Goal: Information Seeking & Learning: Learn about a topic

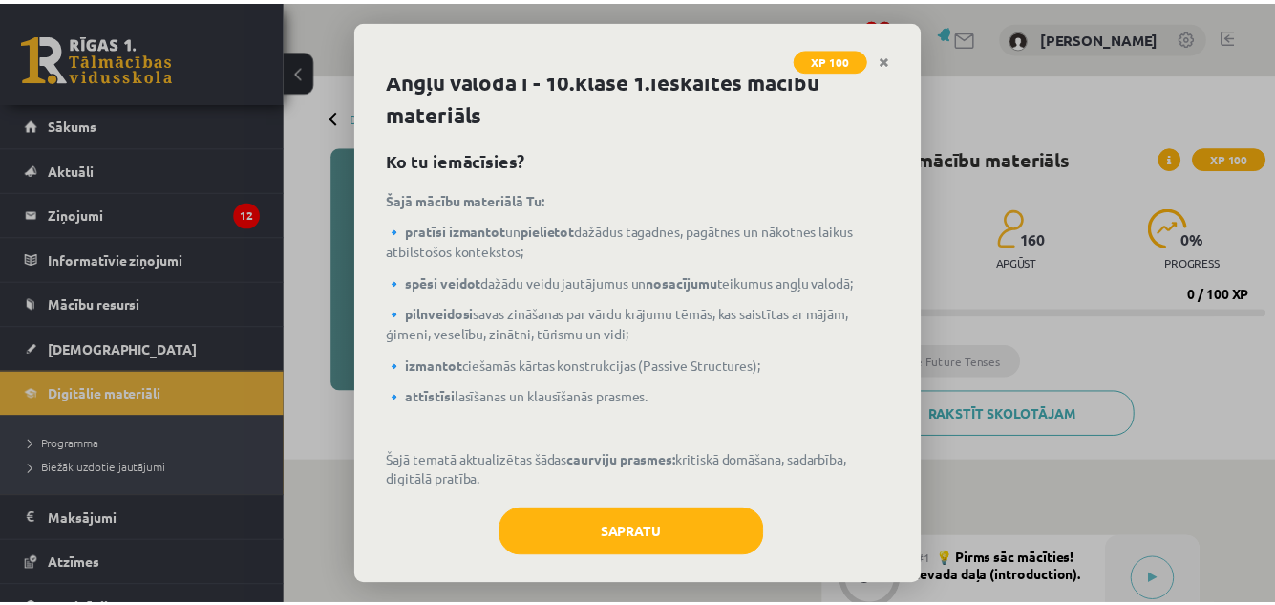
scroll to position [10, 0]
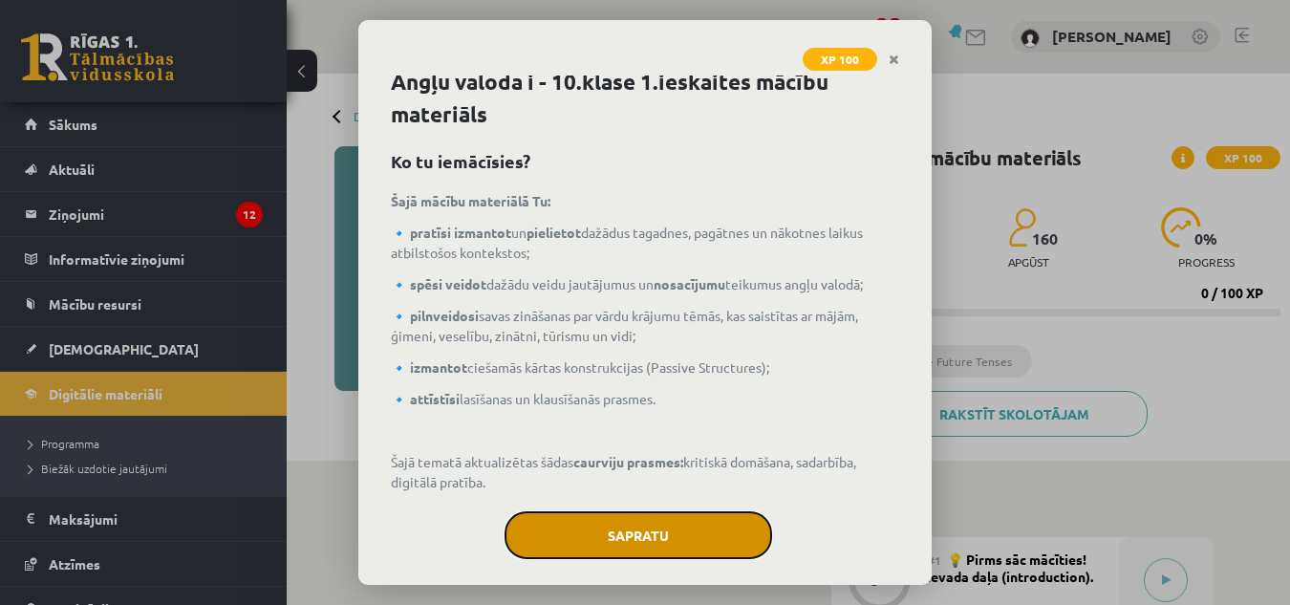
click at [533, 540] on button "Sapratu" at bounding box center [637, 535] width 267 height 48
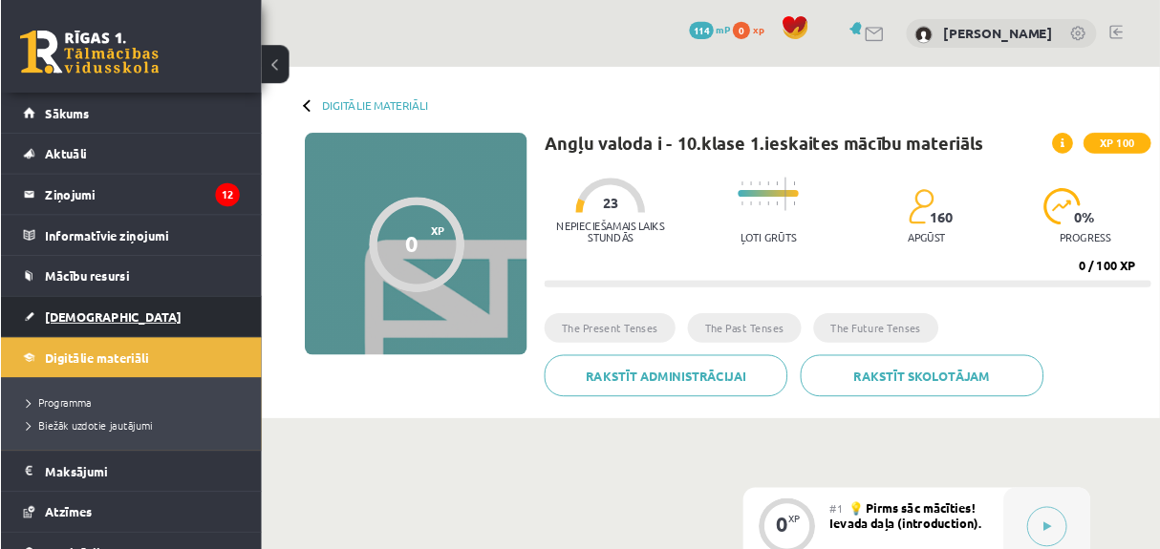
scroll to position [484, 0]
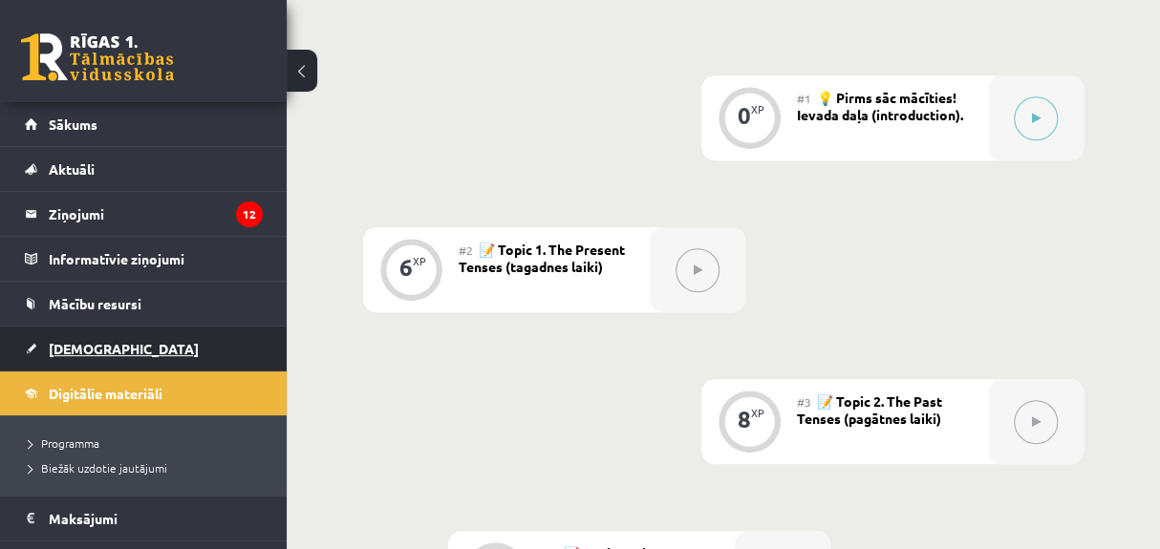
click at [81, 338] on link "[DEMOGRAPHIC_DATA]" at bounding box center [144, 349] width 238 height 44
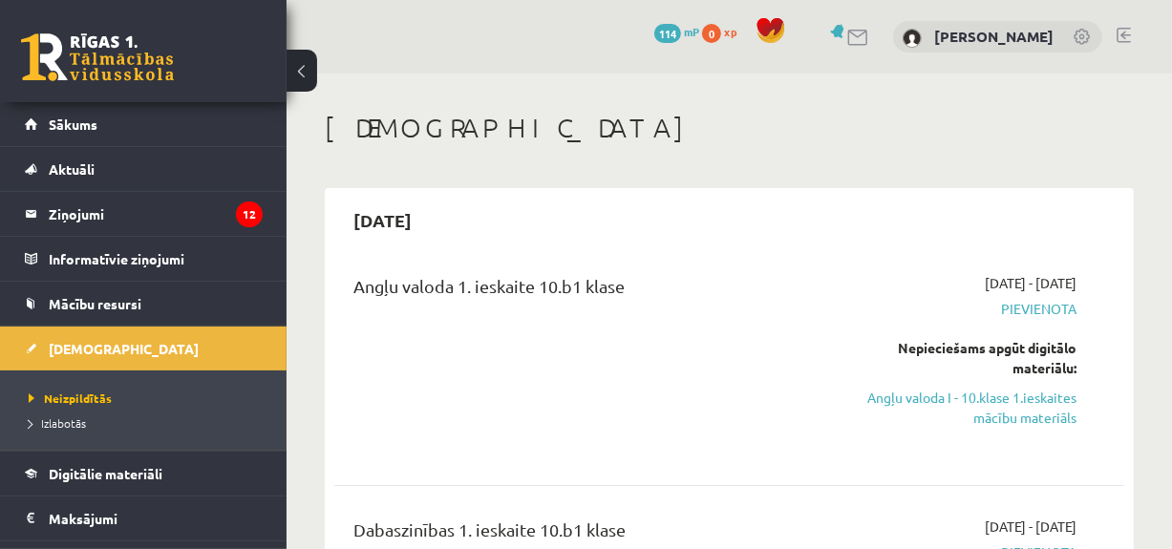
click at [71, 394] on span "Neizpildītās" at bounding box center [70, 398] width 83 height 15
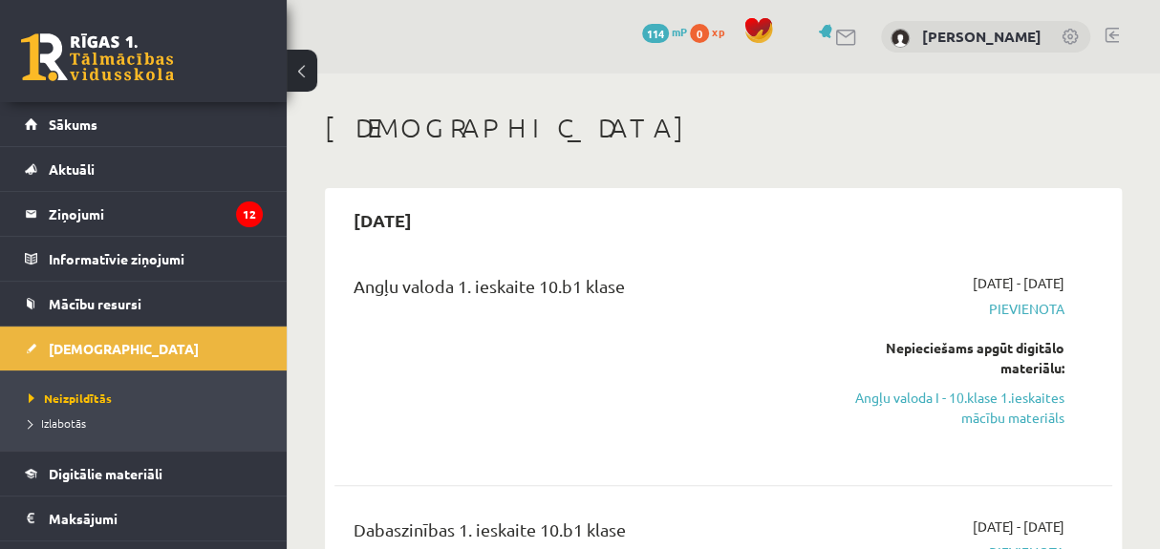
click at [1047, 315] on span "Pievienota" at bounding box center [955, 309] width 218 height 20
click at [991, 305] on span "Pievienota" at bounding box center [955, 309] width 218 height 20
click at [962, 405] on link "Angļu valoda I - 10.klase 1.ieskaites mācību materiāls" at bounding box center [955, 408] width 218 height 40
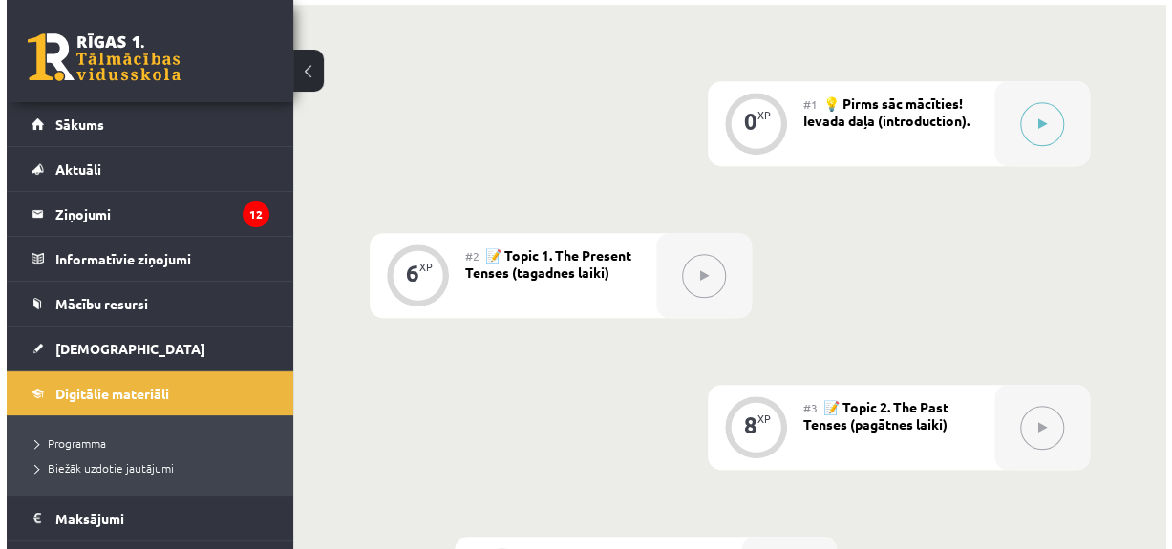
scroll to position [480, 0]
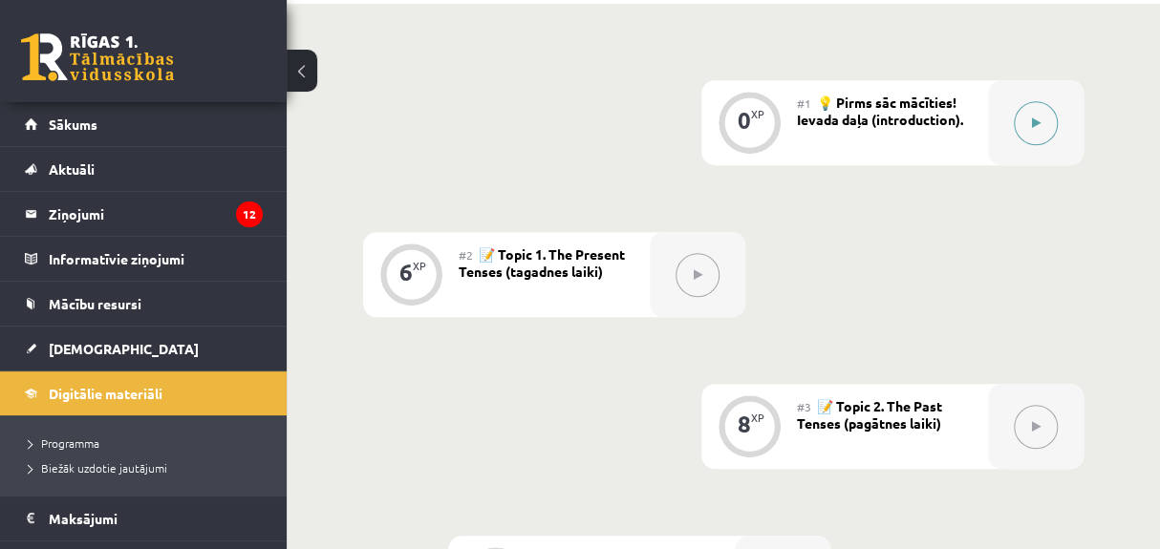
click at [1036, 104] on button at bounding box center [1035, 123] width 44 height 44
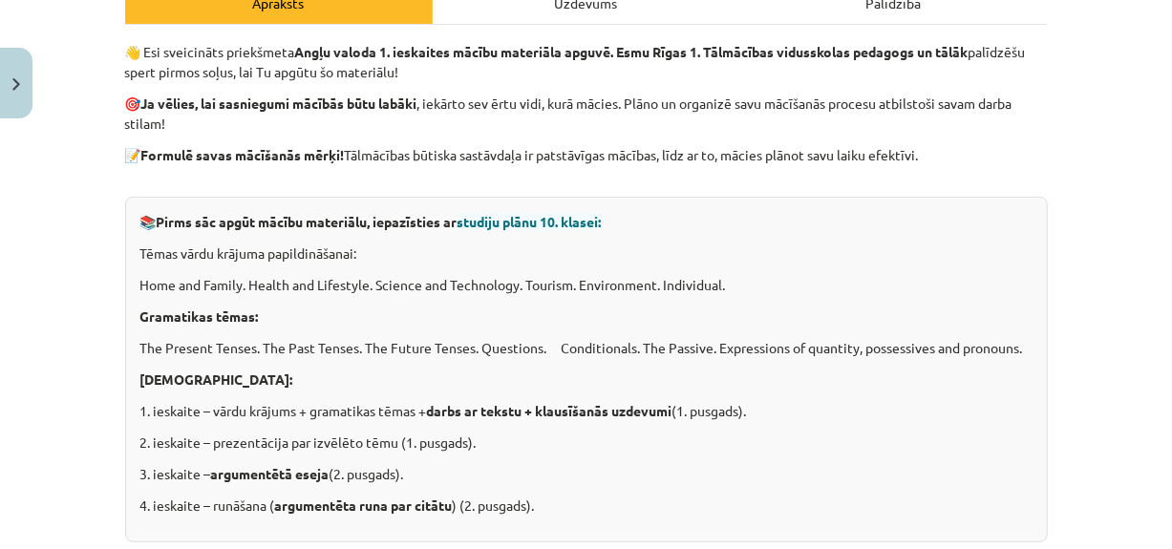
scroll to position [172, 0]
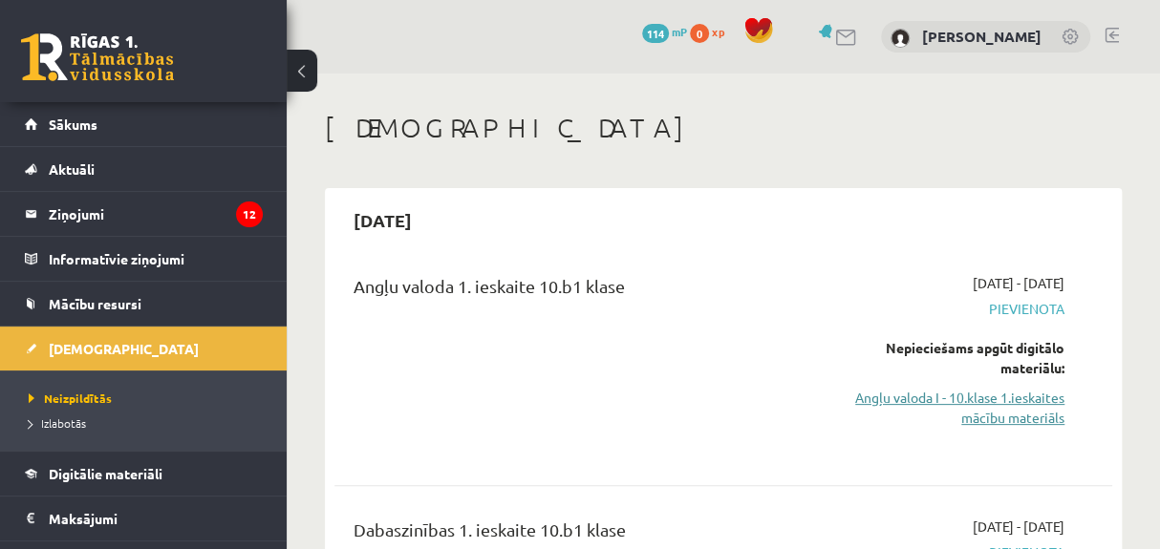
click at [888, 397] on link "Angļu valoda I - 10.klase 1.ieskaites mācību materiāls" at bounding box center [955, 408] width 218 height 40
click at [895, 398] on link "Angļu valoda I - 10.klase 1.ieskaites mācību materiāls" at bounding box center [955, 408] width 218 height 40
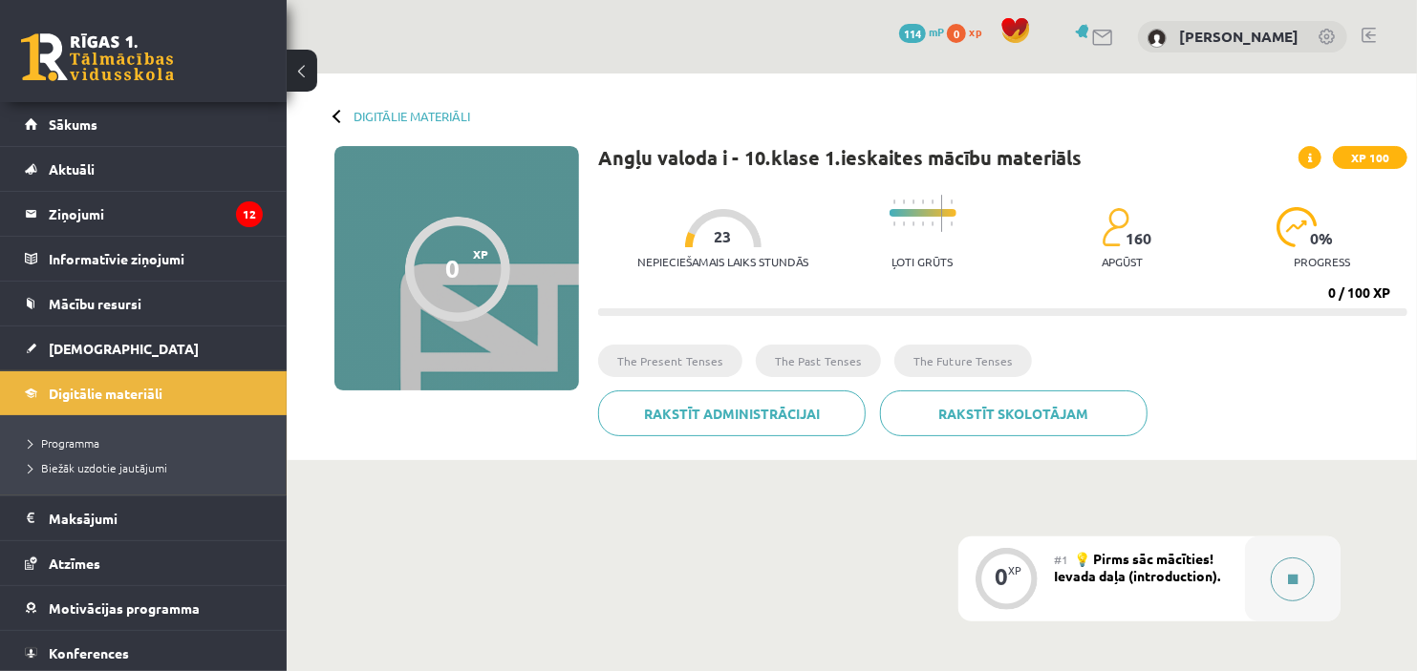
click at [1171, 548] on button at bounding box center [1292, 580] width 44 height 44
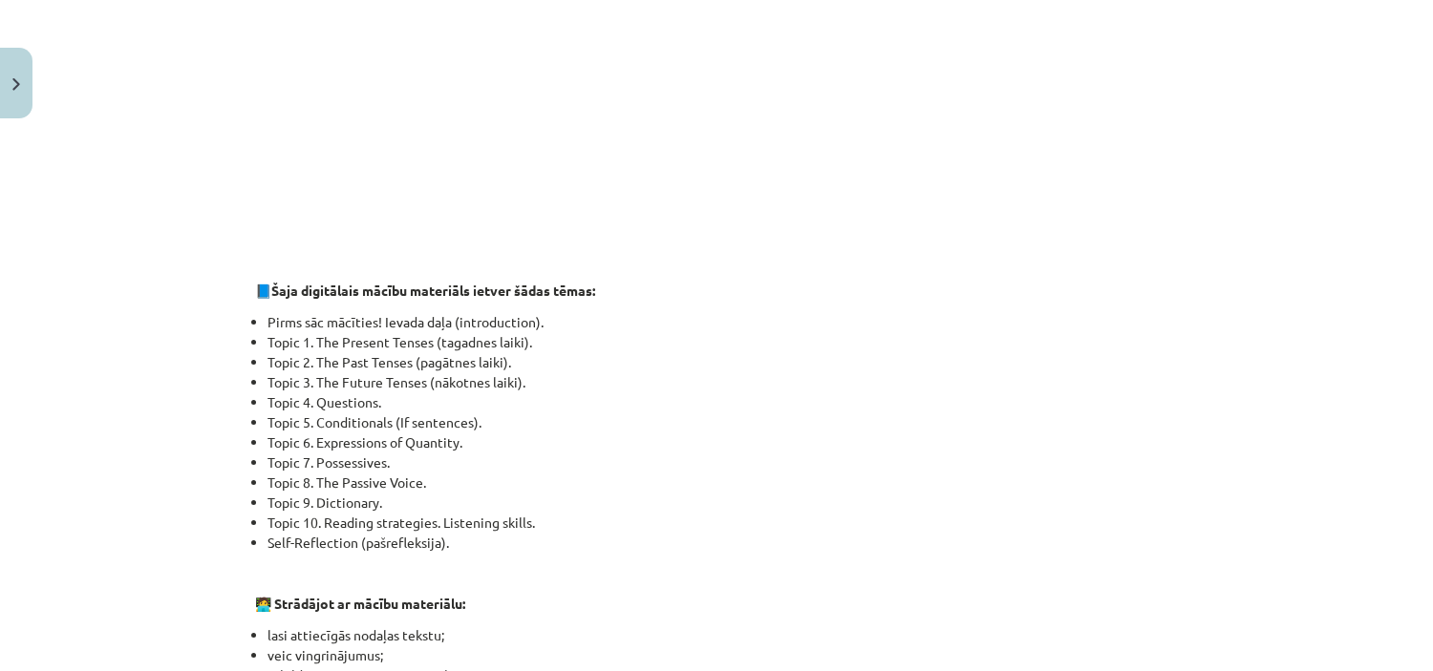
scroll to position [1020, 0]
drag, startPoint x: 1372, startPoint y: 307, endPoint x: 1370, endPoint y: 354, distance: 47.8
click at [1171, 377] on div "Mācību tēma: Angļu valoda i - 10.klase 1.ieskaites mācību materiāls #1 💡 Pirms …" at bounding box center [716, 335] width 1433 height 671
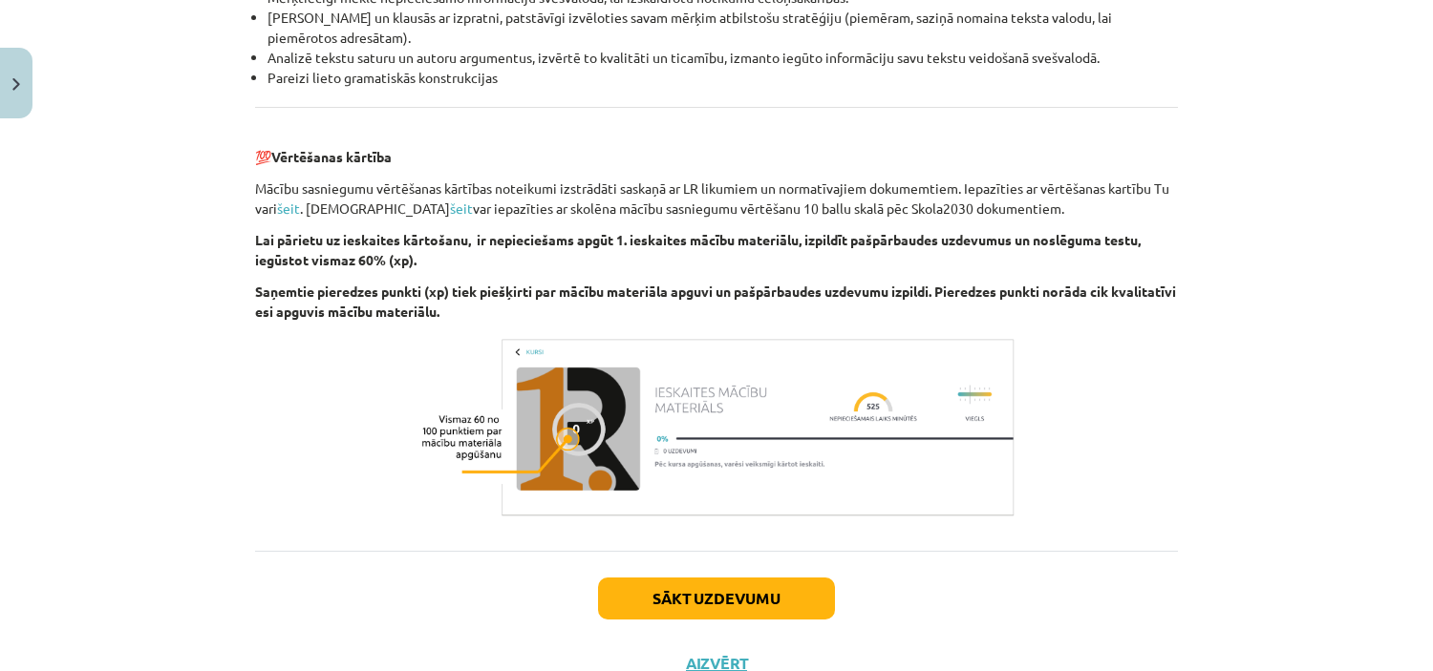
scroll to position [2201, 0]
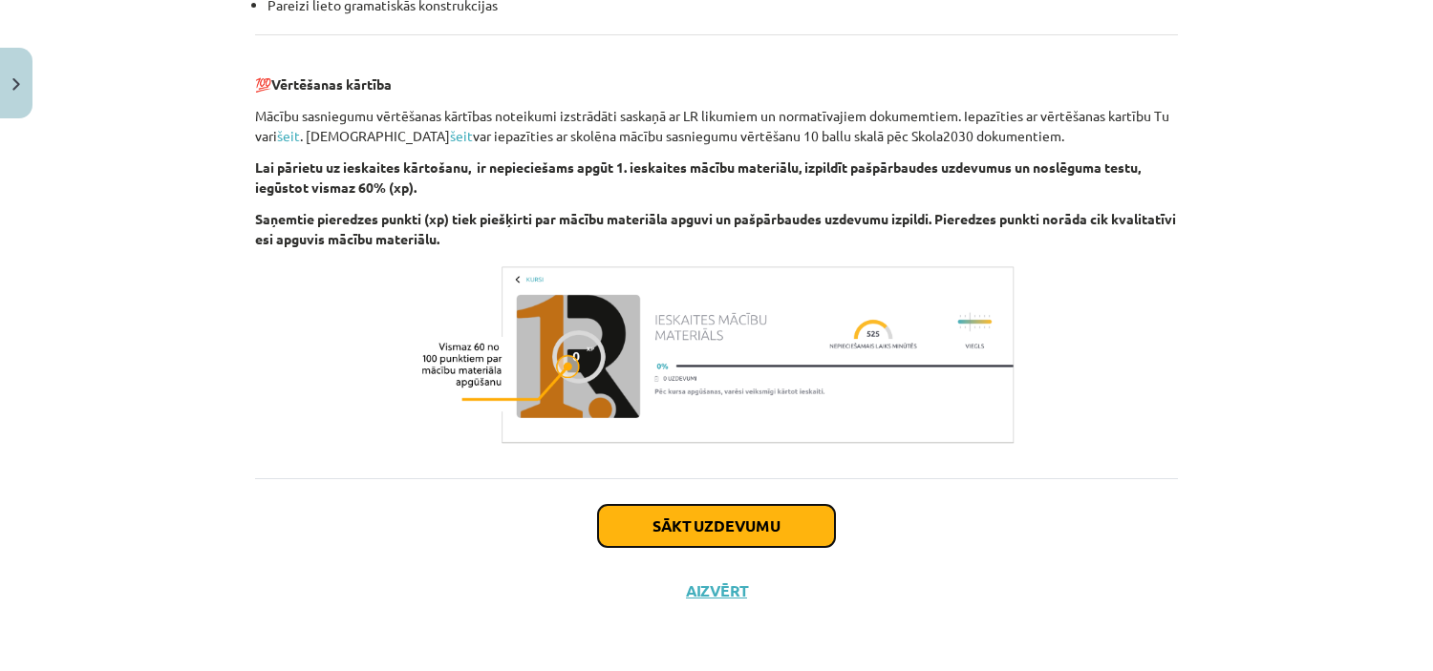
click at [624, 537] on button "Sākt uzdevumu" at bounding box center [716, 526] width 237 height 42
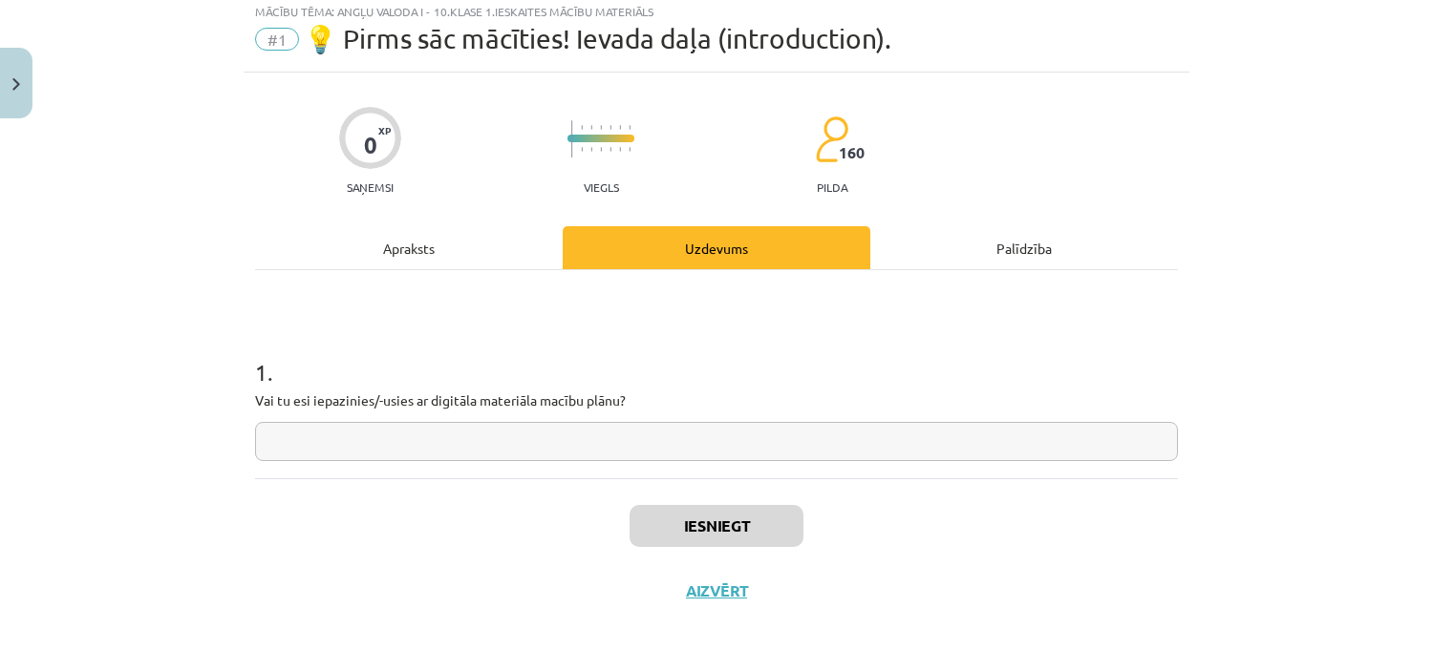
scroll to position [48, 0]
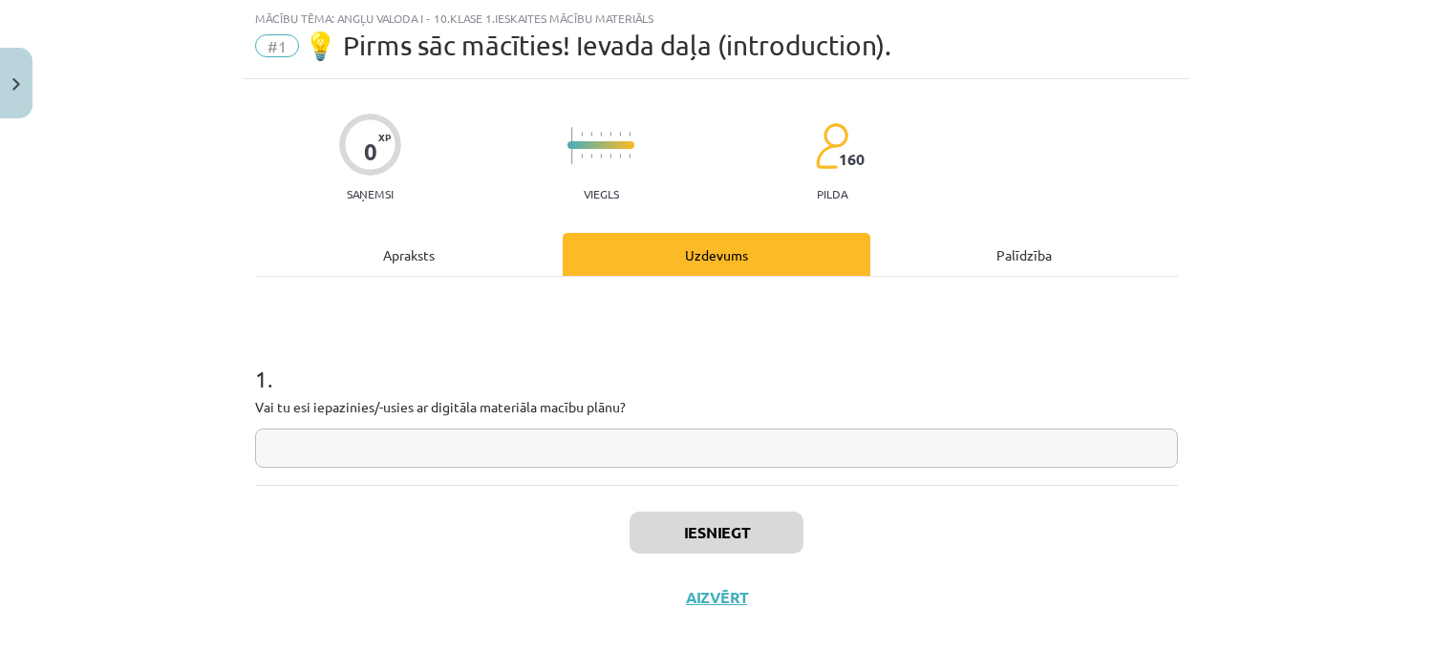
click at [644, 452] on input "text" at bounding box center [716, 448] width 923 height 39
type input "**"
click at [695, 532] on button "Iesniegt" at bounding box center [716, 533] width 174 height 42
click at [724, 538] on button "Iesniegt" at bounding box center [716, 533] width 174 height 42
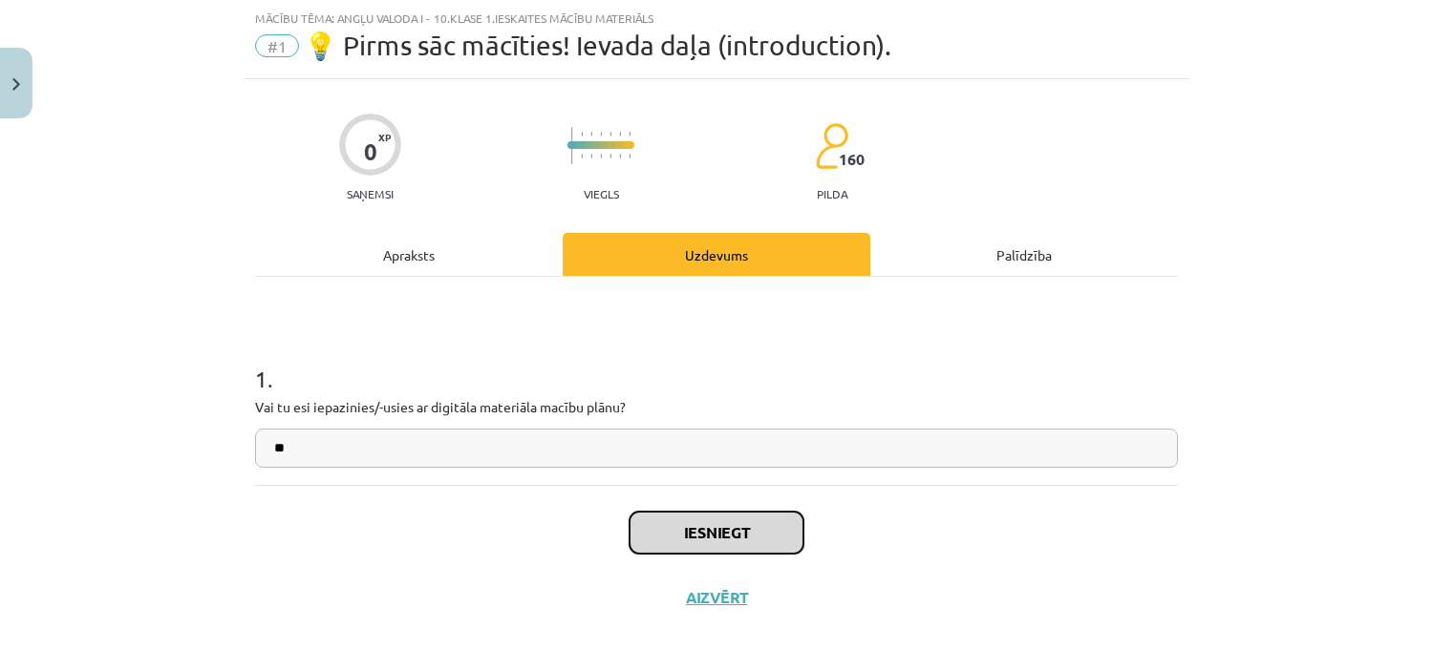
click at [697, 536] on button "Iesniegt" at bounding box center [716, 533] width 174 height 42
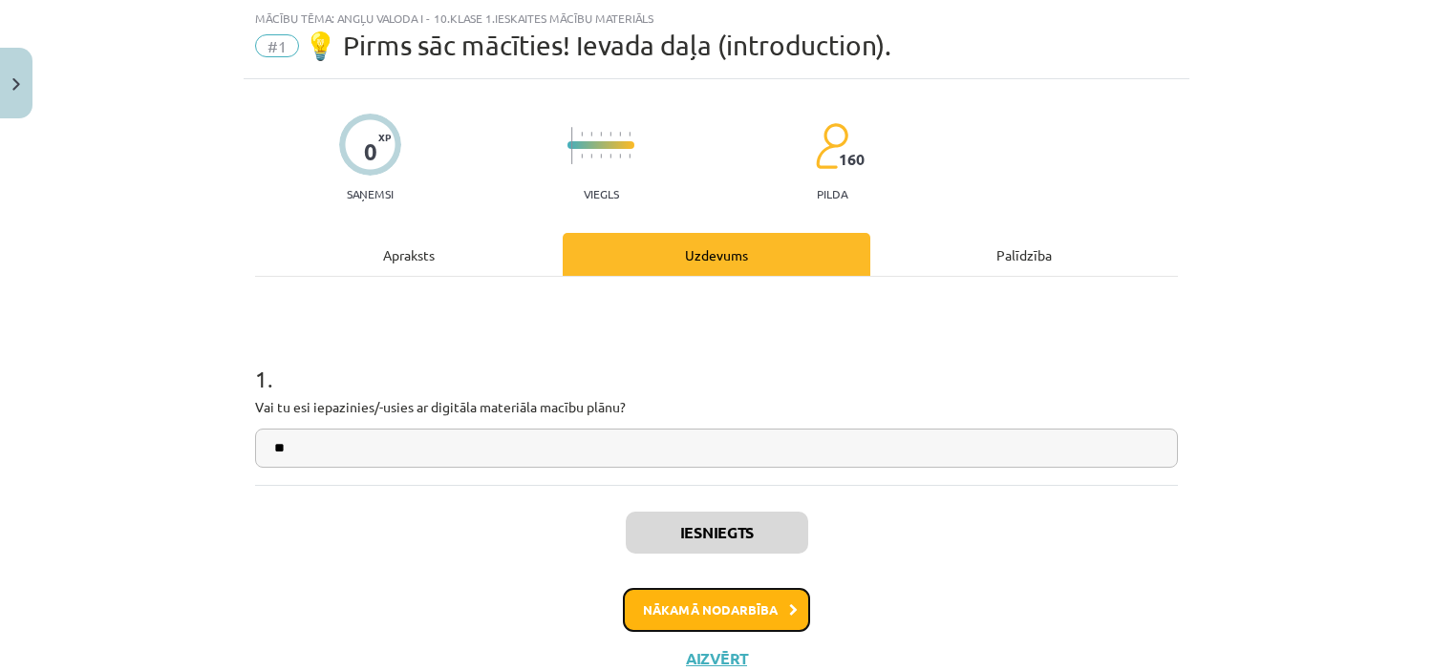
click at [697, 548] on button "Nākamā nodarbība" at bounding box center [716, 610] width 187 height 44
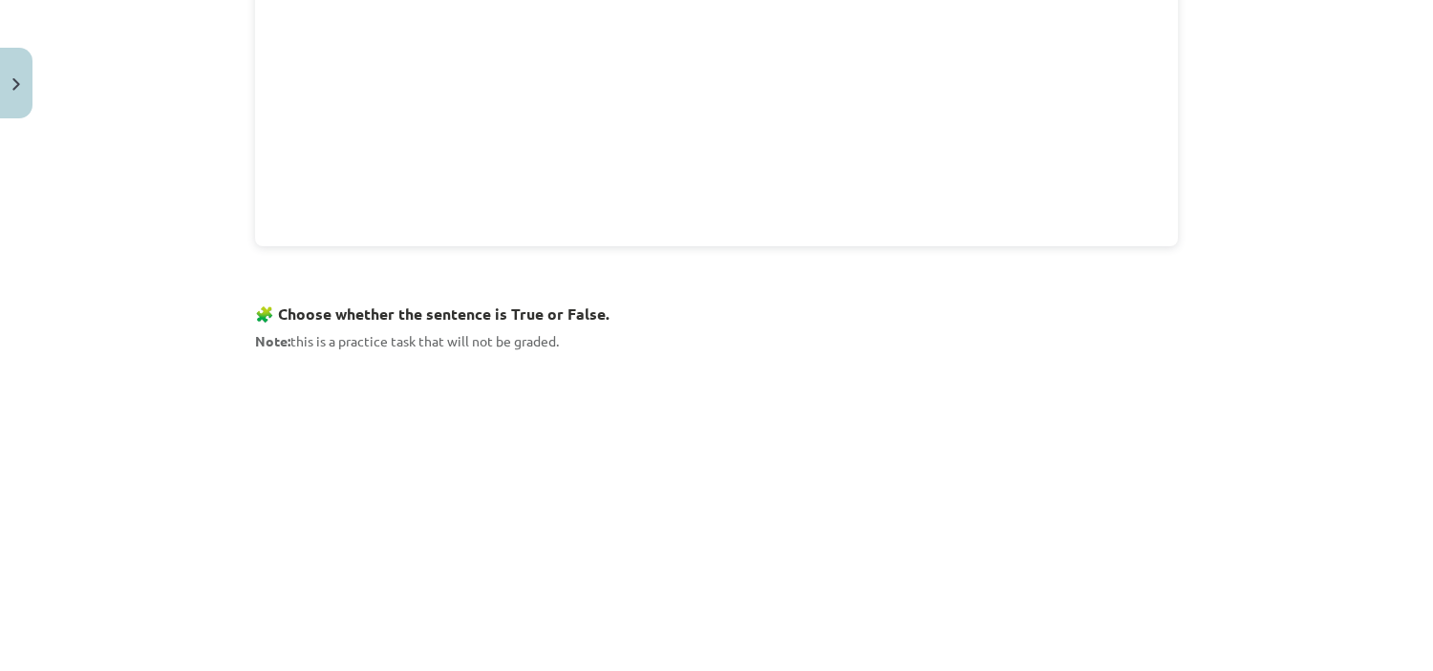
scroll to position [1121, 0]
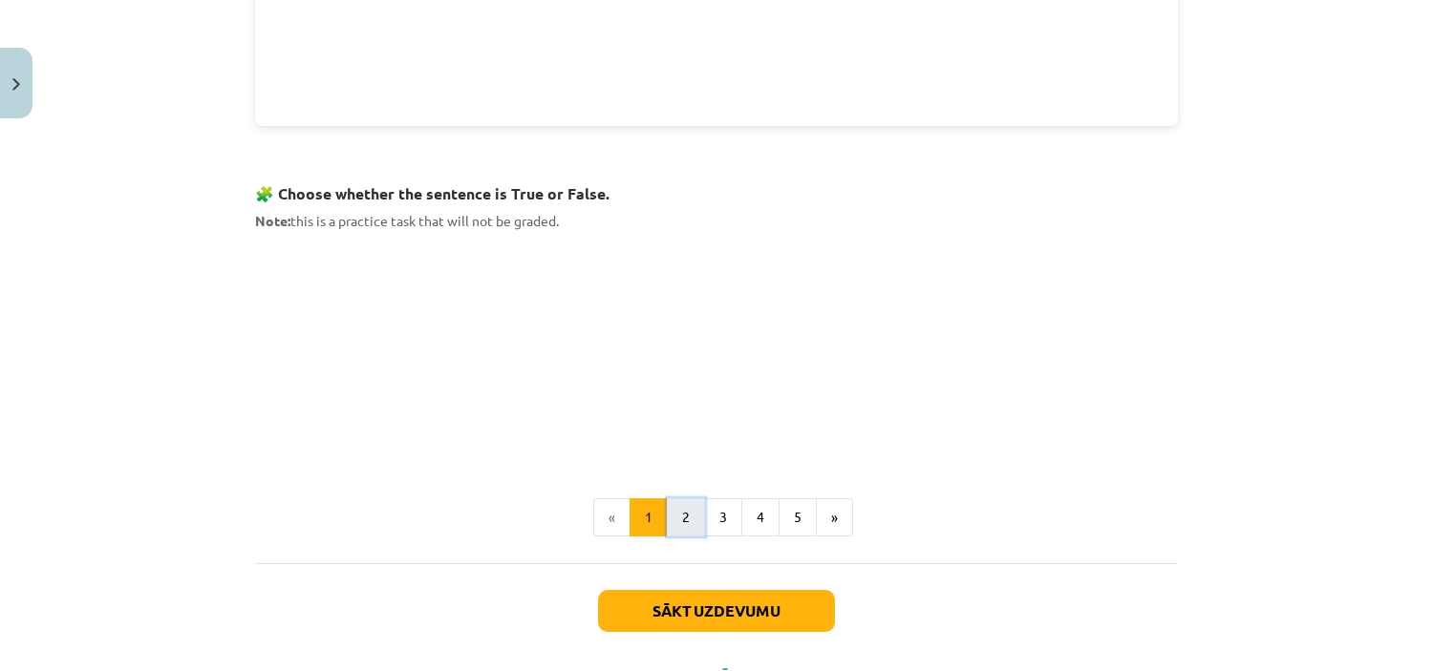
click at [672, 501] on button "2" at bounding box center [686, 518] width 38 height 38
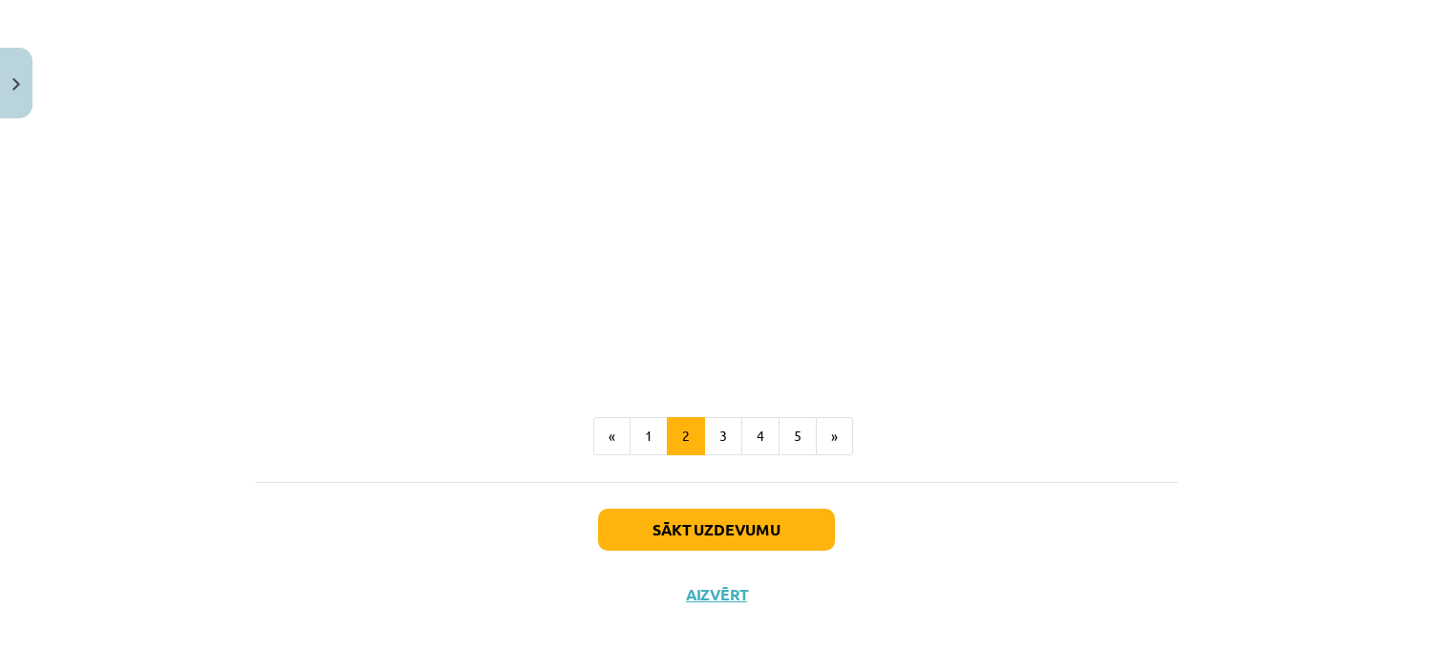
scroll to position [1211, 0]
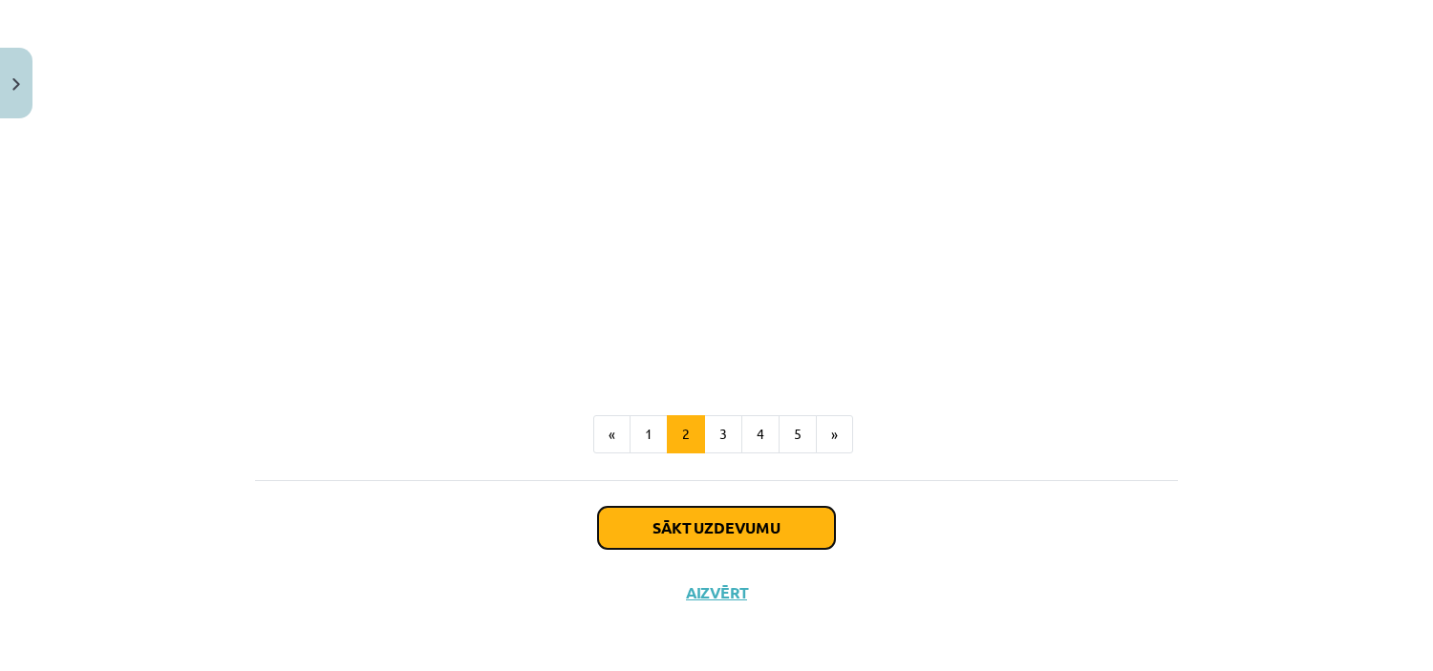
click at [673, 529] on button "Sākt uzdevumu" at bounding box center [716, 528] width 237 height 42
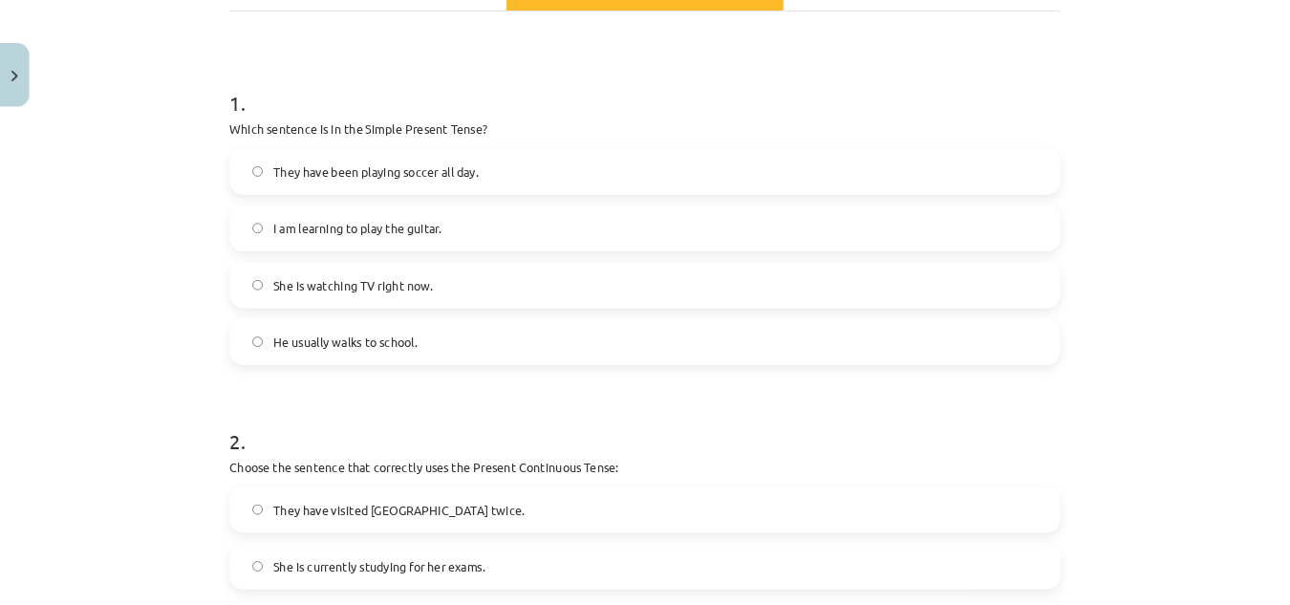
scroll to position [313, 0]
click at [380, 394] on label "He usually walks to school." at bounding box center [716, 378] width 919 height 48
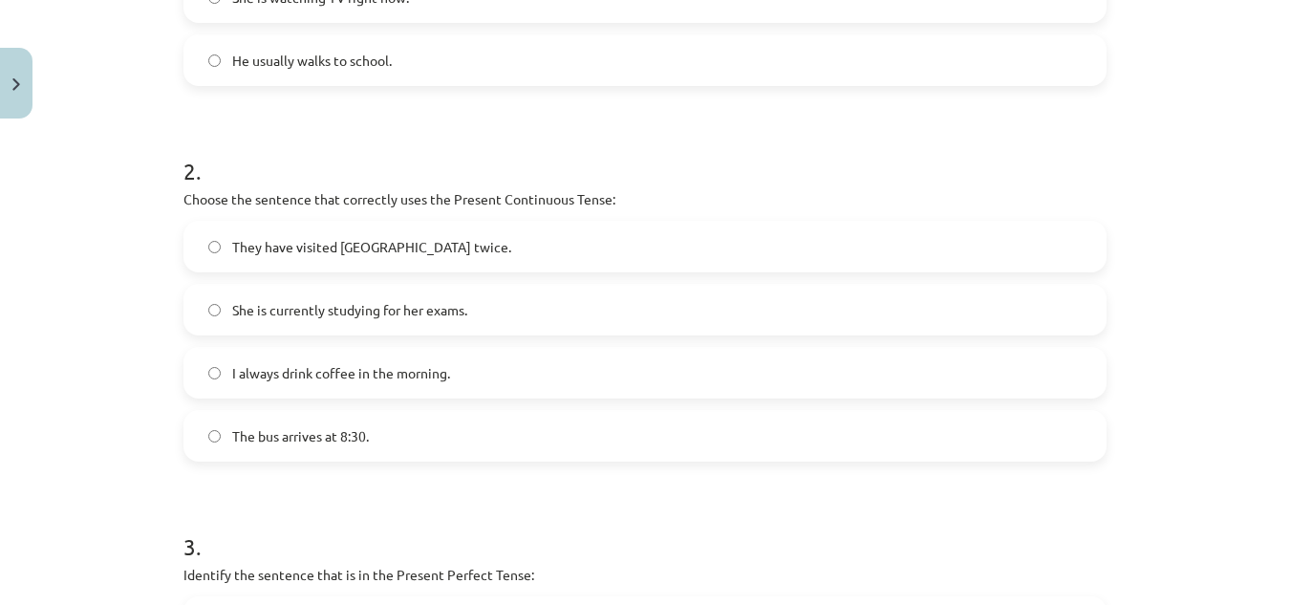
scroll to position [658, 0]
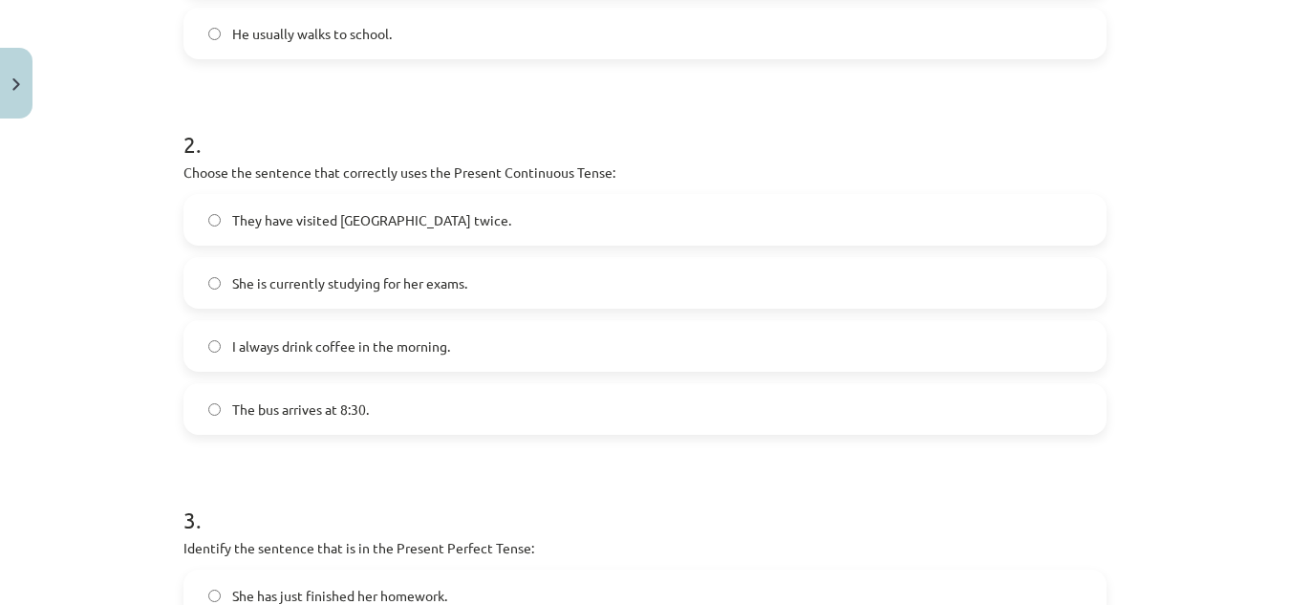
click at [318, 277] on span "She is currently studying for her exams." at bounding box center [349, 283] width 235 height 20
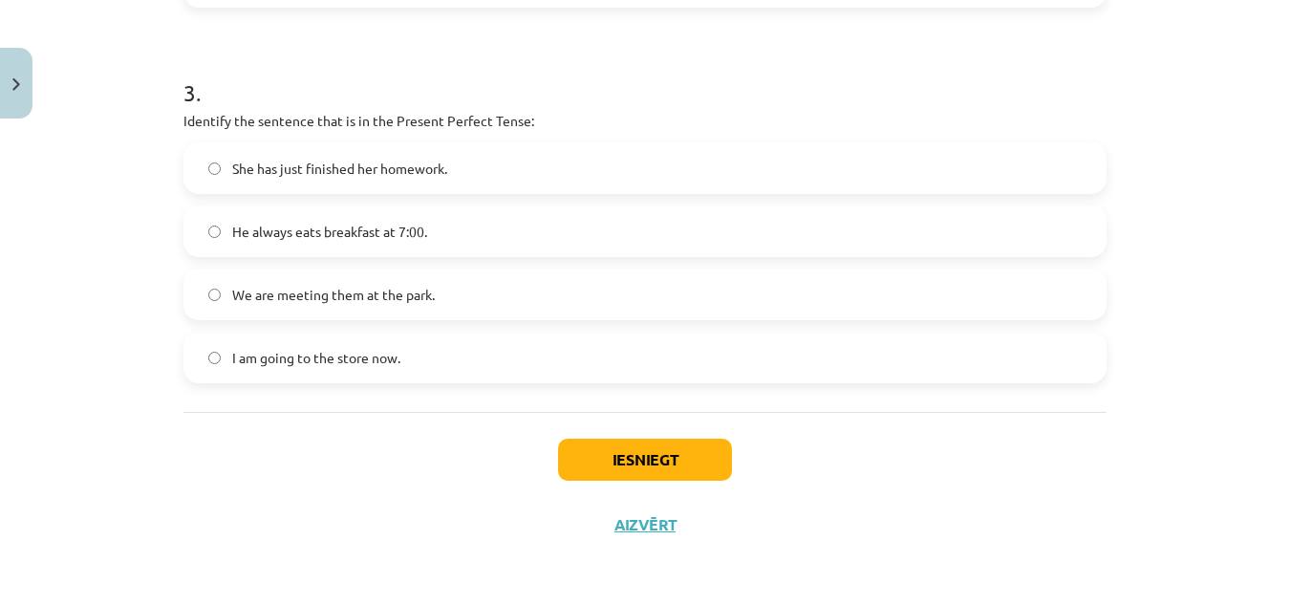
scroll to position [1084, 0]
click at [330, 177] on span "She has just finished her homework." at bounding box center [339, 170] width 215 height 20
click at [585, 450] on button "Iesniegt" at bounding box center [645, 460] width 174 height 42
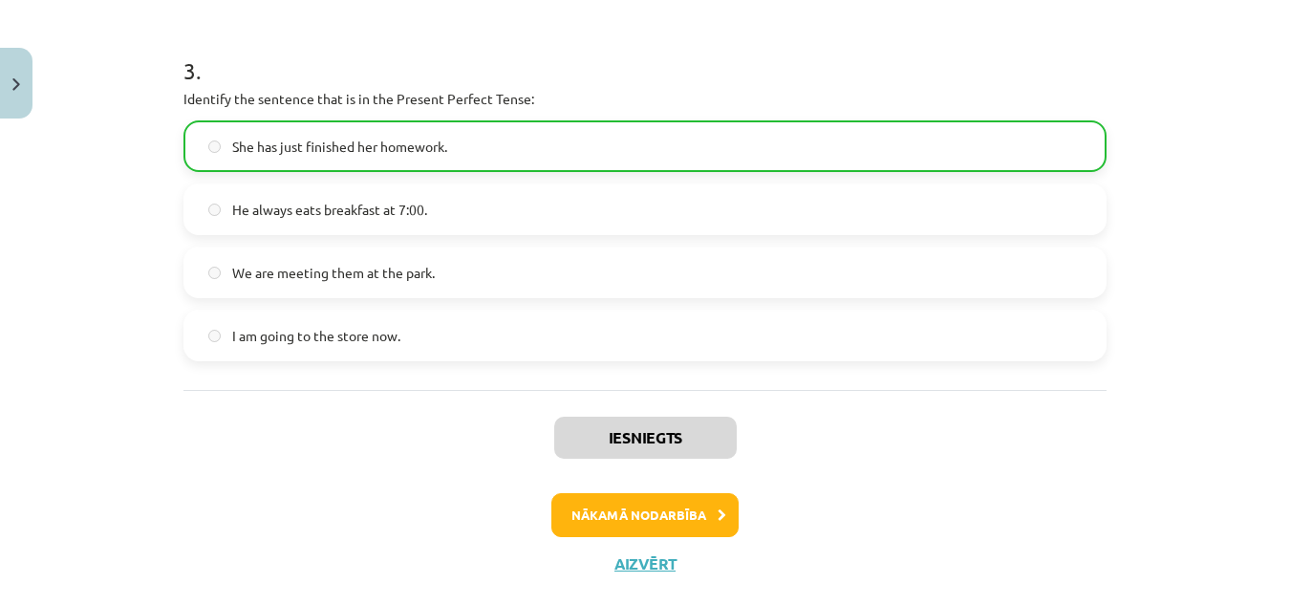
scroll to position [1146, 0]
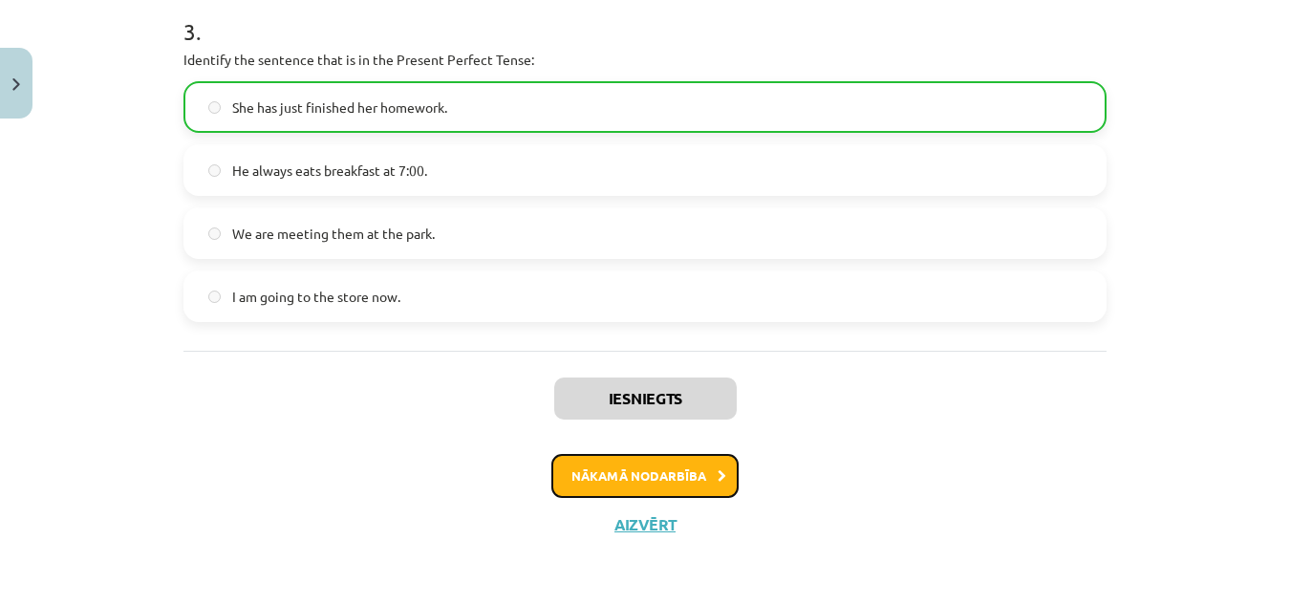
click at [692, 462] on button "Nākamā nodarbība" at bounding box center [644, 476] width 187 height 44
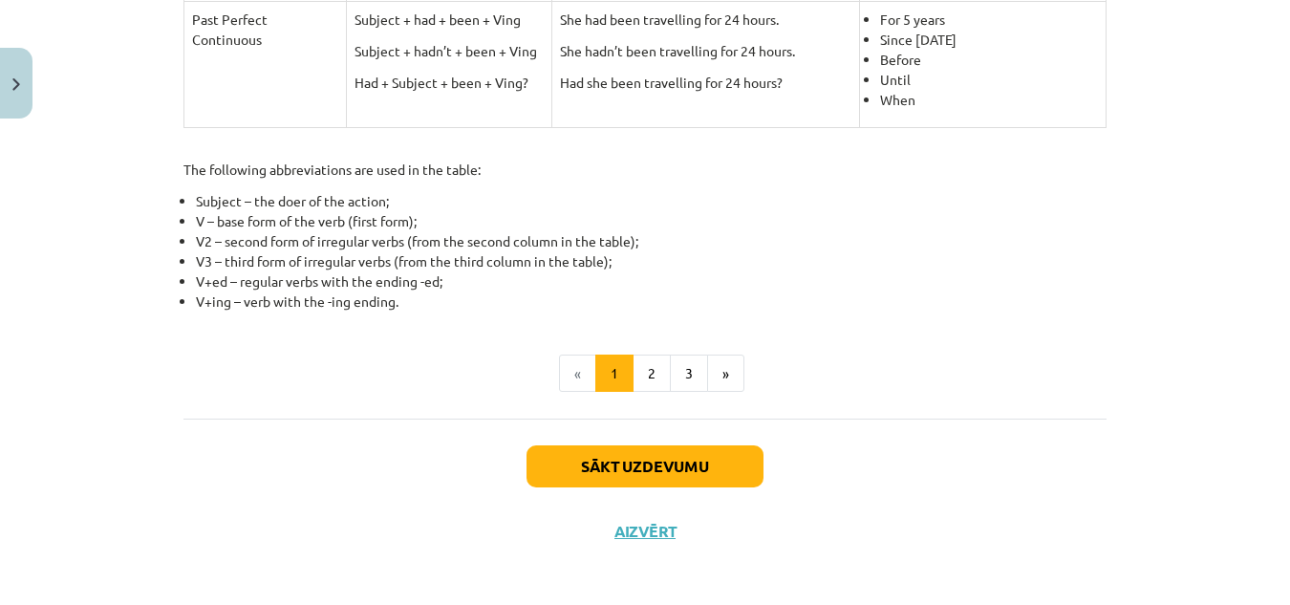
scroll to position [1013, 0]
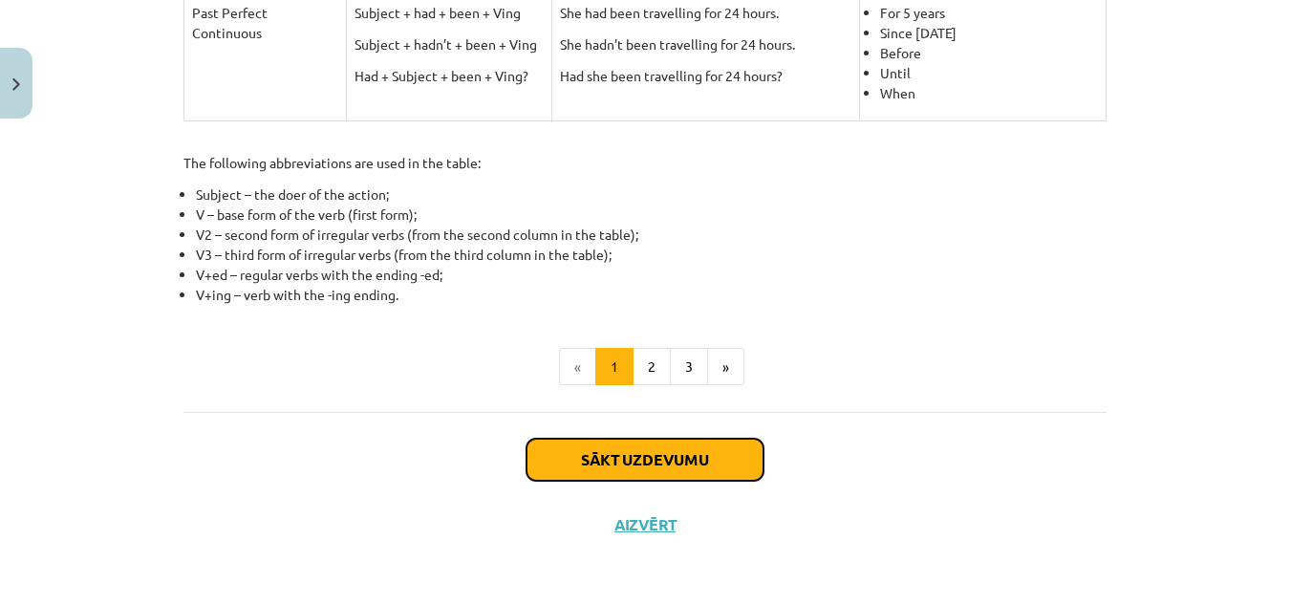
click at [646, 458] on button "Sākt uzdevumu" at bounding box center [644, 459] width 237 height 42
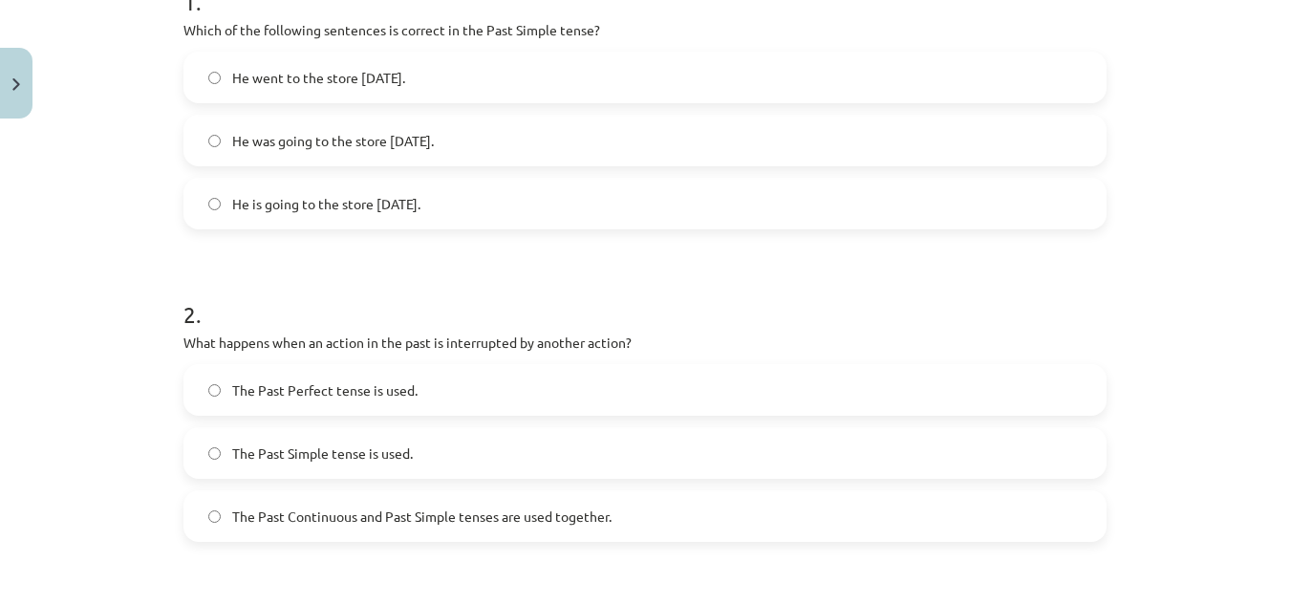
scroll to position [428, 0]
click at [405, 69] on span "He went to the store yesterday." at bounding box center [318, 75] width 173 height 20
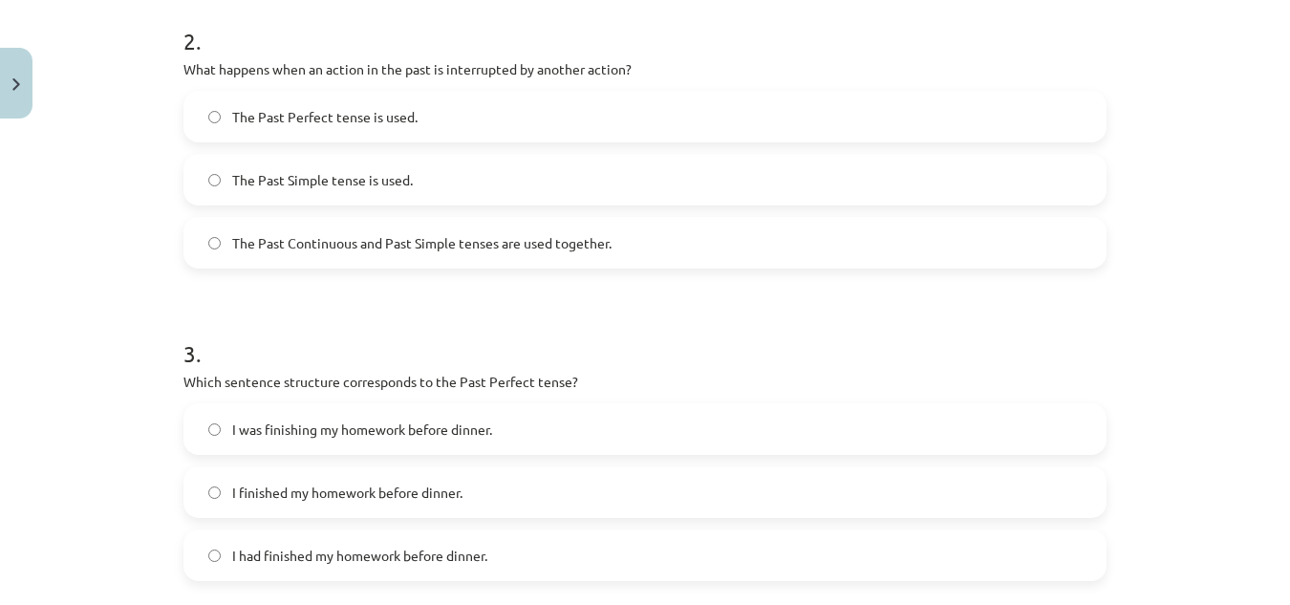
scroll to position [699, 0]
click at [351, 230] on label "The Past Continuous and Past Simple tenses are used together." at bounding box center [644, 242] width 919 height 48
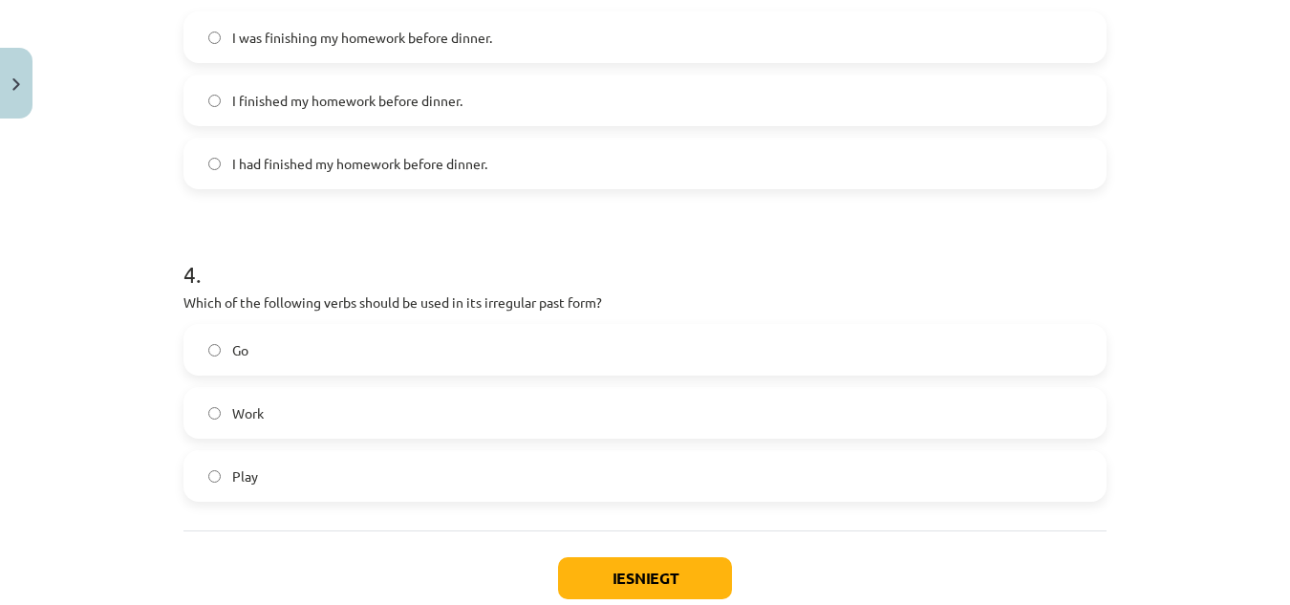
scroll to position [1091, 0]
click at [328, 165] on span "I had finished my homework before dinner." at bounding box center [359, 163] width 255 height 20
click at [263, 336] on label "Go" at bounding box center [644, 349] width 919 height 48
click at [614, 548] on button "Iesniegt" at bounding box center [645, 577] width 174 height 42
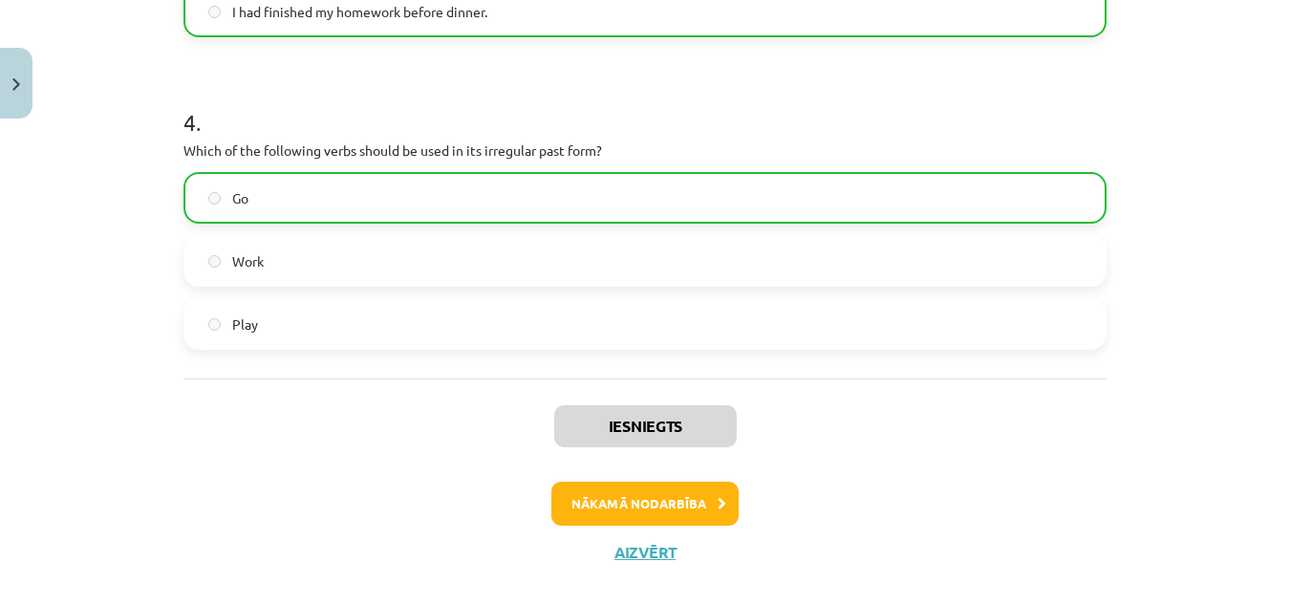
scroll to position [1269, 0]
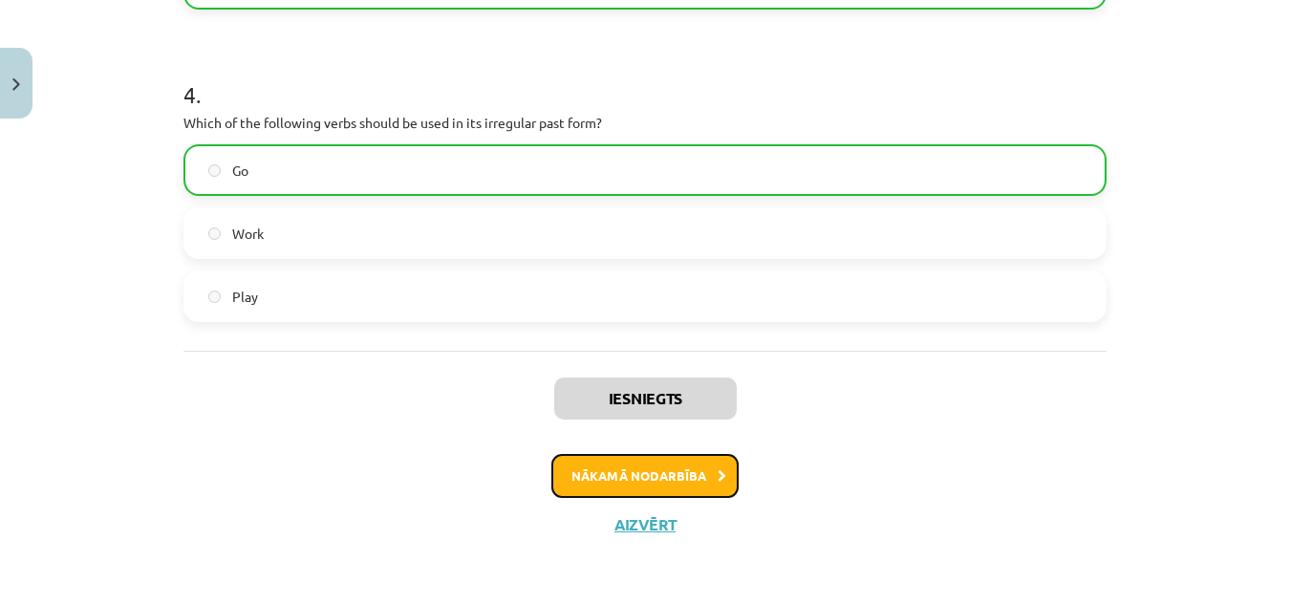
click at [614, 463] on button "Nākamā nodarbība" at bounding box center [644, 476] width 187 height 44
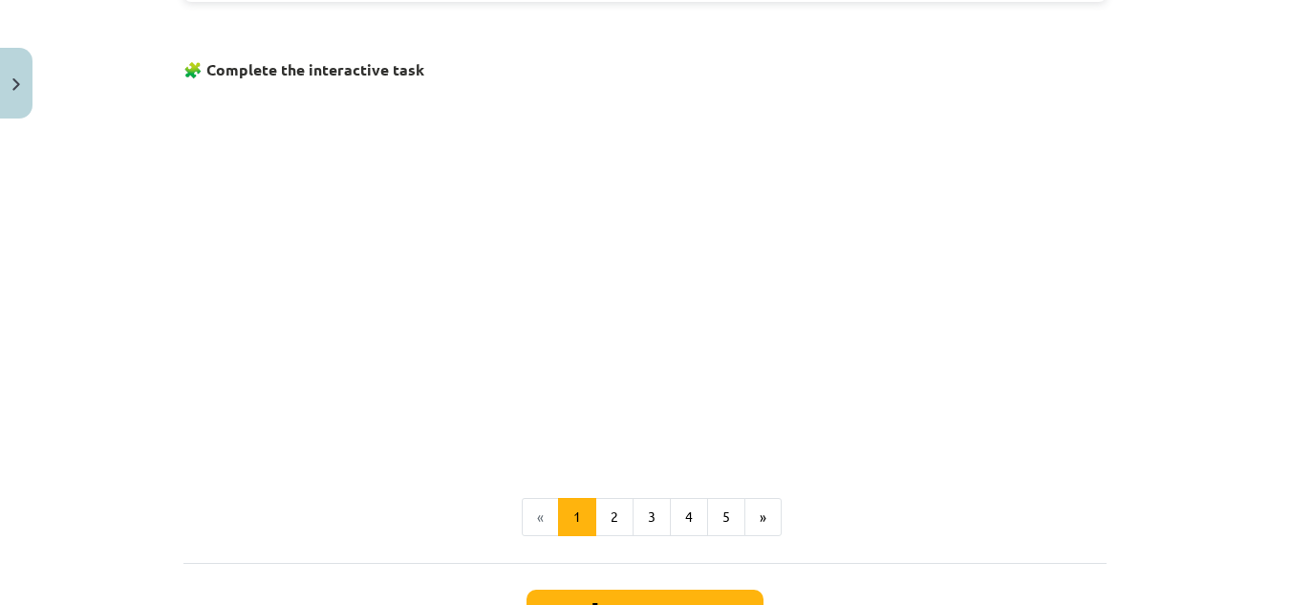
scroll to position [1332, 0]
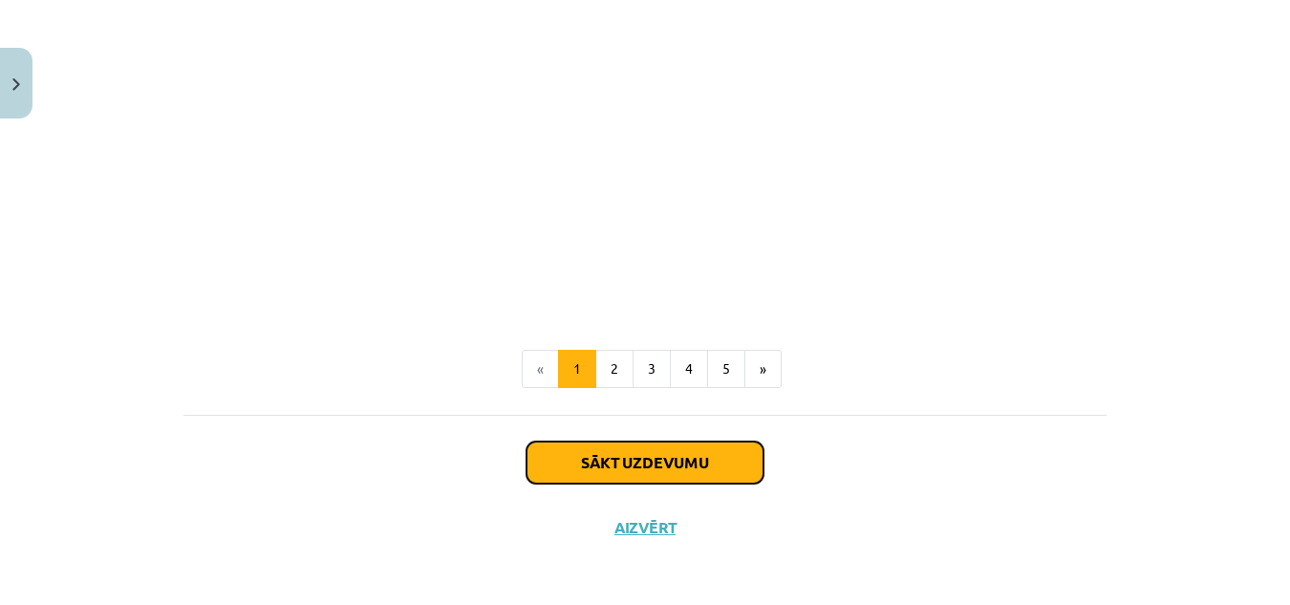
click at [605, 470] on button "Sākt uzdevumu" at bounding box center [644, 462] width 237 height 42
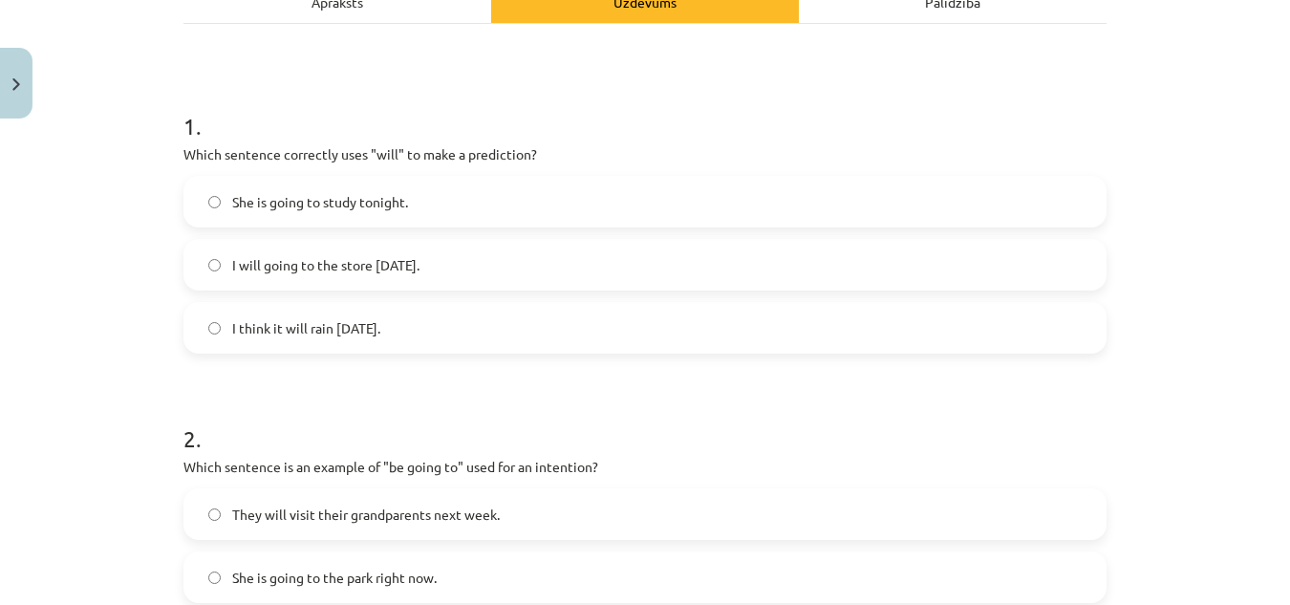
scroll to position [270, 0]
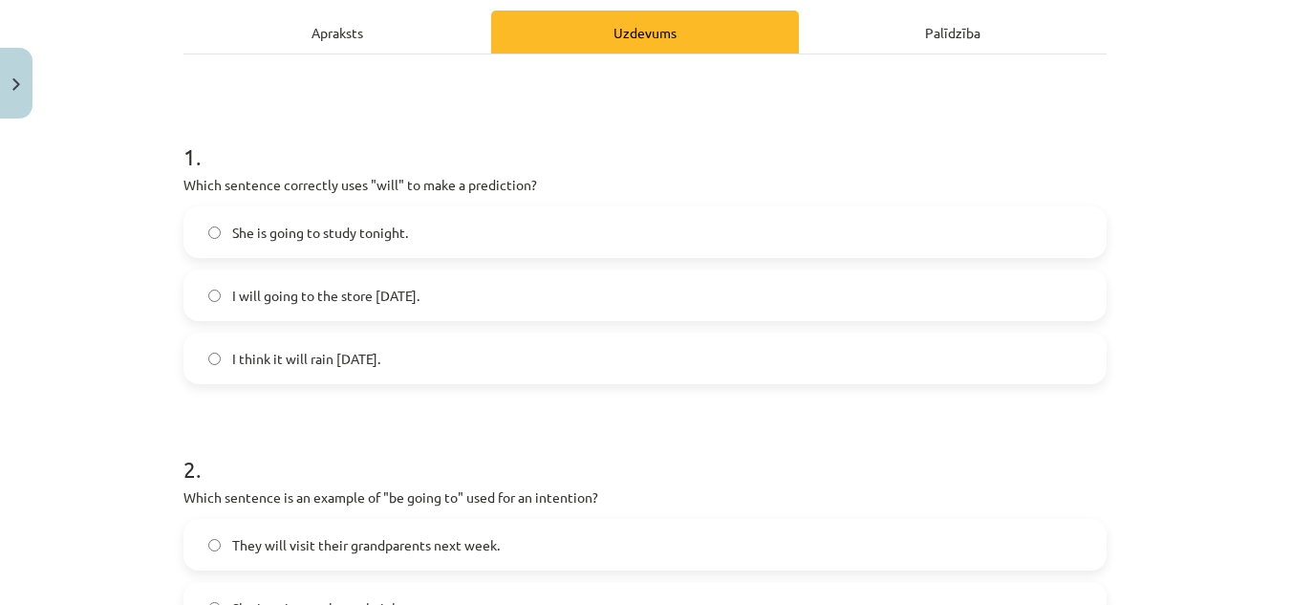
click at [374, 364] on span "I think it will rain tomorrow." at bounding box center [306, 359] width 148 height 20
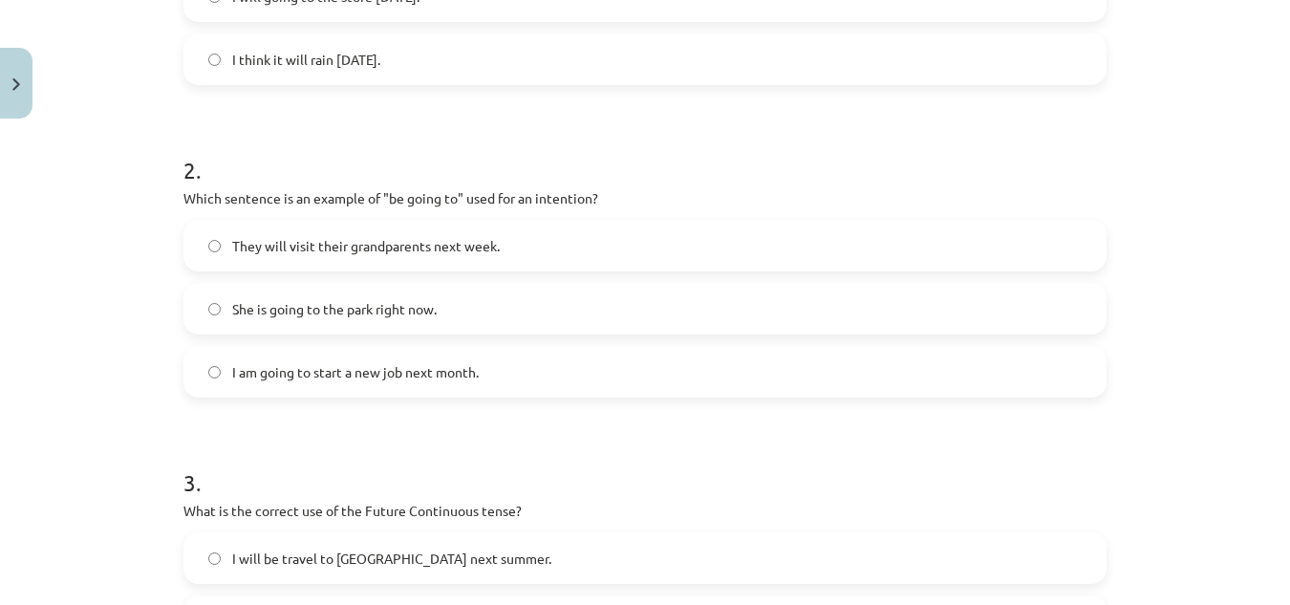
scroll to position [571, 0]
click at [338, 353] on label "I am going to start a new job next month." at bounding box center [644, 370] width 919 height 48
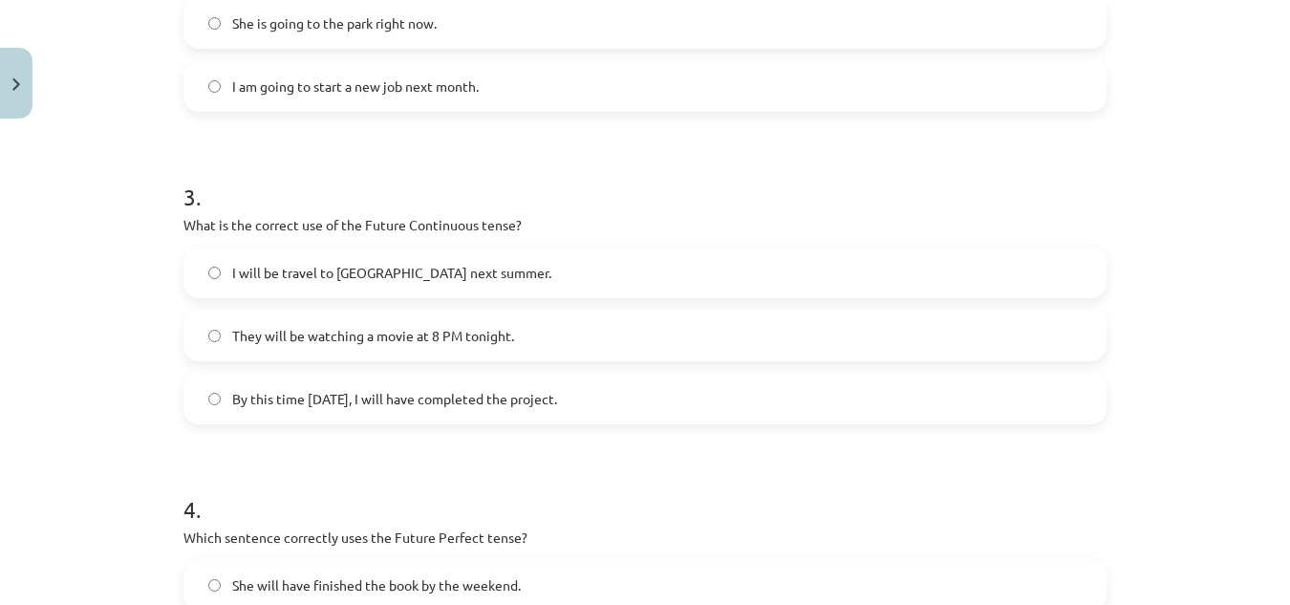
scroll to position [856, 0]
click at [336, 334] on span "They will be watching a movie at 8 PM tonight." at bounding box center [373, 335] width 282 height 20
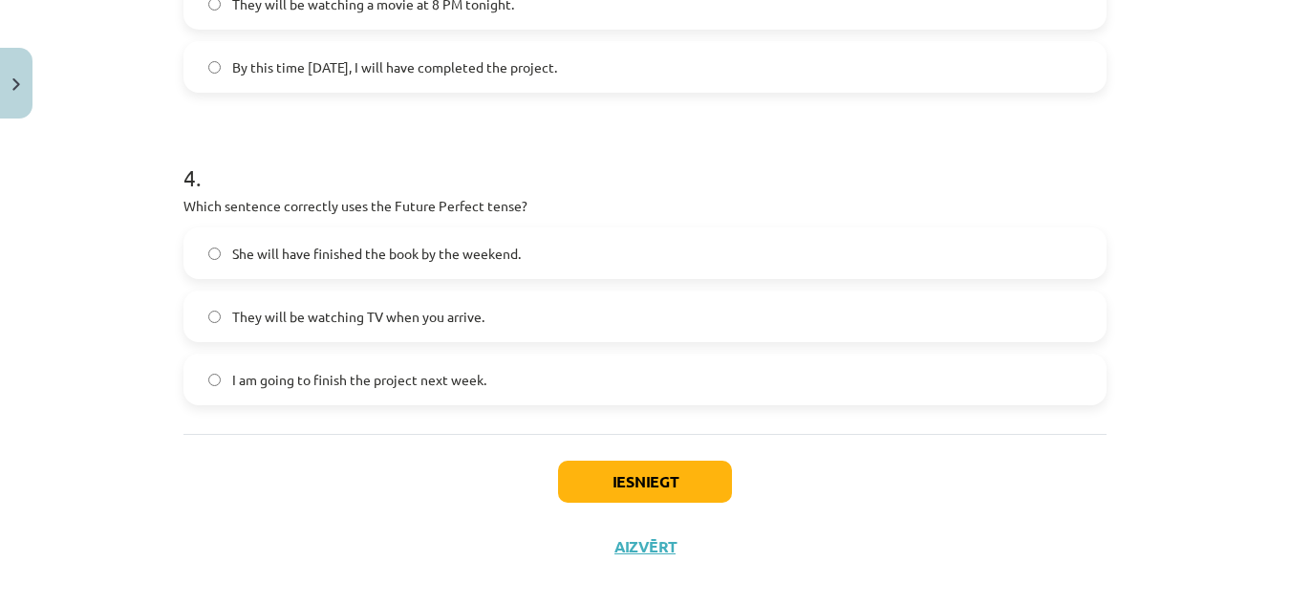
scroll to position [1187, 0]
click at [364, 240] on label "She will have finished the book by the weekend." at bounding box center [644, 252] width 919 height 48
click at [636, 471] on button "Iesniegt" at bounding box center [645, 480] width 174 height 42
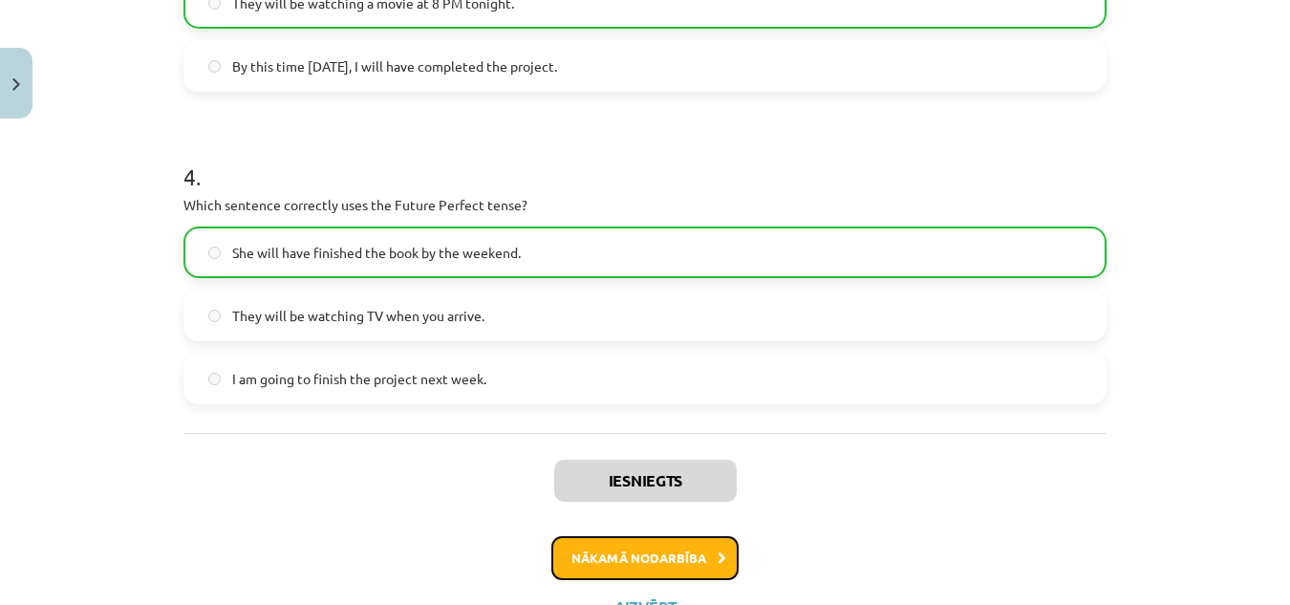
click at [606, 548] on button "Nākamā nodarbība" at bounding box center [644, 558] width 187 height 44
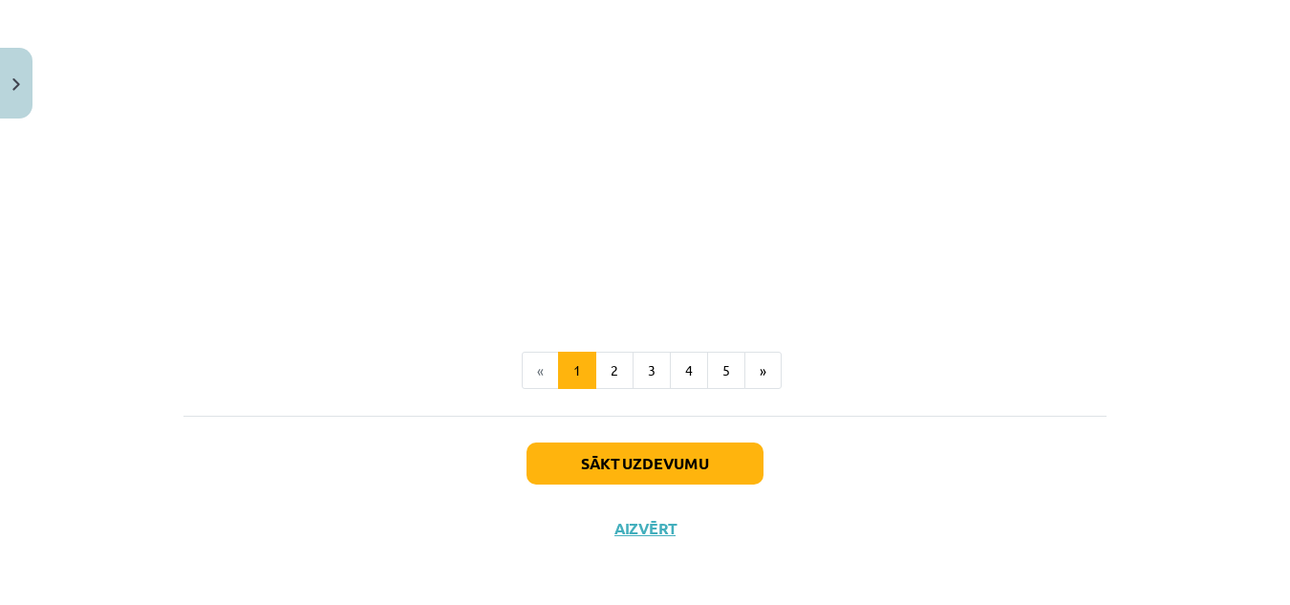
scroll to position [568, 0]
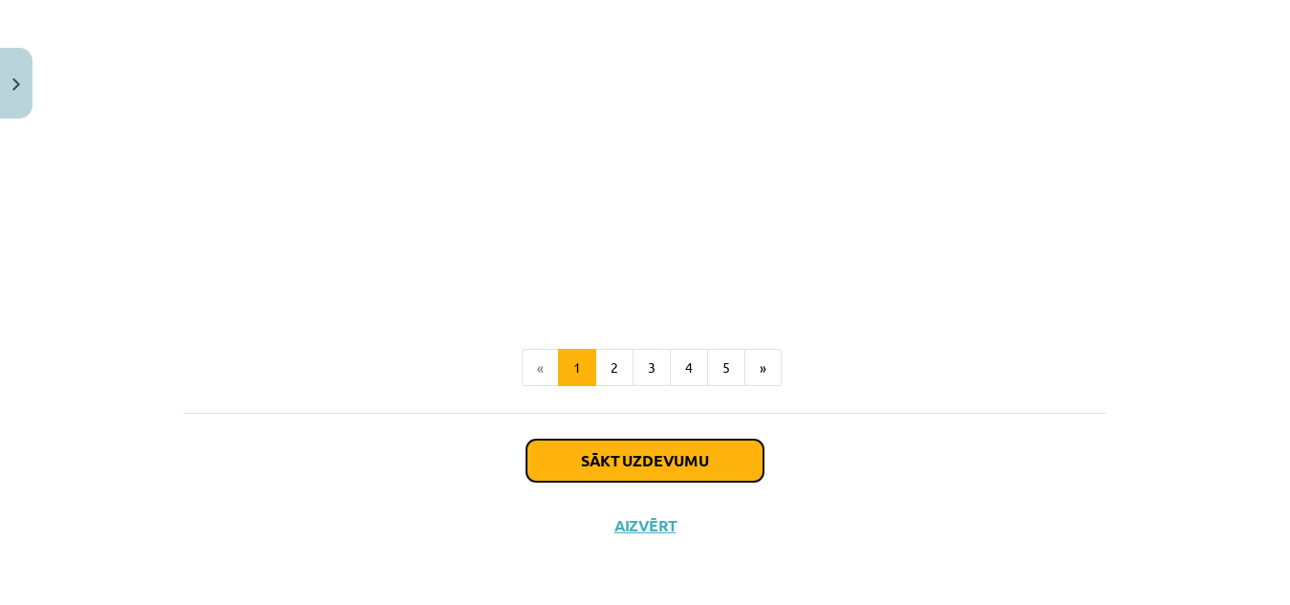
click at [641, 449] on button "Sākt uzdevumu" at bounding box center [644, 460] width 237 height 42
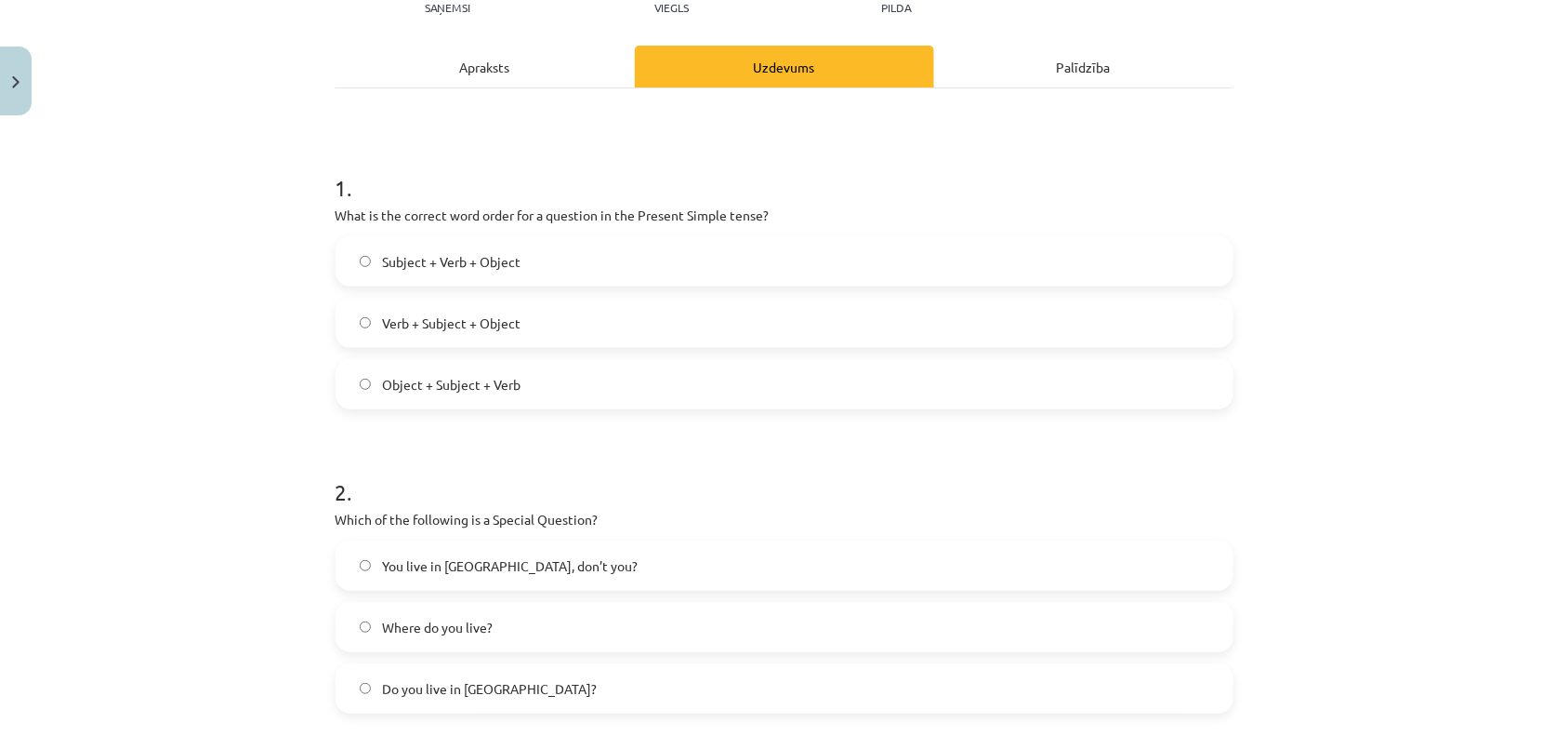
scroll to position [235, 0]
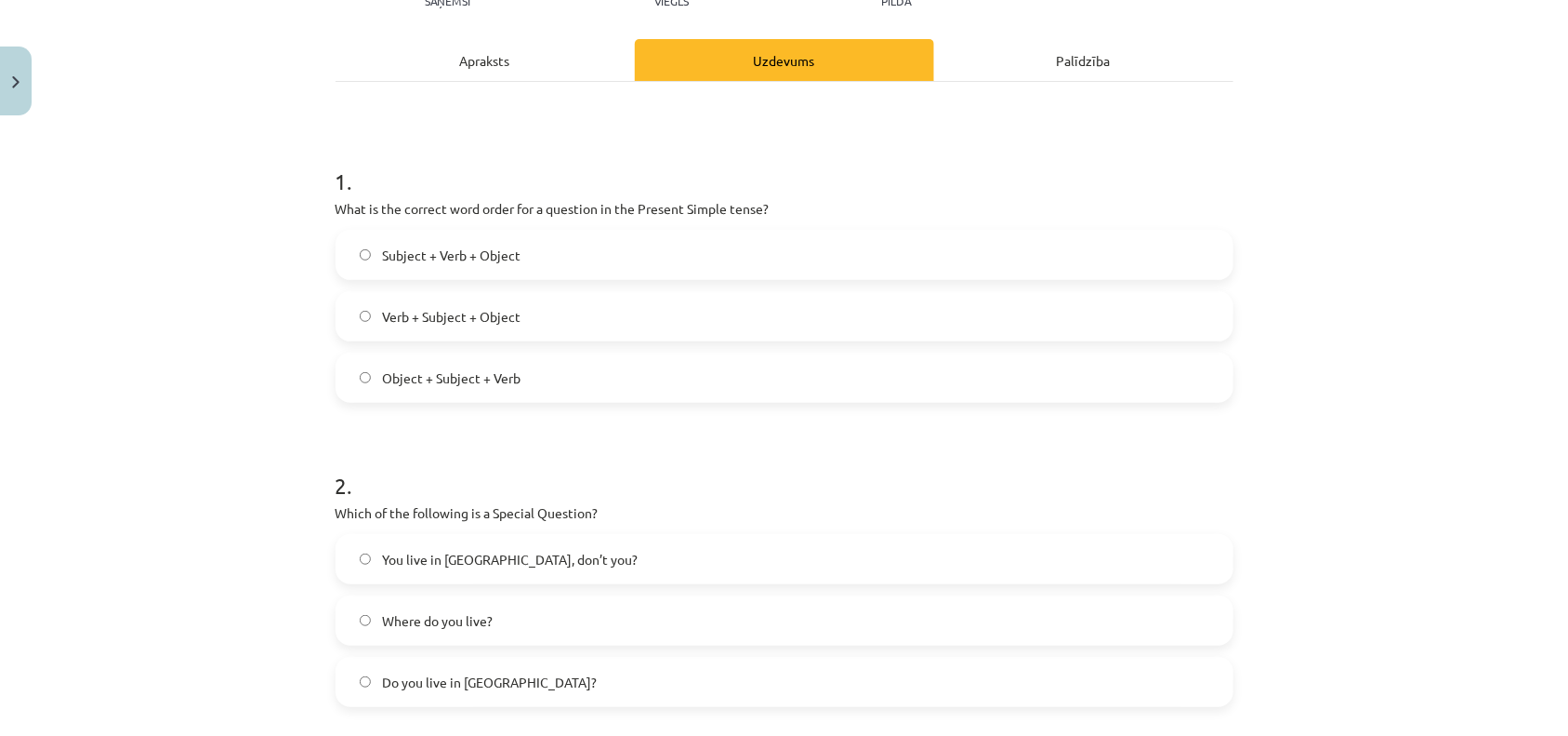
click at [507, 308] on span "Verb + Subject + Object" at bounding box center [452, 316] width 138 height 19
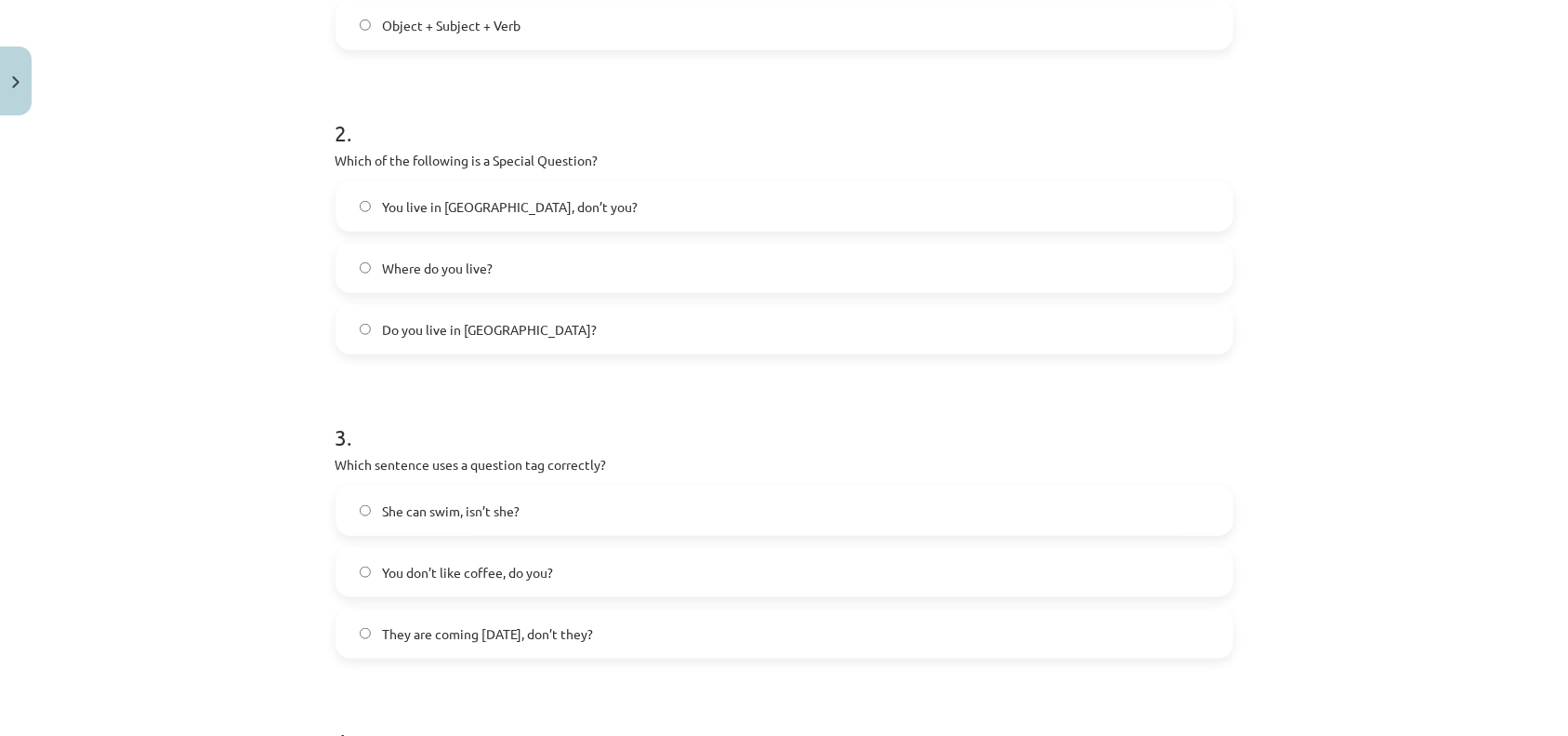
scroll to position [588, 0]
click at [462, 265] on span "Where do you live?" at bounding box center [438, 268] width 111 height 19
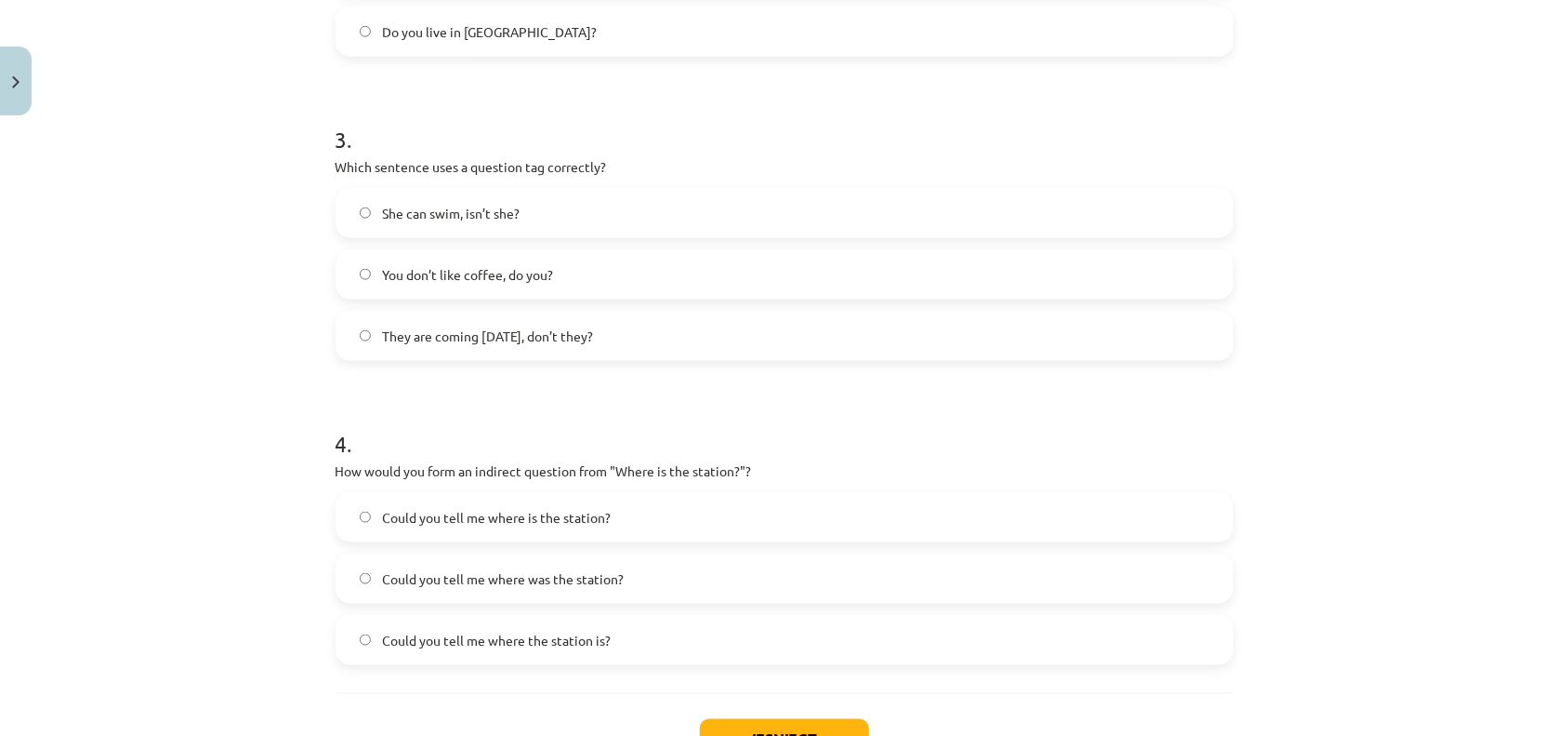
scroll to position [880, 0]
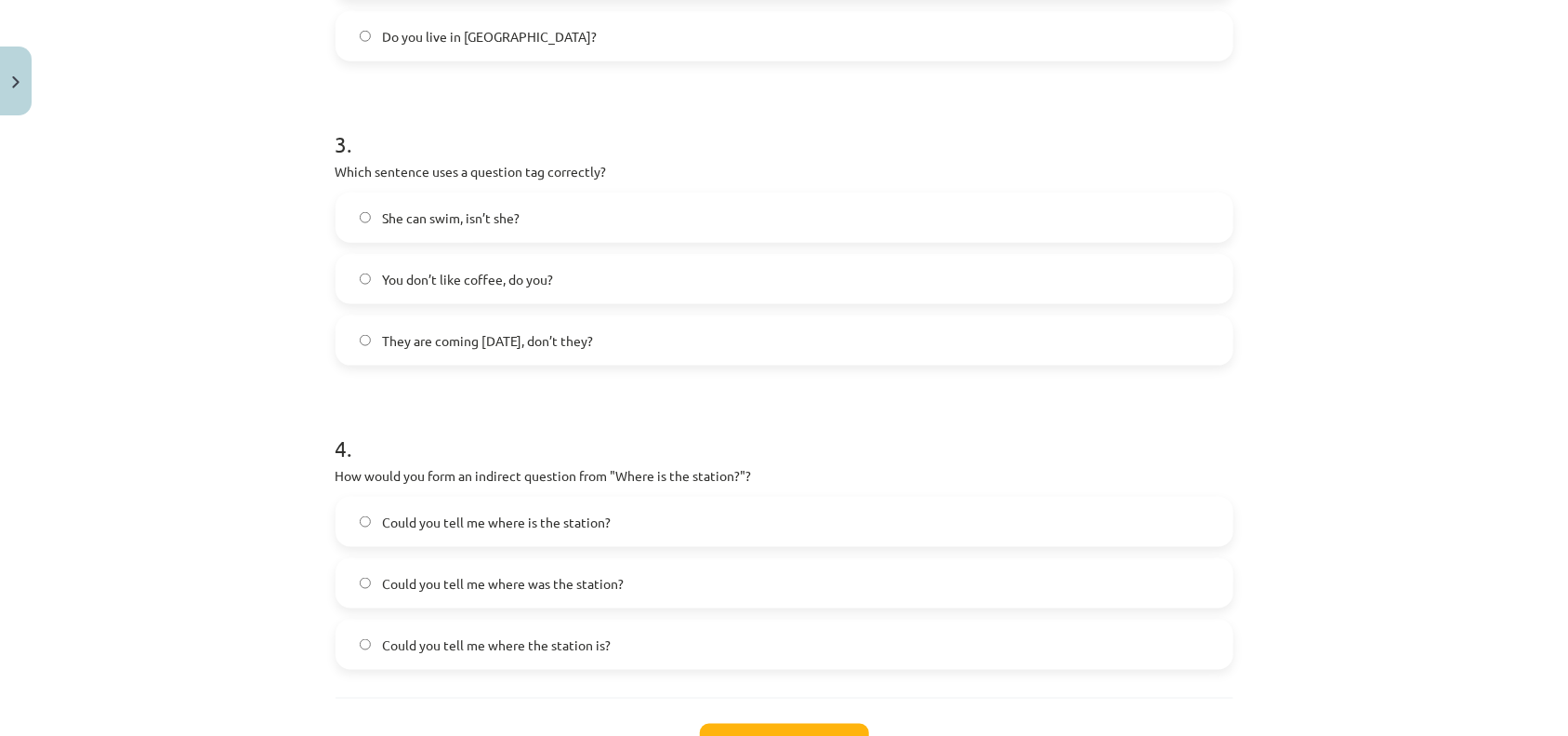
click at [456, 281] on span "You don’t like coffee, do you?" at bounding box center [468, 279] width 171 height 19
click at [411, 534] on label "Could you tell me where is the station?" at bounding box center [784, 522] width 894 height 47
click at [410, 534] on span "Could you tell me where the station is?" at bounding box center [496, 644] width 229 height 19
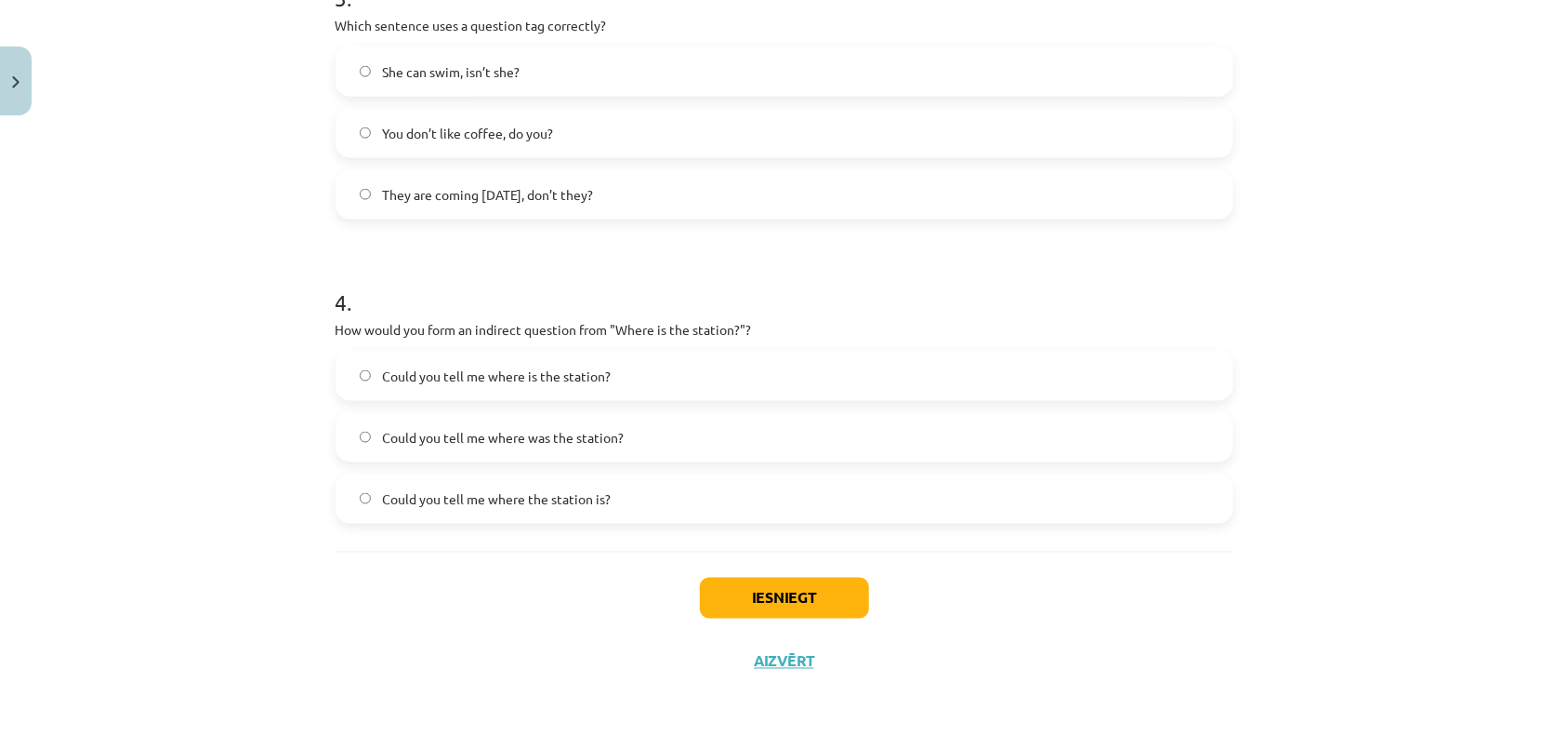
scroll to position [1029, 0]
click at [756, 534] on button "Iesniegt" at bounding box center [784, 594] width 169 height 41
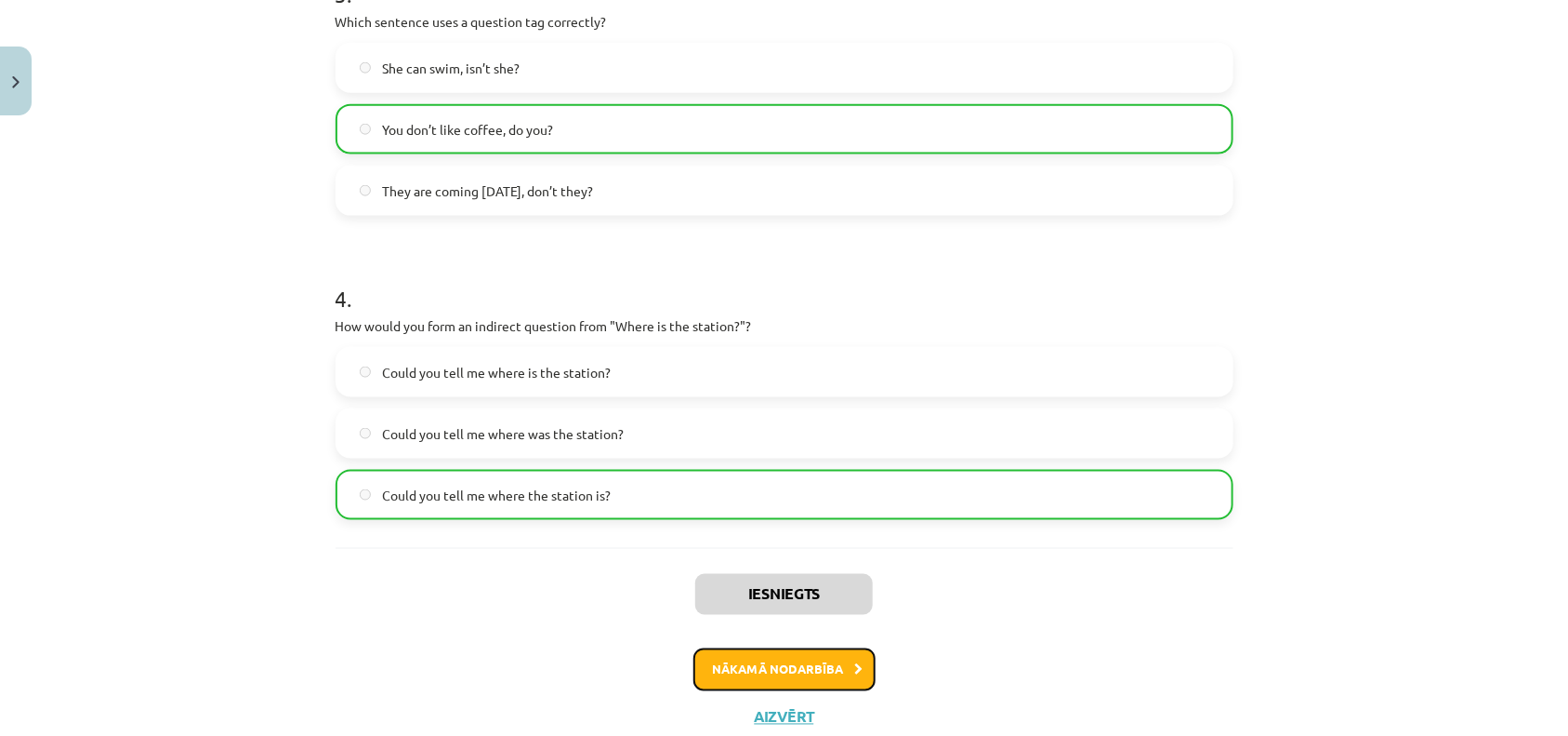
click at [756, 534] on button "Nākamā nodarbība" at bounding box center [784, 670] width 182 height 43
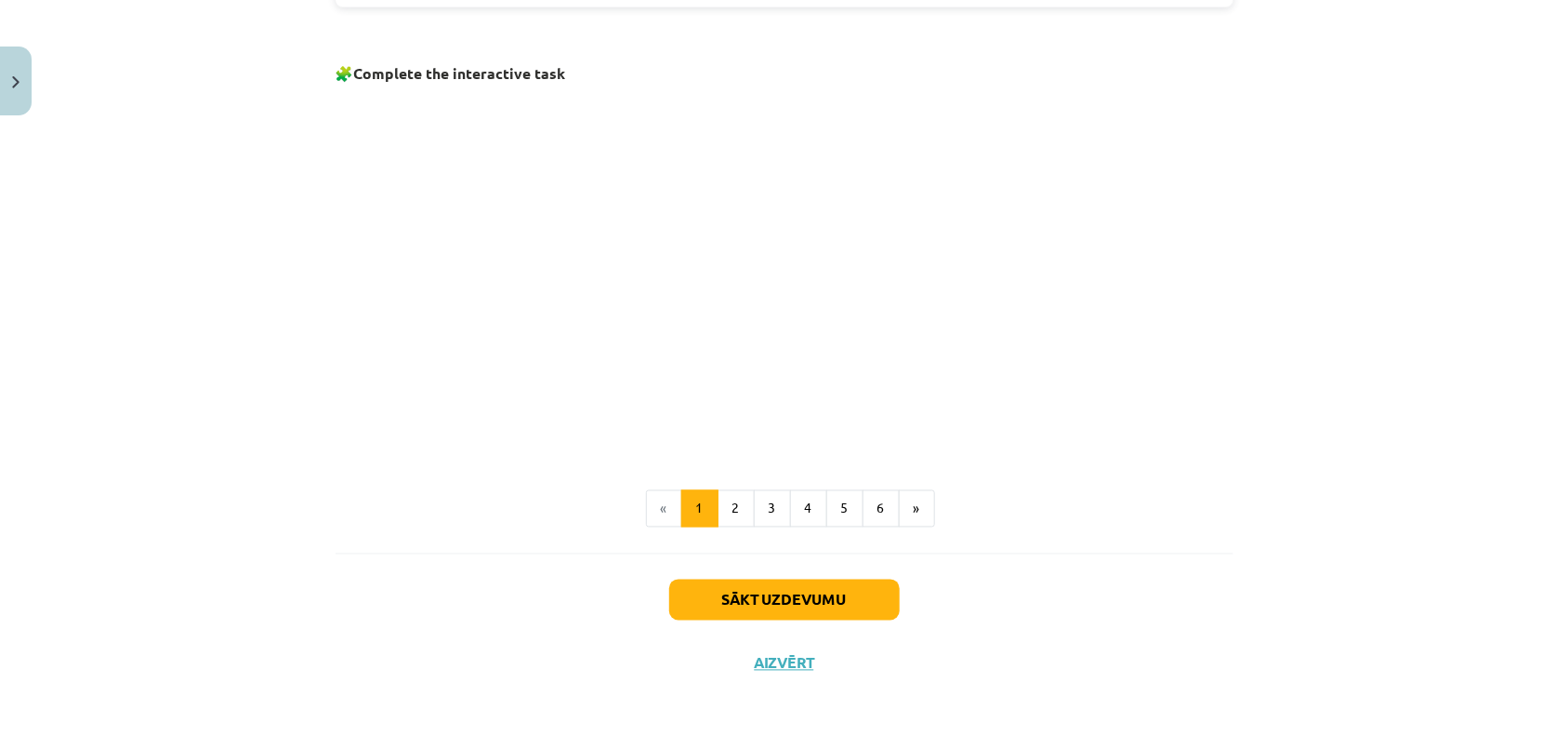
scroll to position [1212, 0]
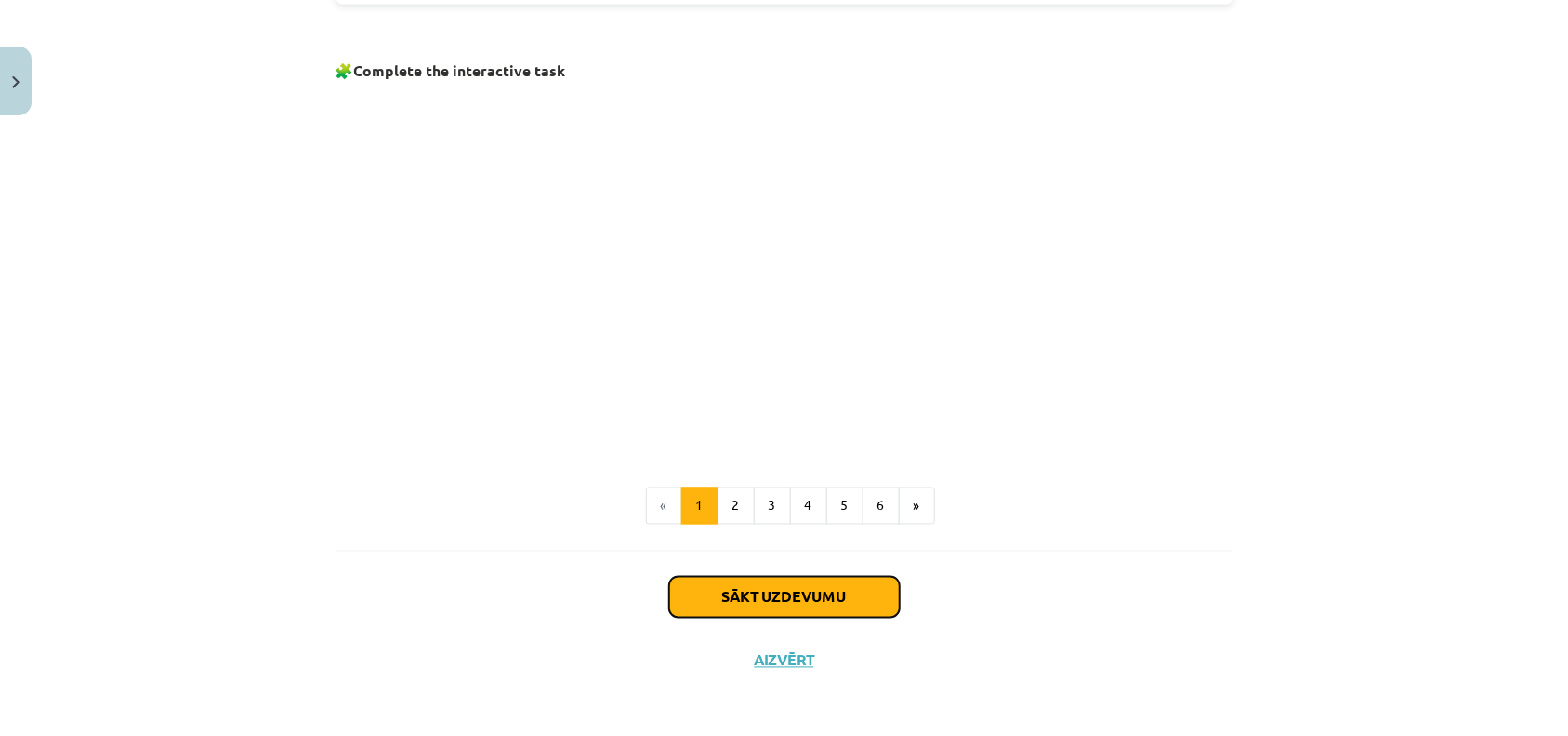
click at [726, 534] on button "Sākt uzdevumu" at bounding box center [784, 597] width 231 height 41
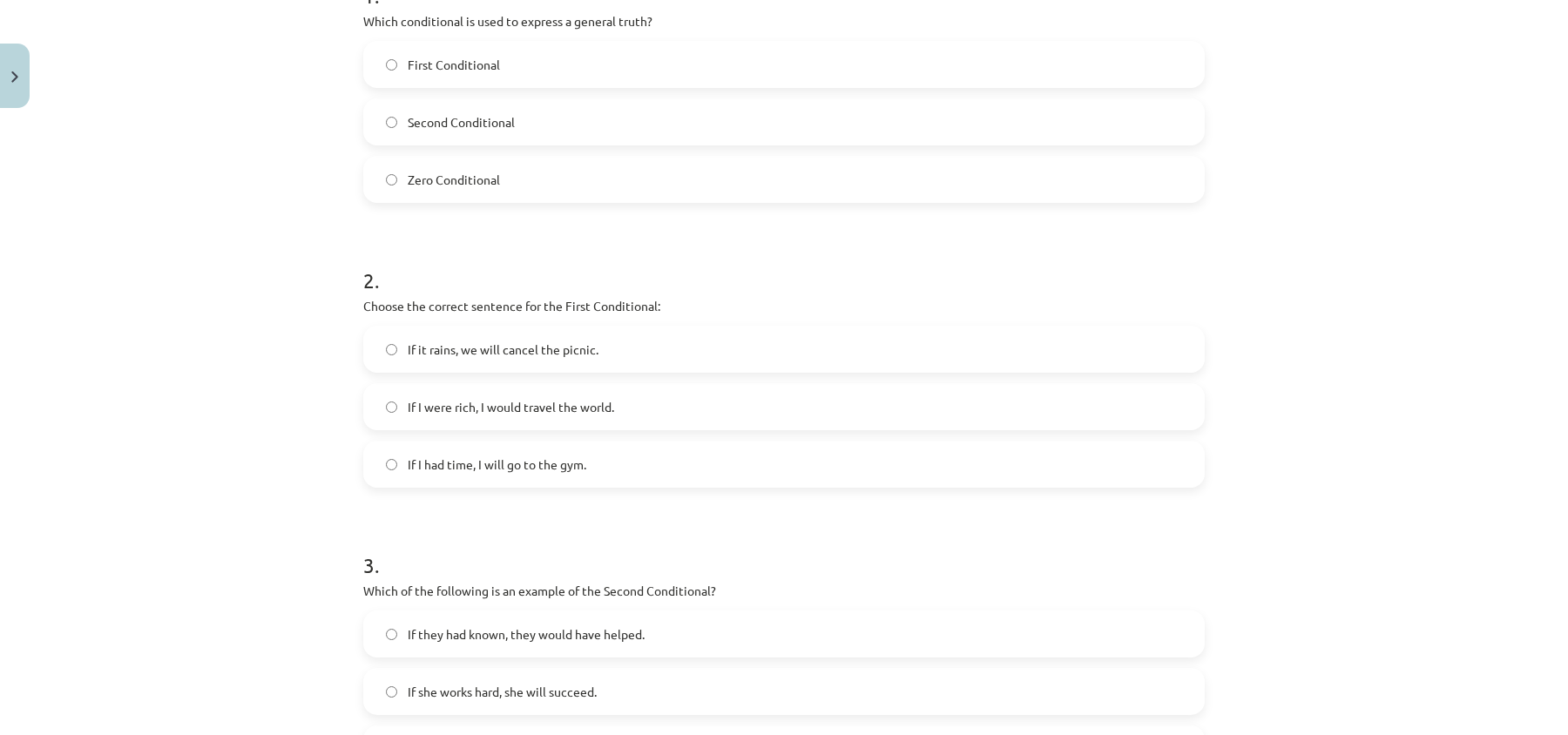
scroll to position [411, 0]
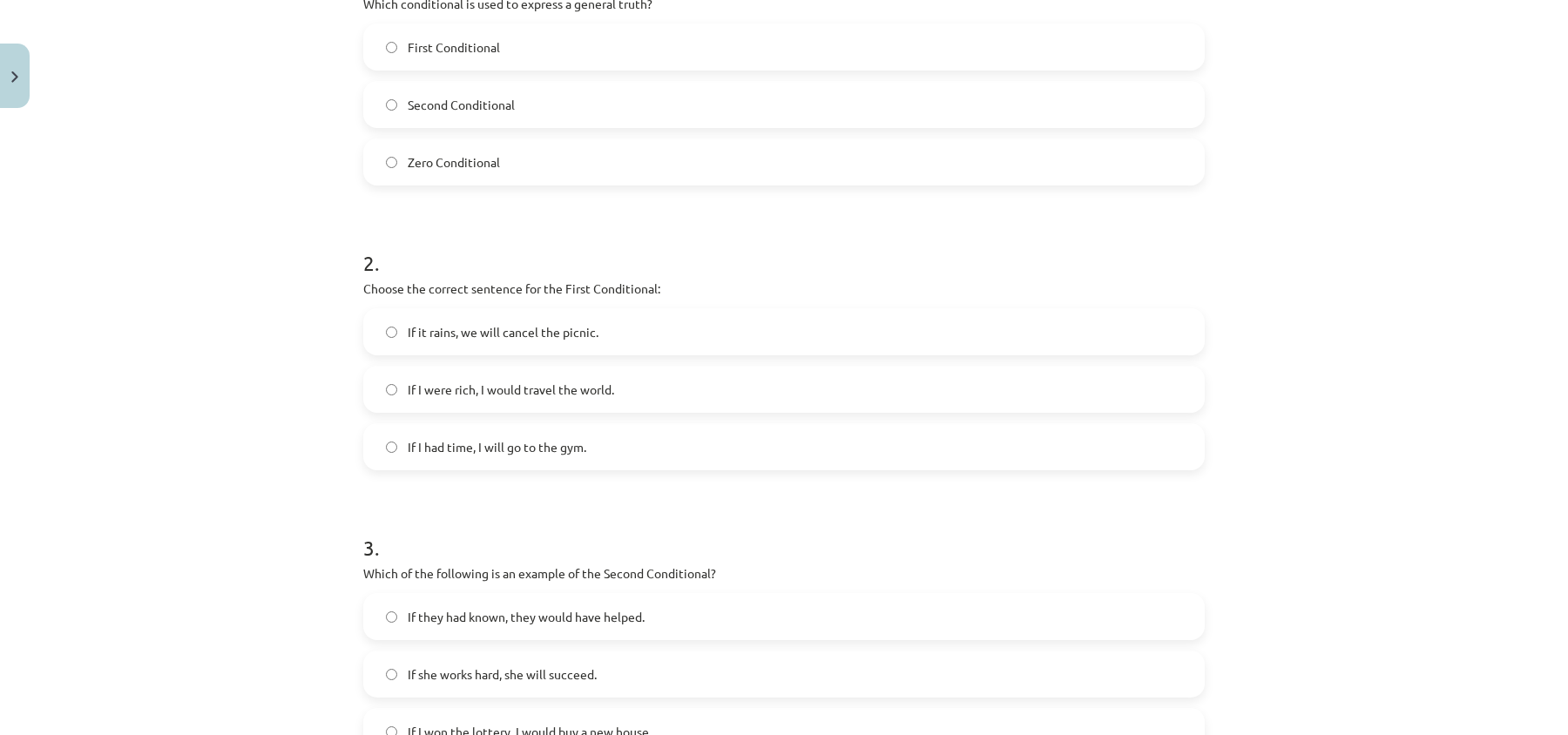
click at [460, 181] on label "Zero Conditional" at bounding box center [784, 162] width 838 height 44
click at [526, 321] on label "If it rains, we will cancel the picnic." at bounding box center [784, 332] width 838 height 44
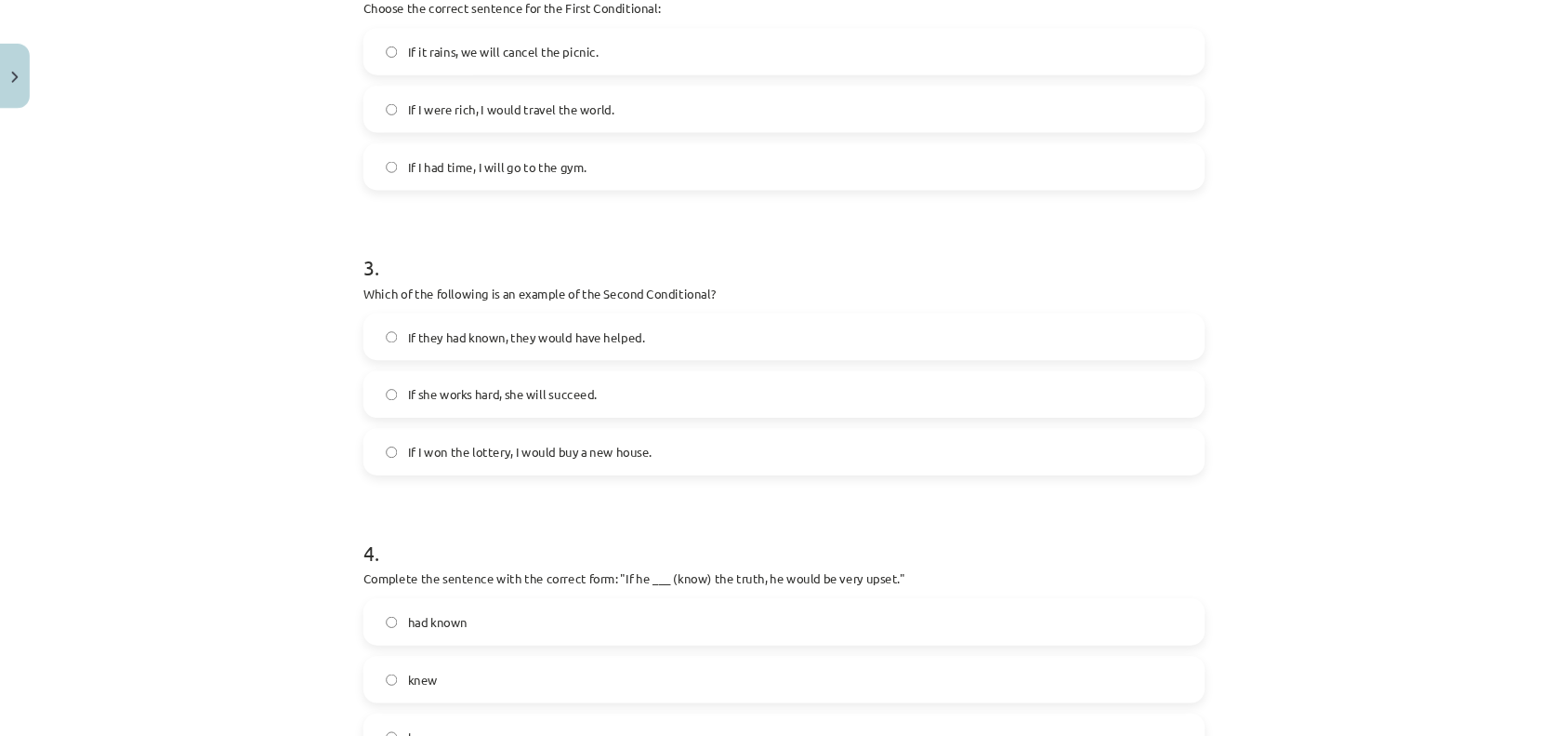
scroll to position [741, 0]
click at [481, 469] on span "If I won the lottery, I would buy a new house." at bounding box center [565, 479] width 260 height 19
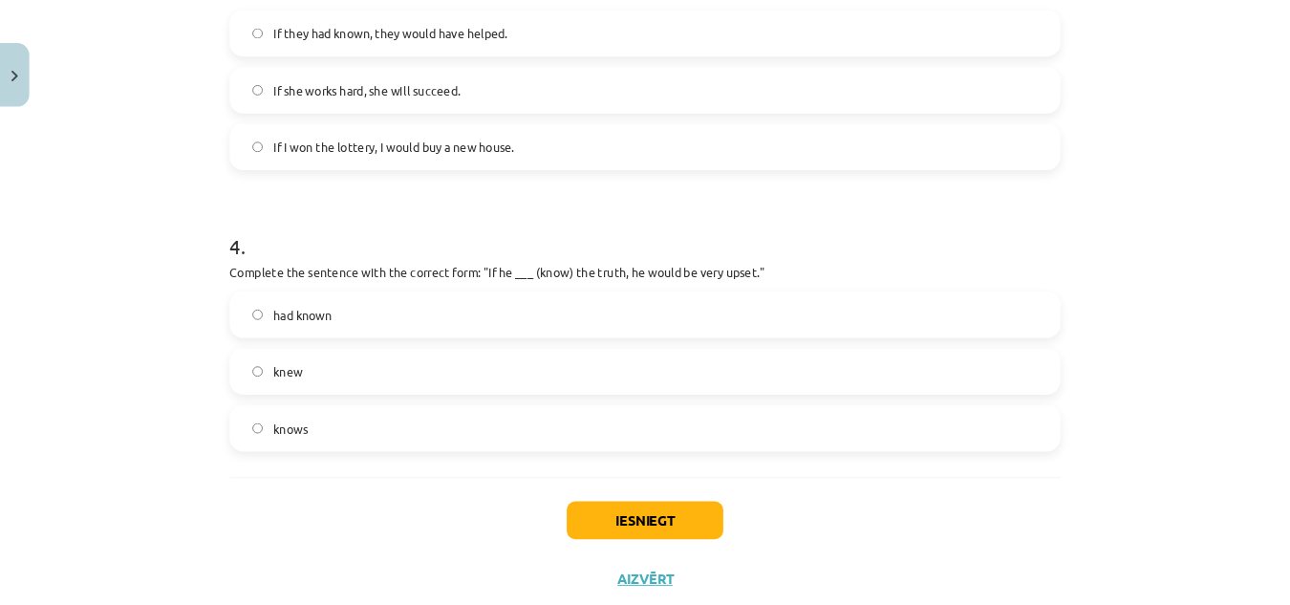
scroll to position [1091, 0]
click at [367, 418] on label "knew" at bounding box center [716, 412] width 919 height 48
click at [647, 548] on button "Iesniegt" at bounding box center [716, 577] width 174 height 42
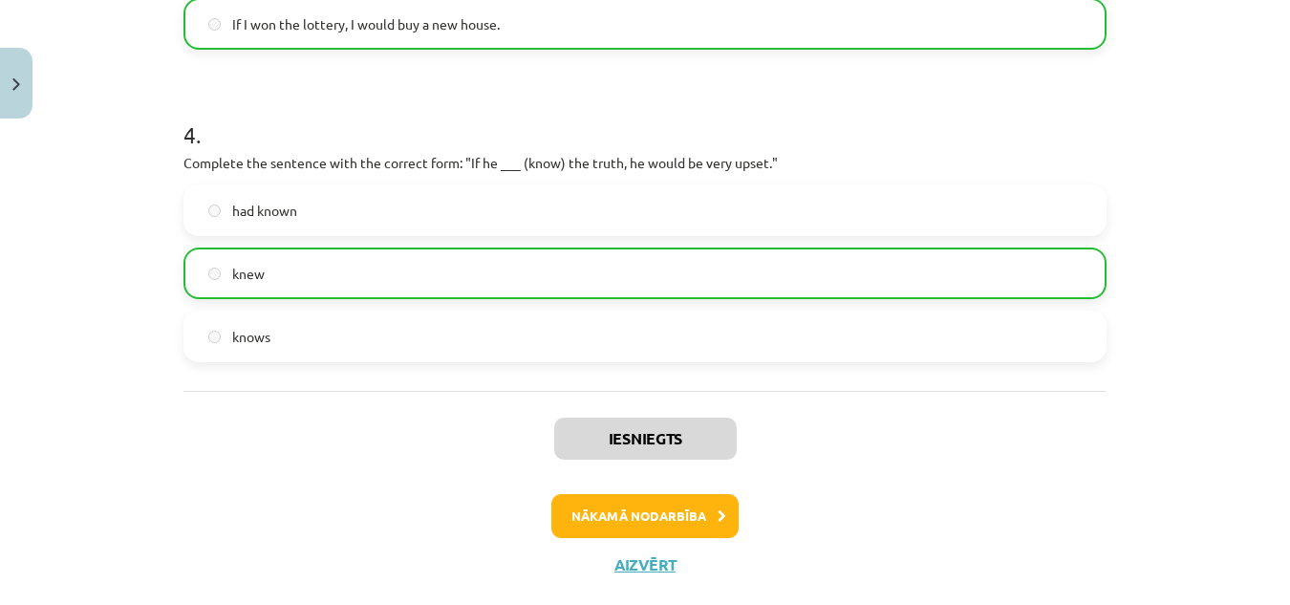
scroll to position [1269, 0]
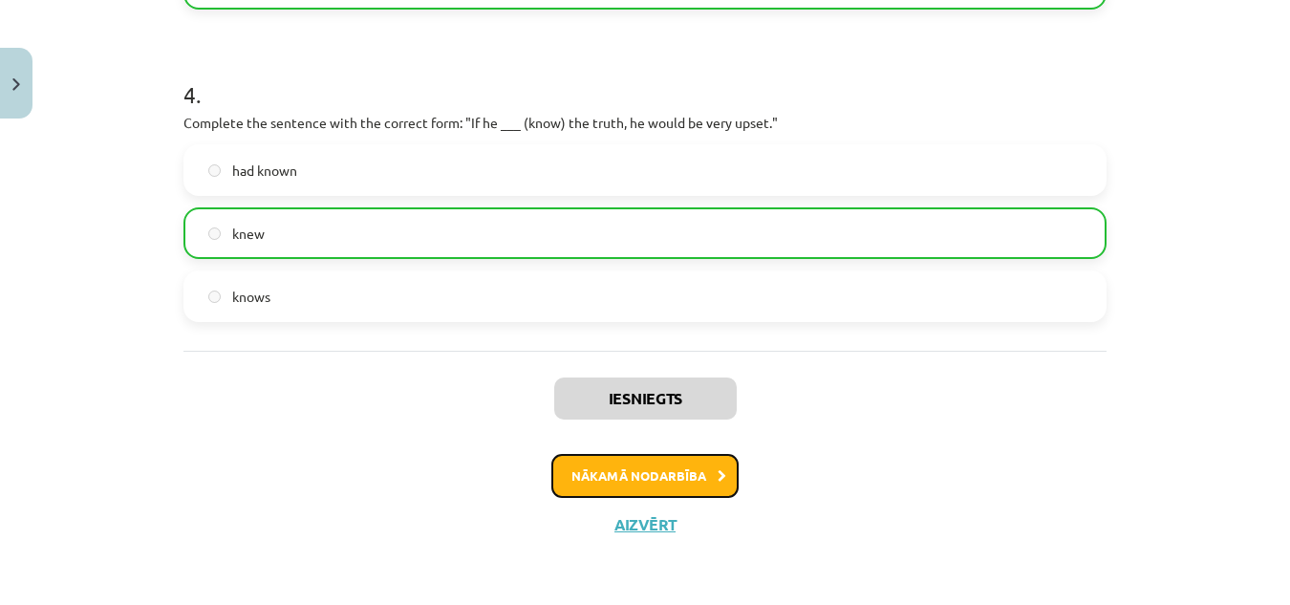
click at [597, 479] on button "Nākamā nodarbība" at bounding box center [644, 476] width 187 height 44
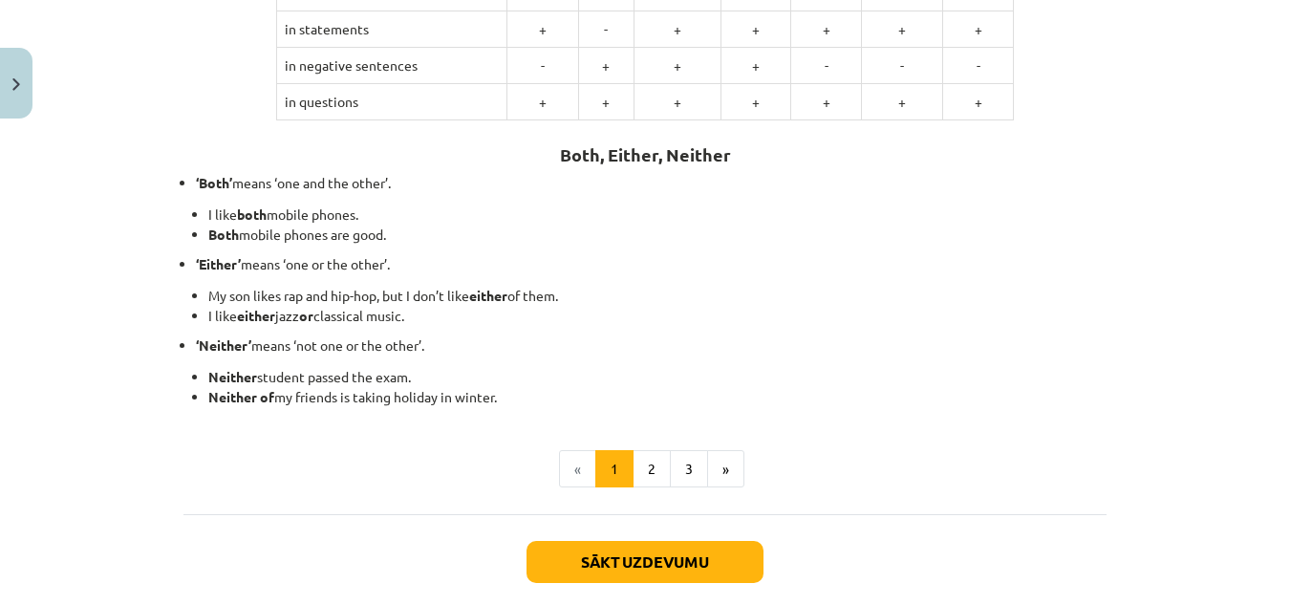
scroll to position [574, 0]
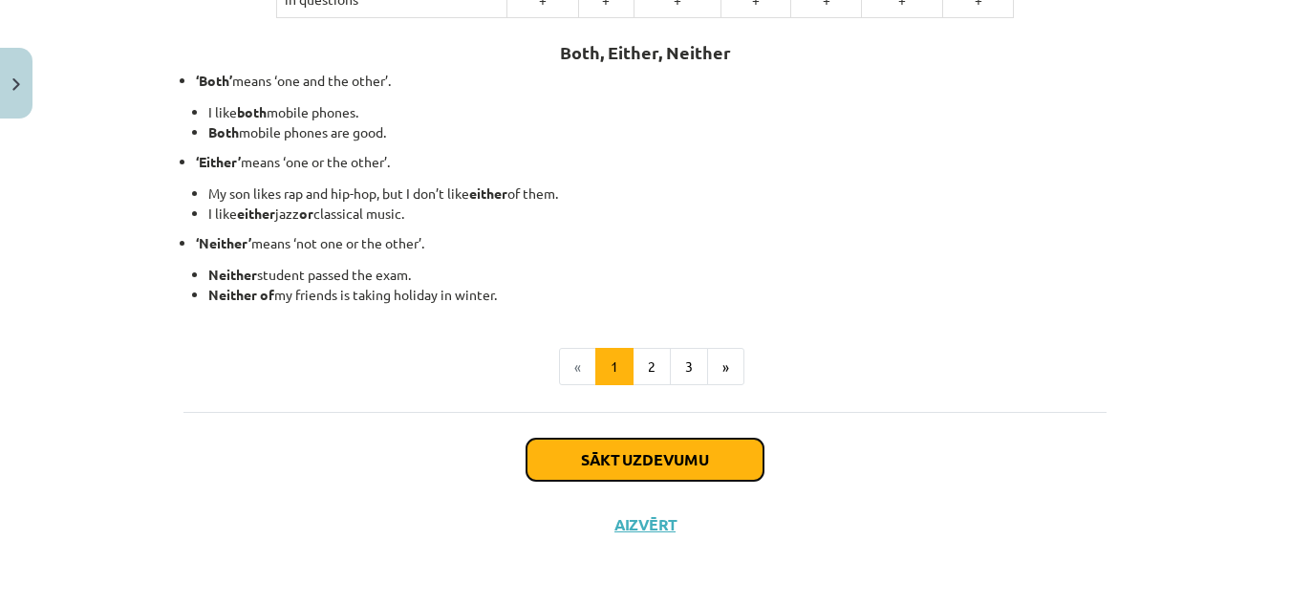
click at [605, 453] on button "Sākt uzdevumu" at bounding box center [644, 459] width 237 height 42
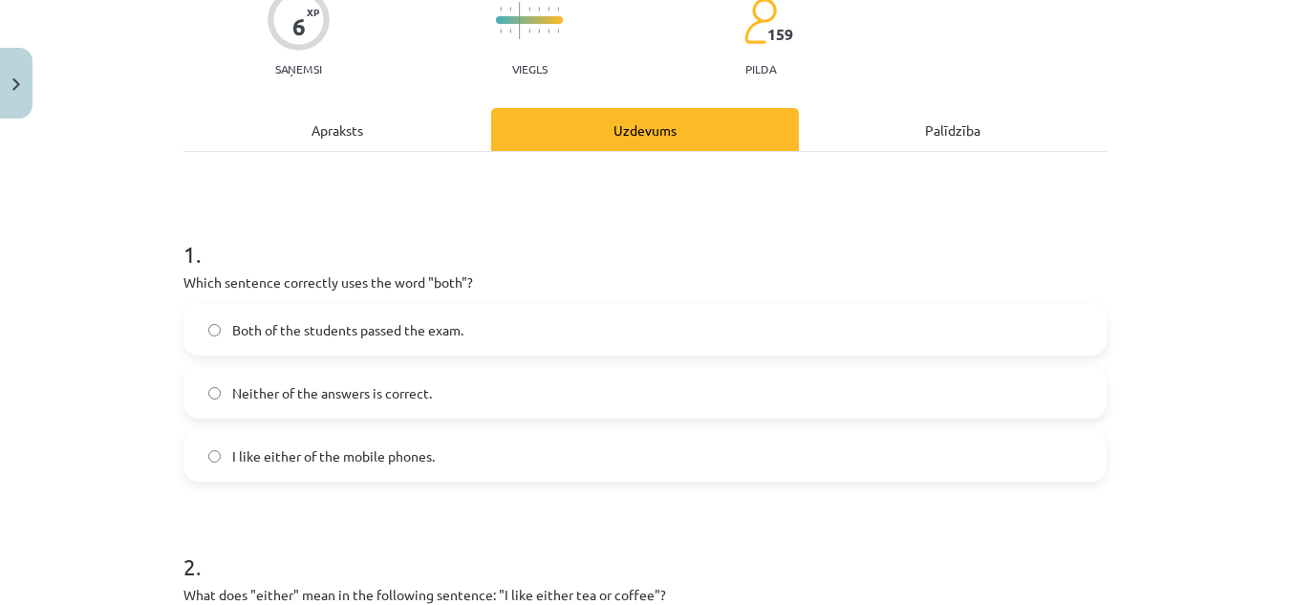
scroll to position [174, 0]
click at [445, 328] on span "Both of the students passed the exam." at bounding box center [347, 329] width 231 height 20
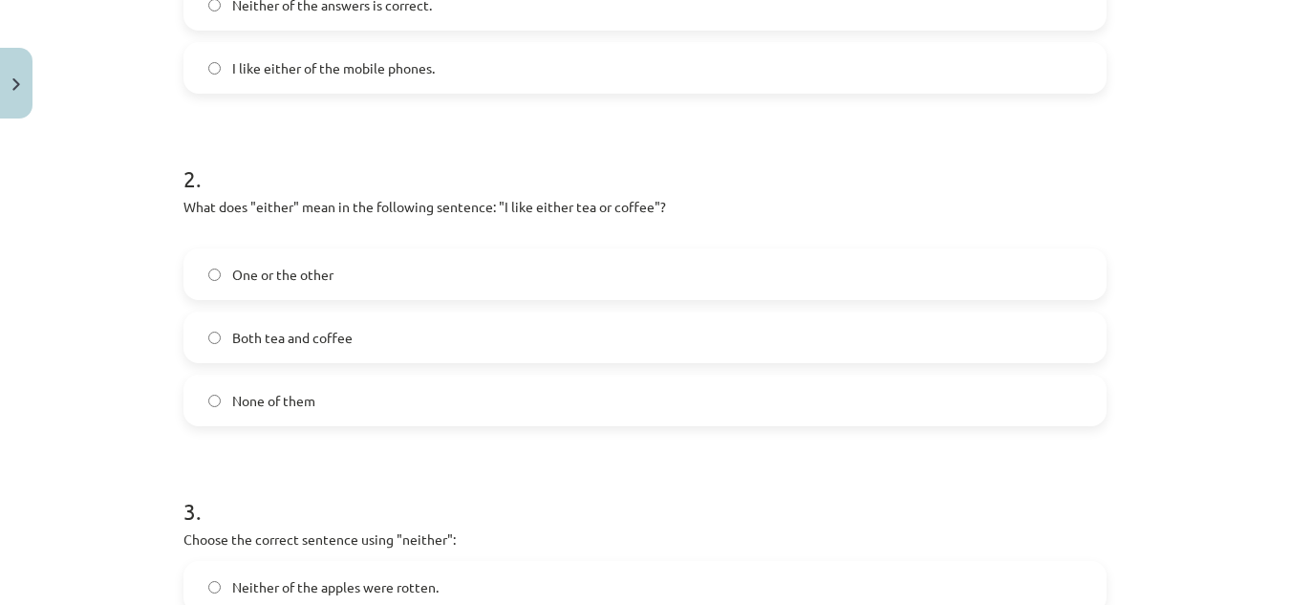
scroll to position [581, 0]
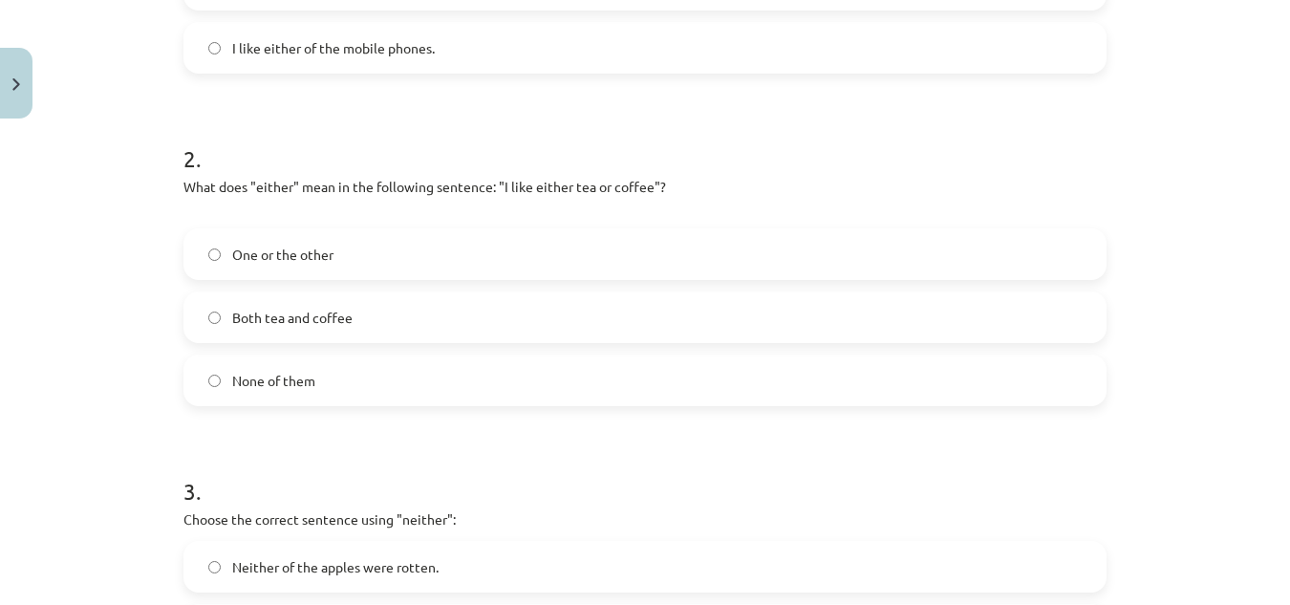
click at [309, 239] on label "One or the other" at bounding box center [644, 254] width 919 height 48
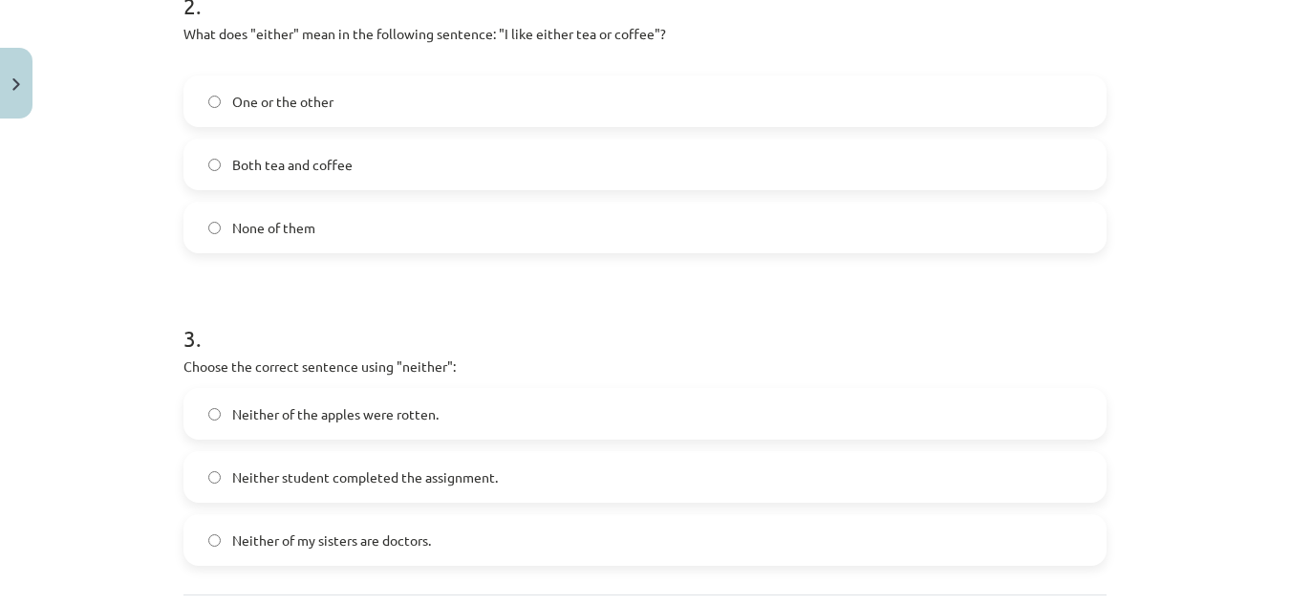
scroll to position [846, 0]
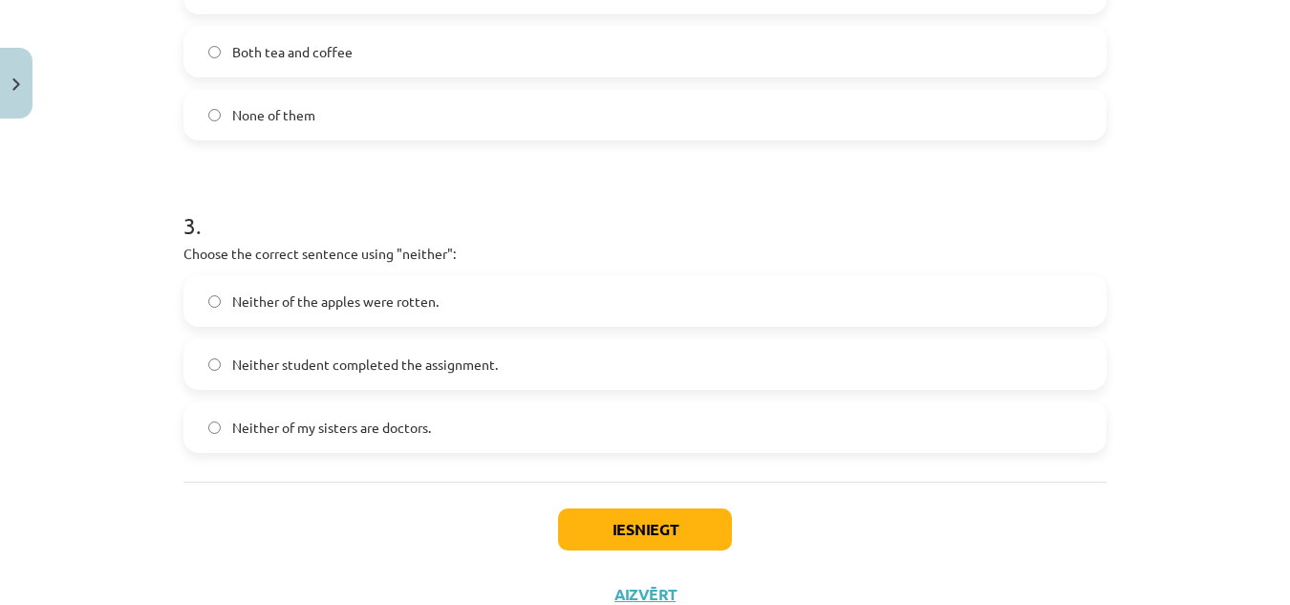
click at [263, 354] on span "Neither student completed the assignment." at bounding box center [365, 364] width 266 height 20
click at [694, 522] on button "Iesniegt" at bounding box center [645, 529] width 174 height 42
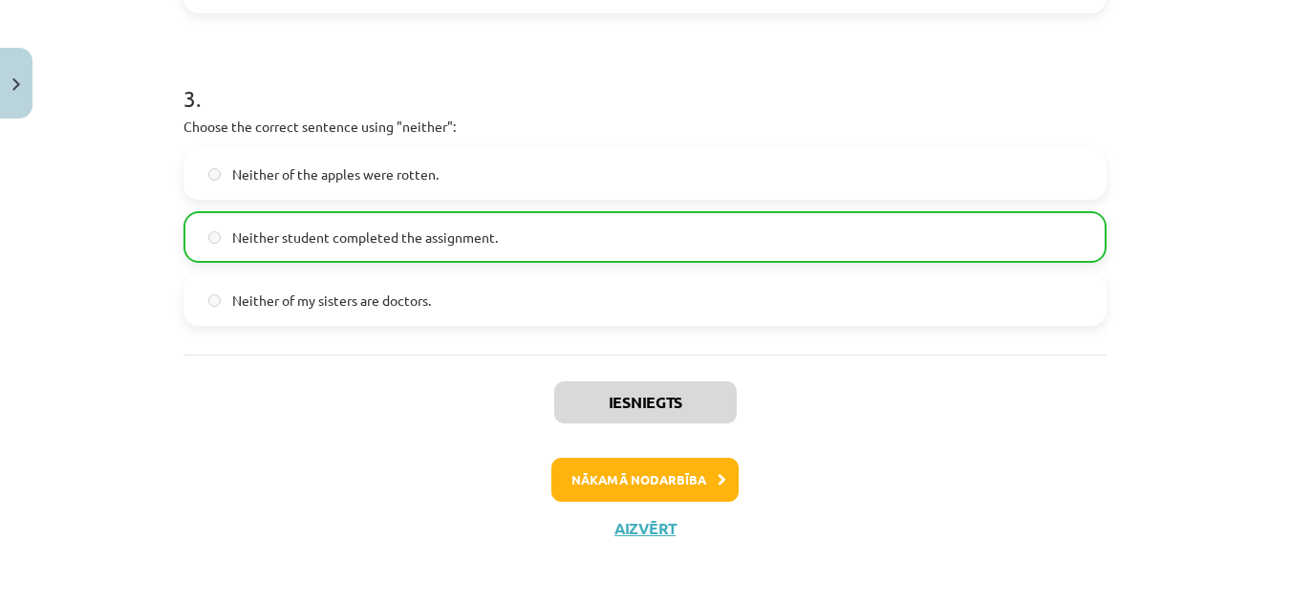
scroll to position [977, 0]
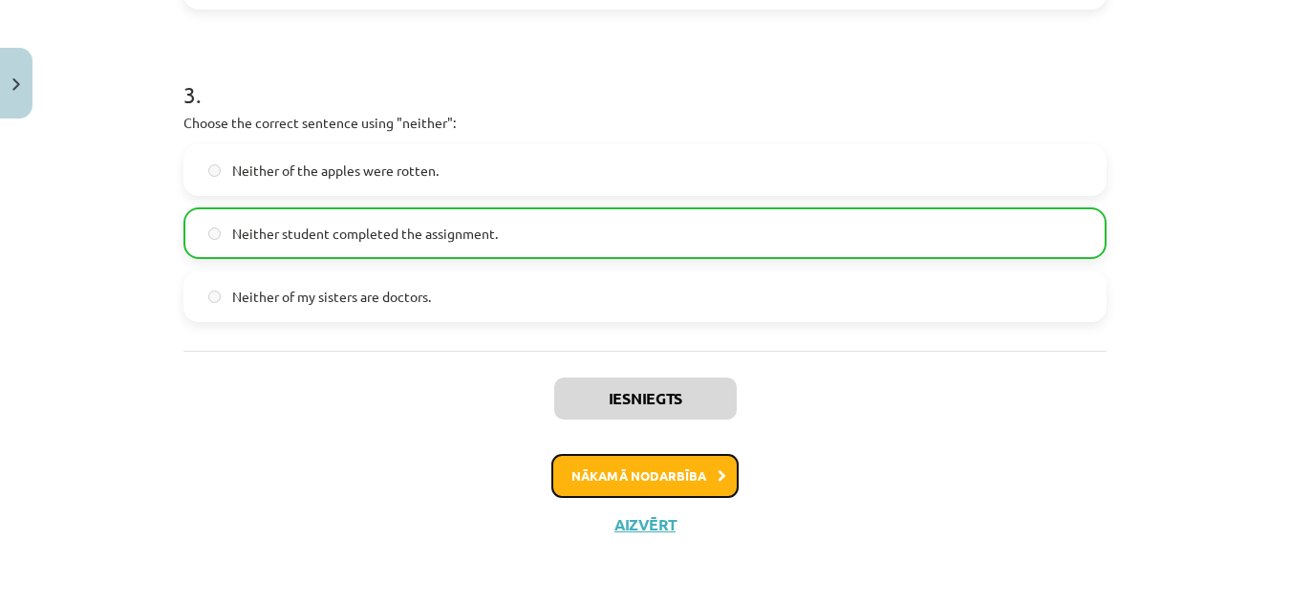
click at [675, 473] on button "Nākamā nodarbība" at bounding box center [644, 476] width 187 height 44
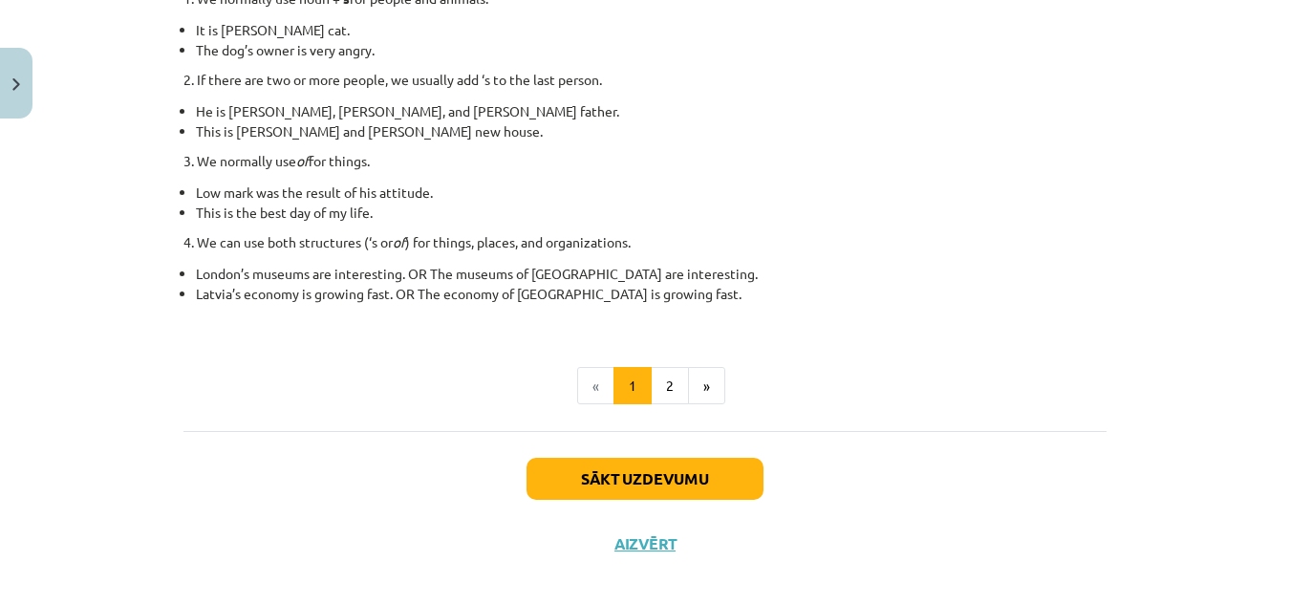
scroll to position [431, 0]
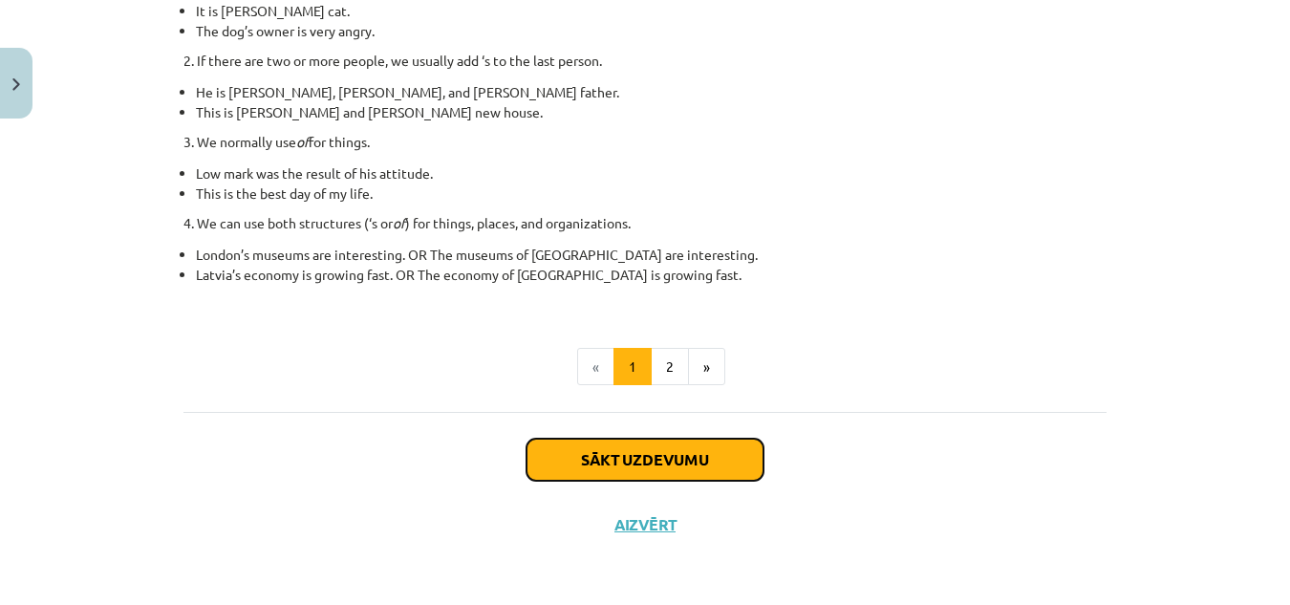
click at [675, 448] on button "Sākt uzdevumu" at bounding box center [644, 459] width 237 height 42
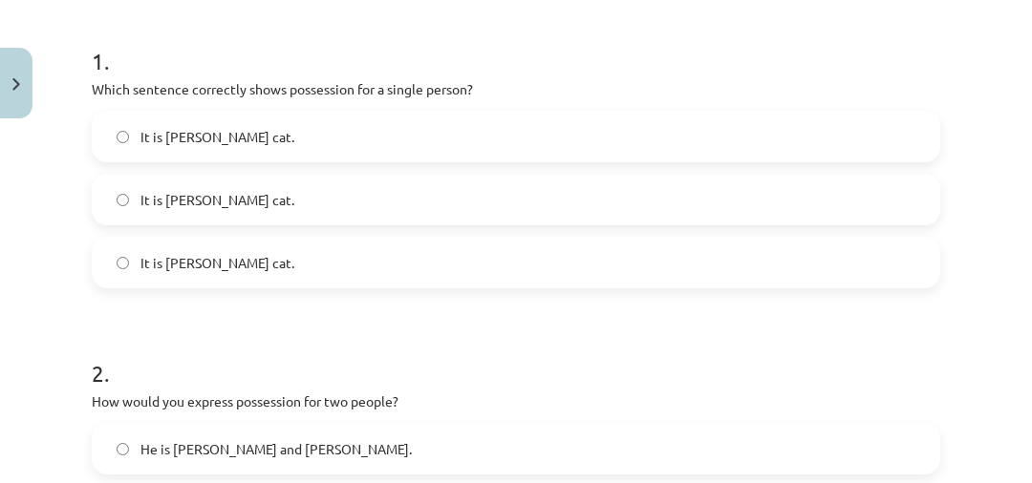
scroll to position [354, 0]
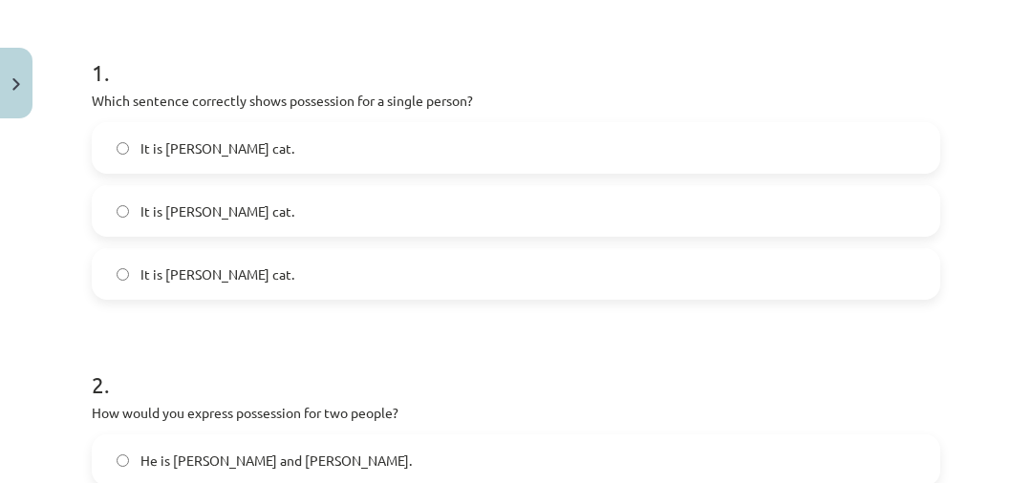
click at [186, 150] on span "It is Jane’s cat." at bounding box center [217, 149] width 154 height 20
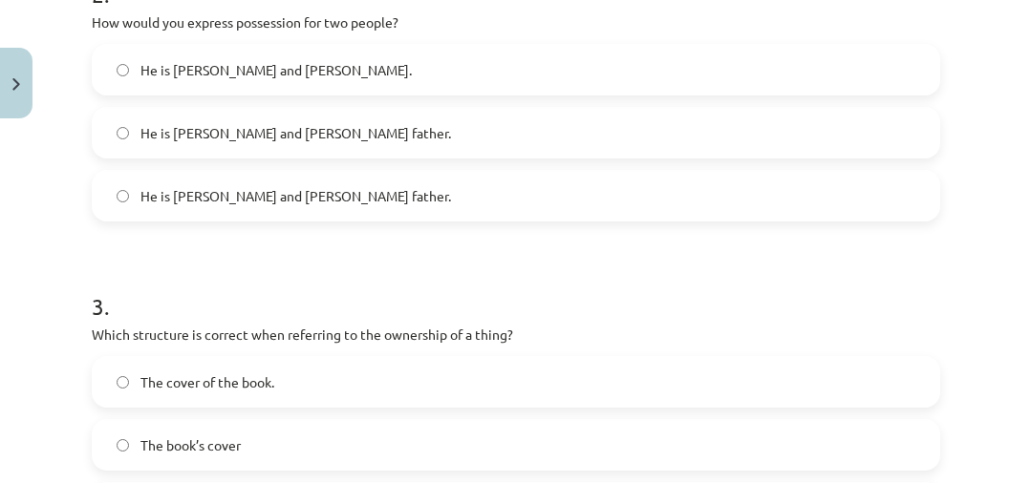
scroll to position [741, 0]
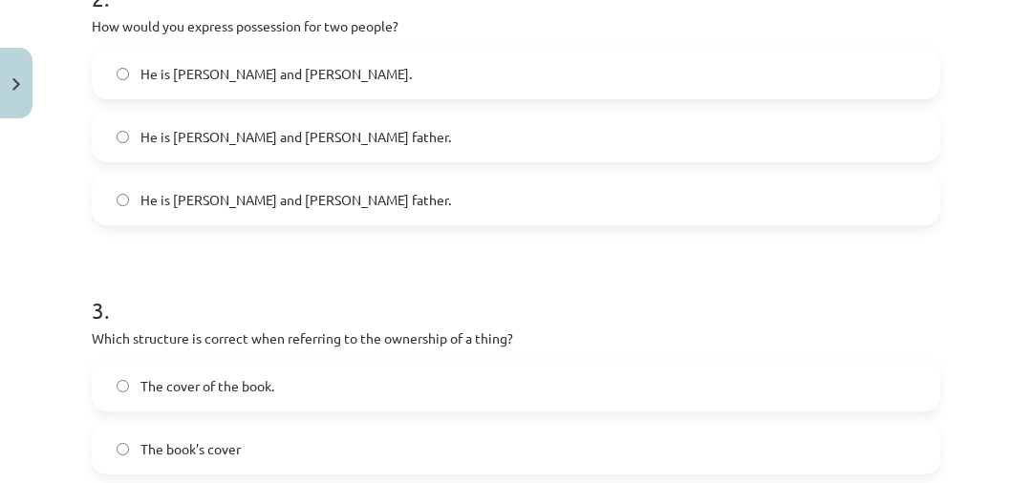
click at [248, 139] on span "He is Alice and James’s father." at bounding box center [295, 137] width 310 height 20
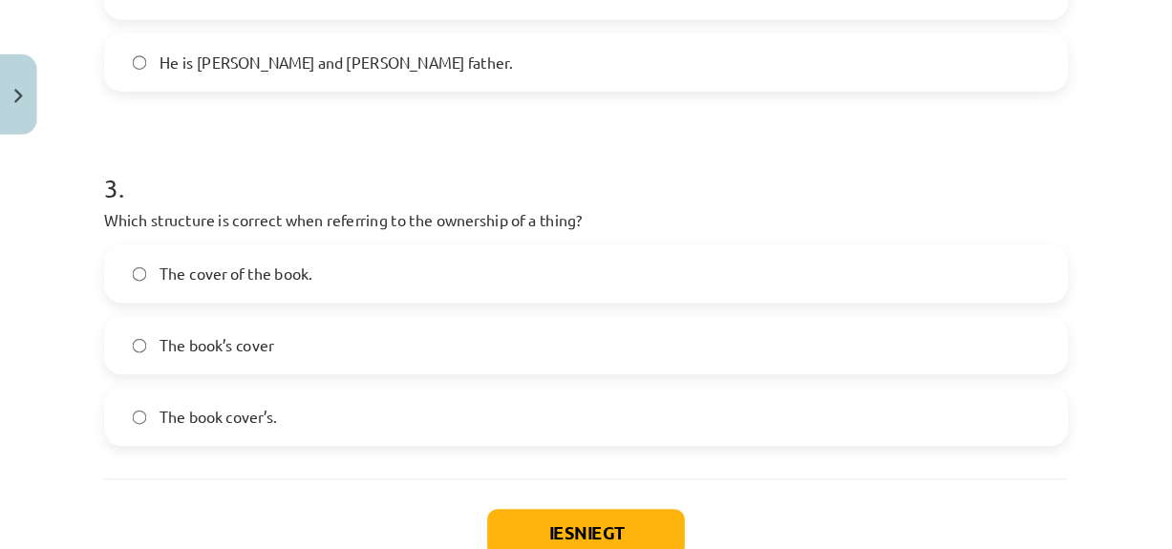
scroll to position [933, 0]
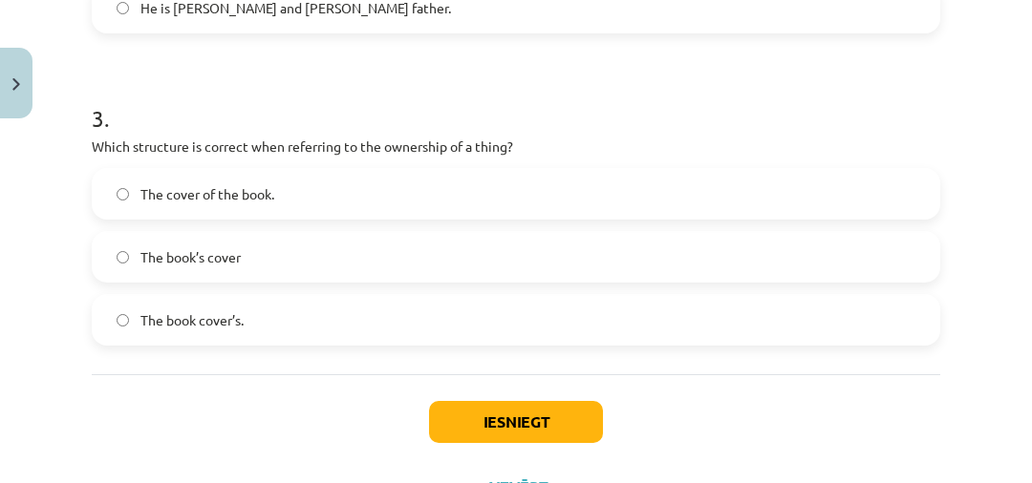
click at [191, 264] on span "The book’s cover" at bounding box center [190, 257] width 100 height 20
click at [544, 432] on button "Iesniegt" at bounding box center [516, 422] width 174 height 42
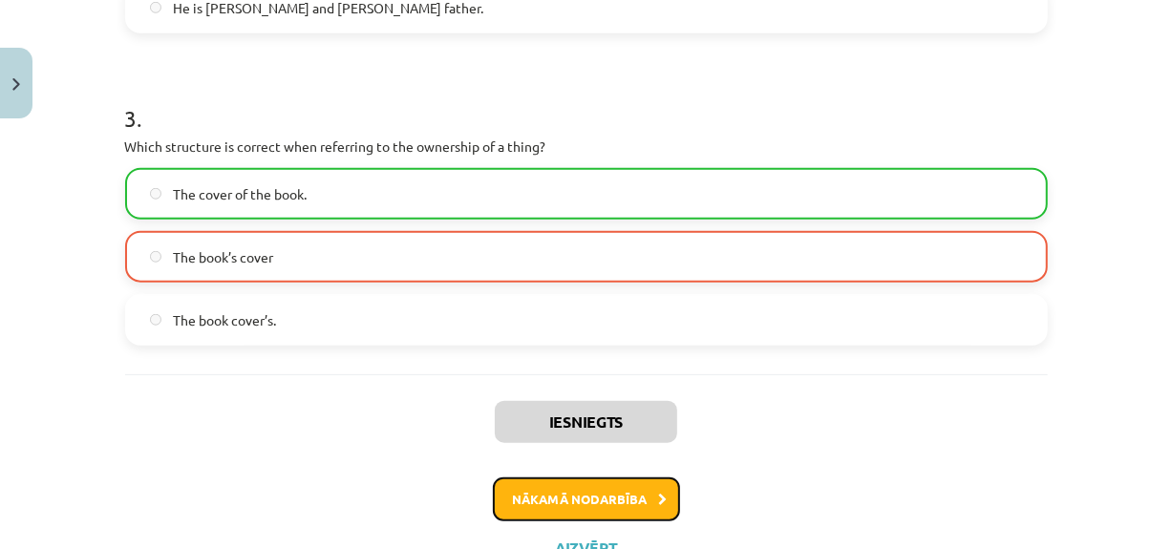
click at [523, 486] on button "Nākamā nodarbība" at bounding box center [586, 500] width 187 height 44
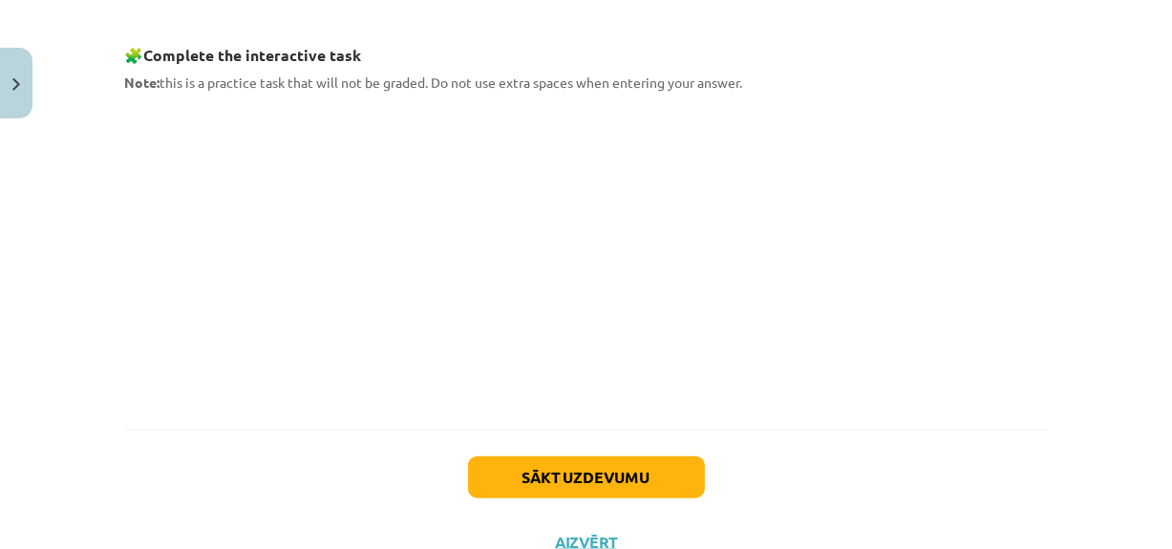
scroll to position [1065, 0]
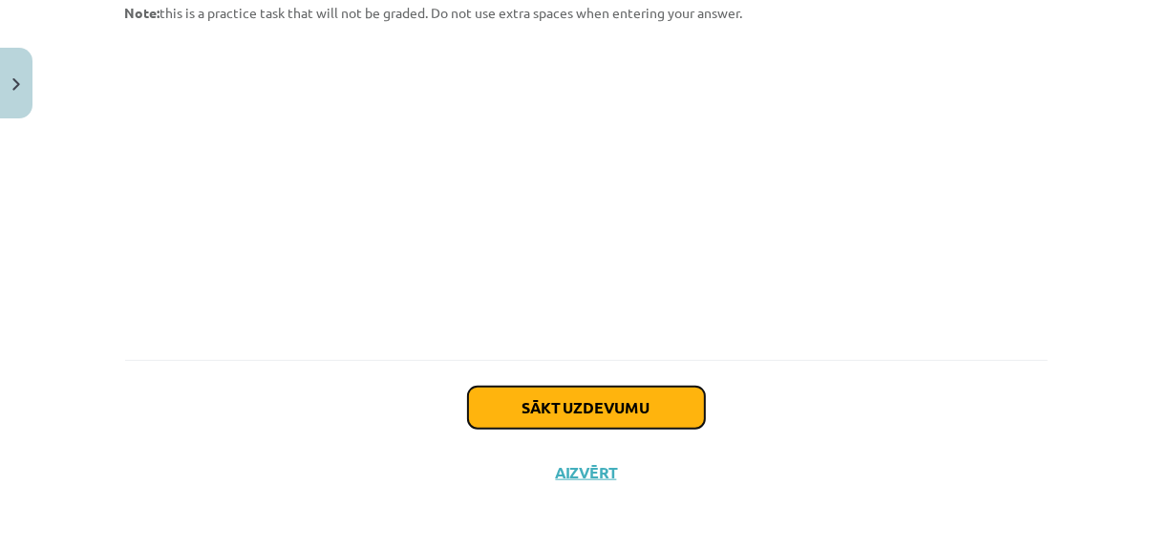
click at [514, 408] on button "Sākt uzdevumu" at bounding box center [586, 408] width 237 height 42
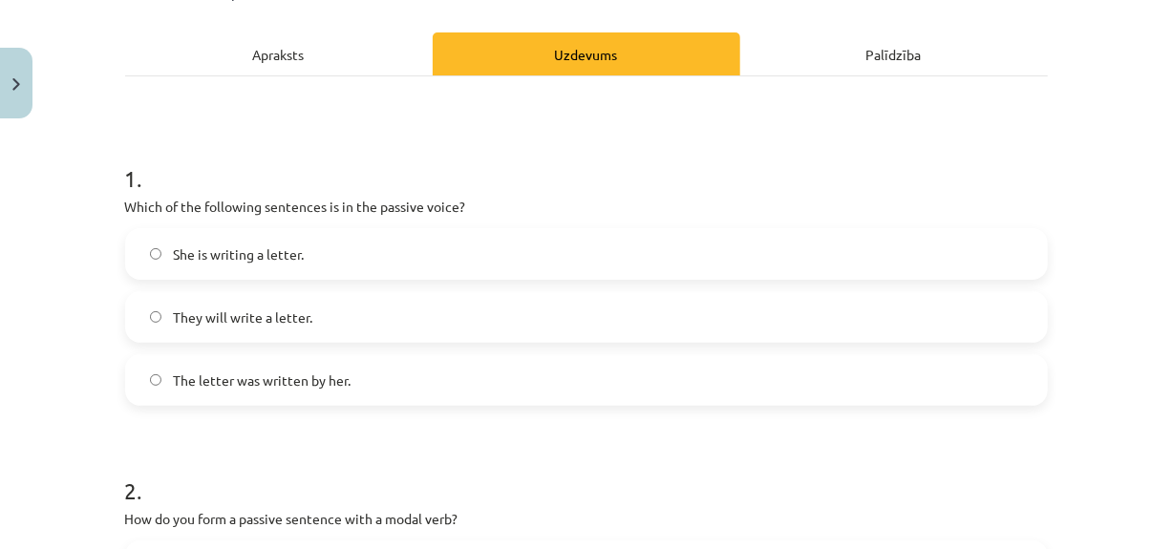
scroll to position [248, 0]
click at [304, 375] on span "The letter was written by her." at bounding box center [262, 381] width 178 height 20
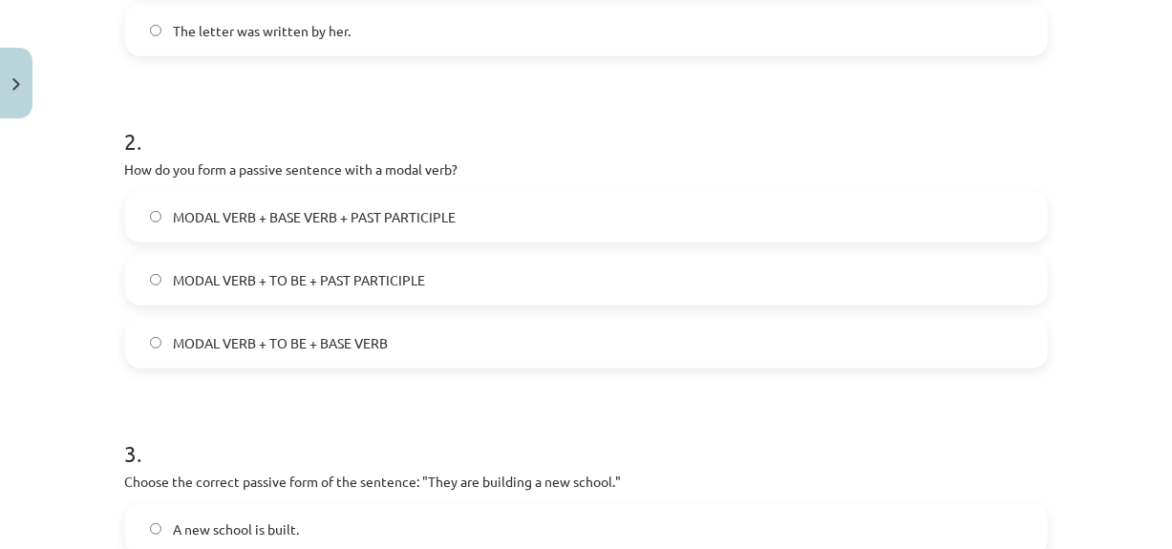
scroll to position [646, 0]
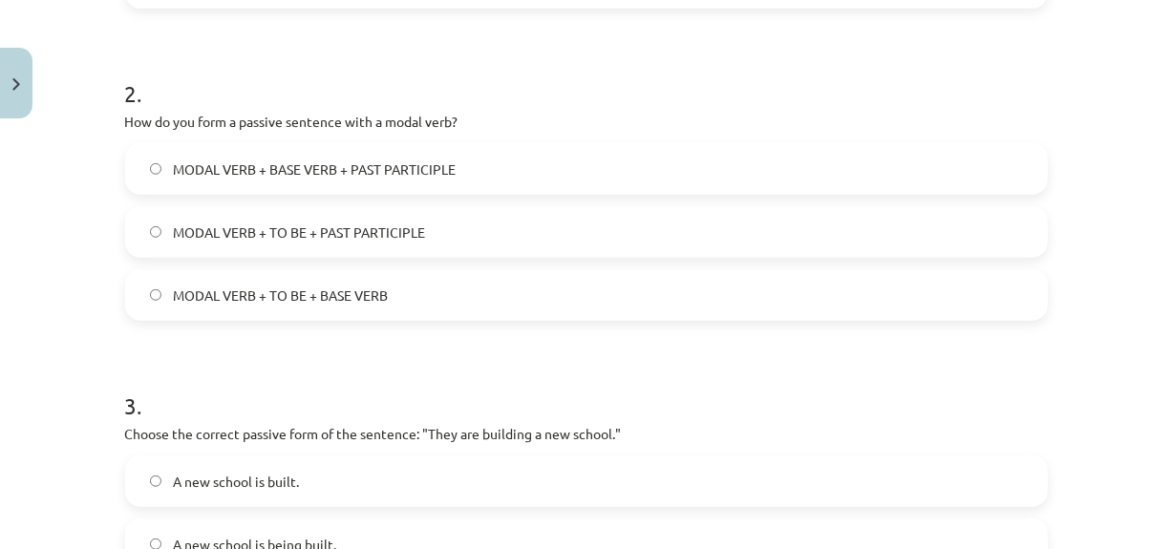
click at [324, 223] on span "MODAL VERB + TO BE + PAST PARTICIPLE" at bounding box center [299, 233] width 252 height 20
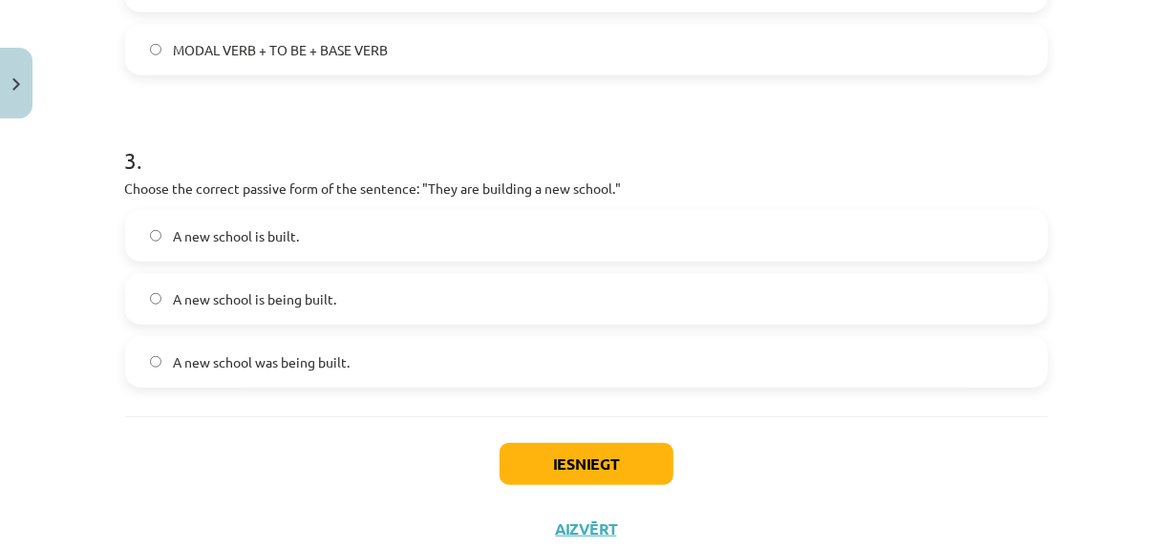
scroll to position [893, 0]
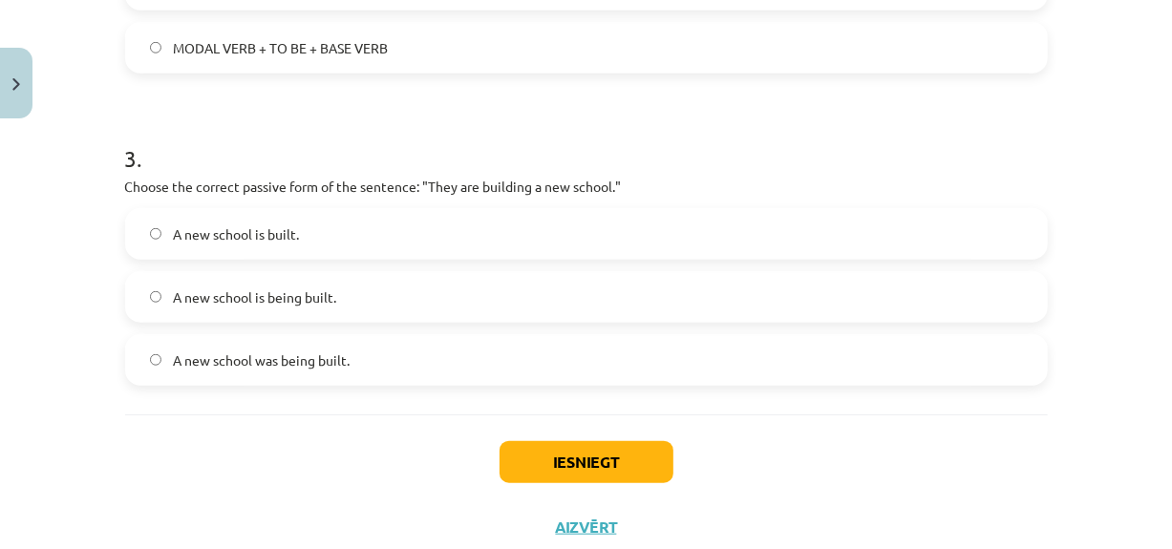
click at [299, 299] on span "A new school is being built." at bounding box center [254, 298] width 163 height 20
click at [573, 473] on button "Iesniegt" at bounding box center [587, 462] width 174 height 42
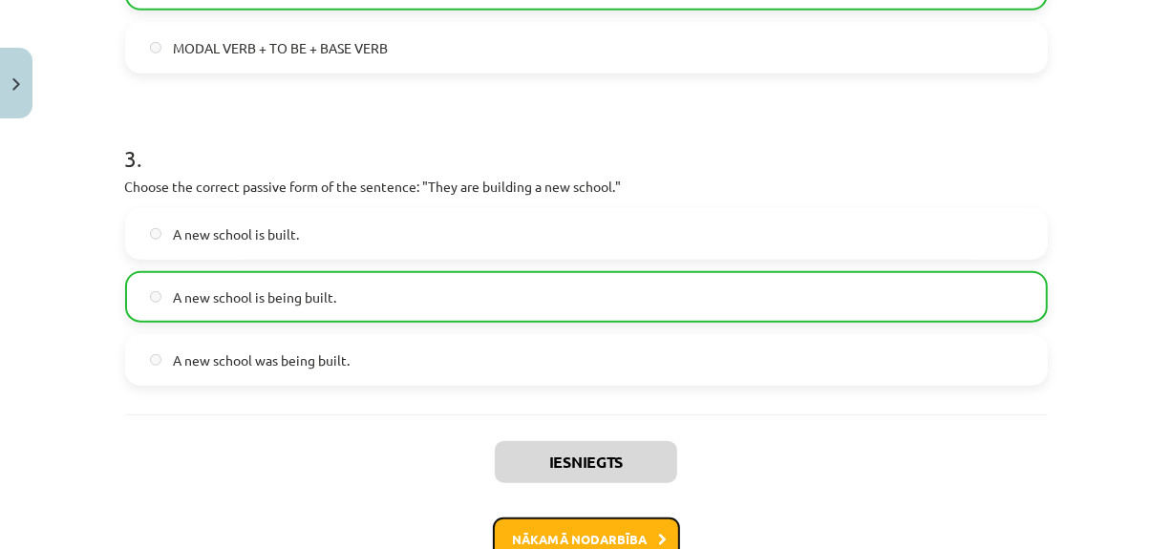
click at [585, 521] on button "Nākamā nodarbība" at bounding box center [586, 540] width 187 height 44
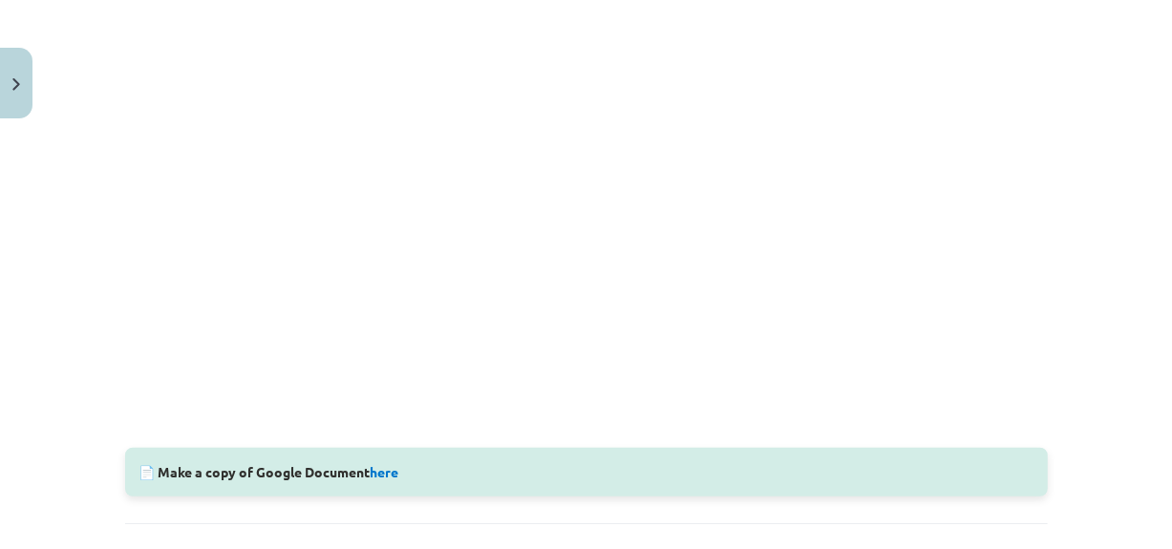
scroll to position [683, 0]
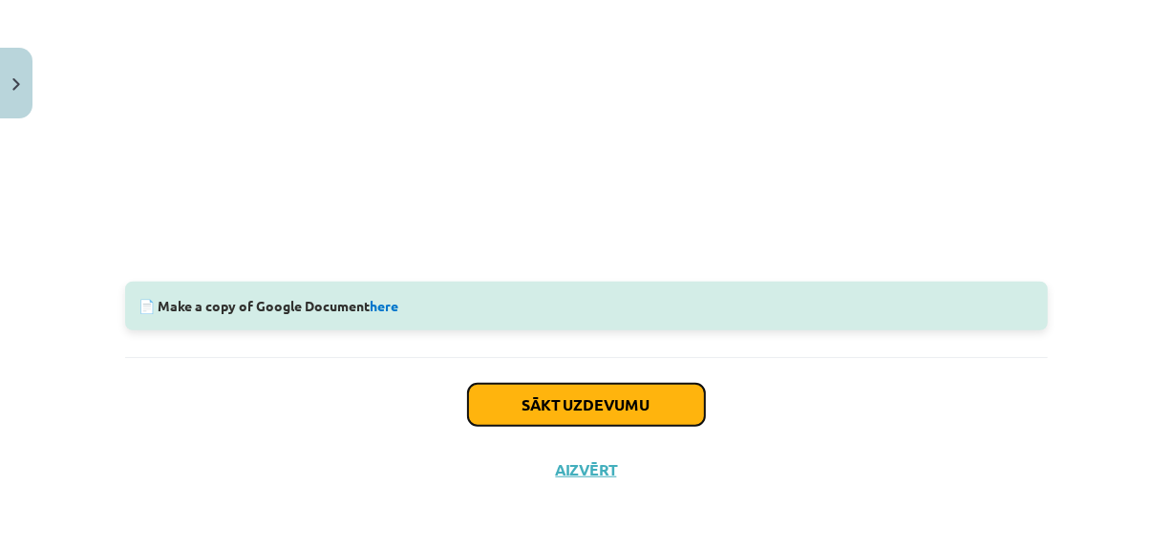
click at [597, 413] on button "Sākt uzdevumu" at bounding box center [586, 405] width 237 height 42
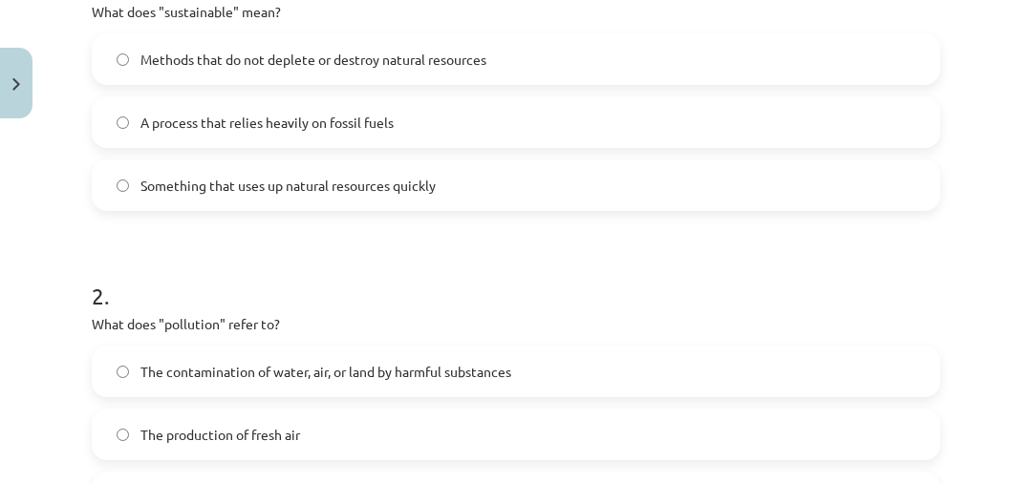
scroll to position [384, 0]
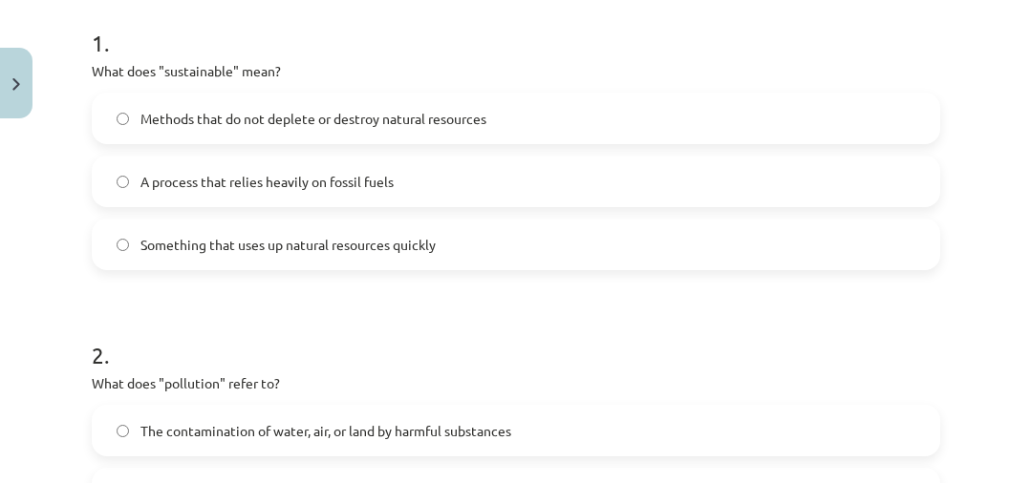
click at [309, 120] on span "Methods that do not deplete or destroy natural resources" at bounding box center [313, 119] width 346 height 20
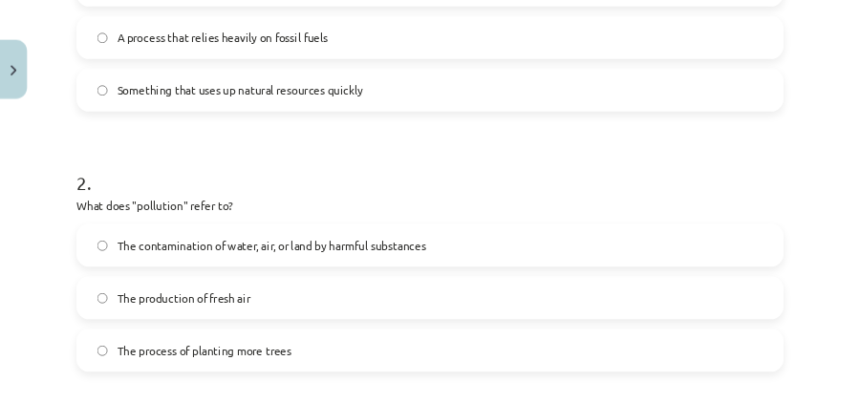
scroll to position [552, 0]
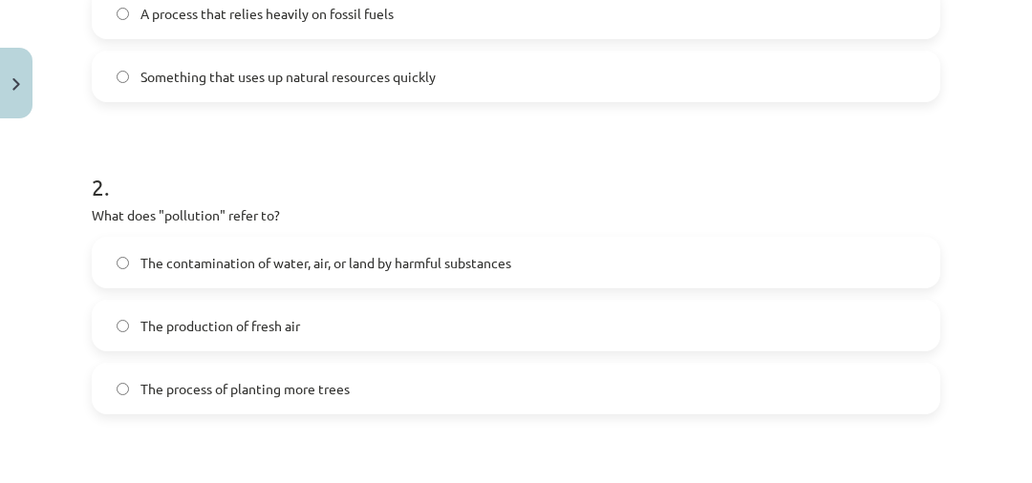
click at [208, 259] on span "The contamination of water, air, or land by harmful substances" at bounding box center [325, 263] width 371 height 20
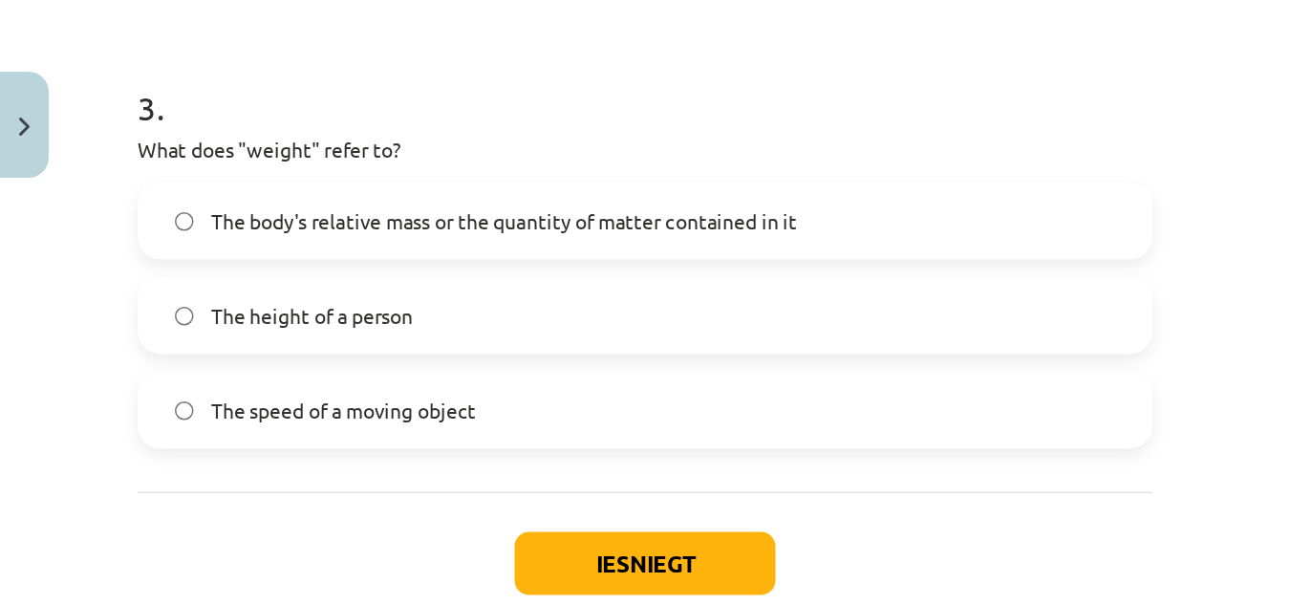
scroll to position [980, 0]
click at [251, 141] on span "The body's relative mass or the quantity of matter contained in it" at bounding box center [335, 148] width 391 height 20
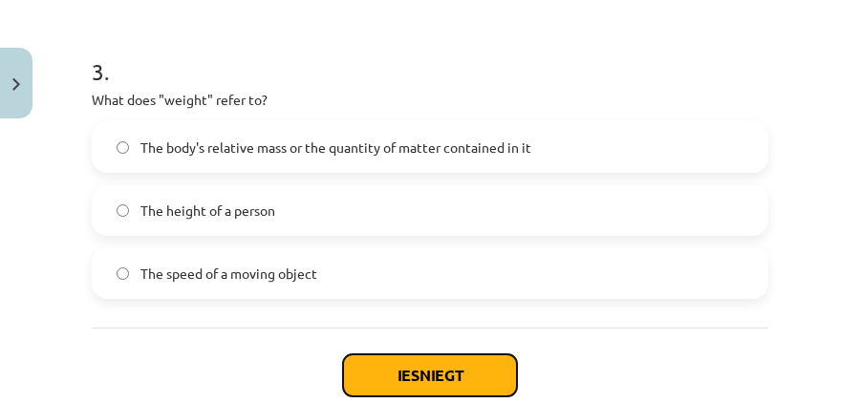
click at [368, 360] on button "Iesniegt" at bounding box center [430, 375] width 174 height 42
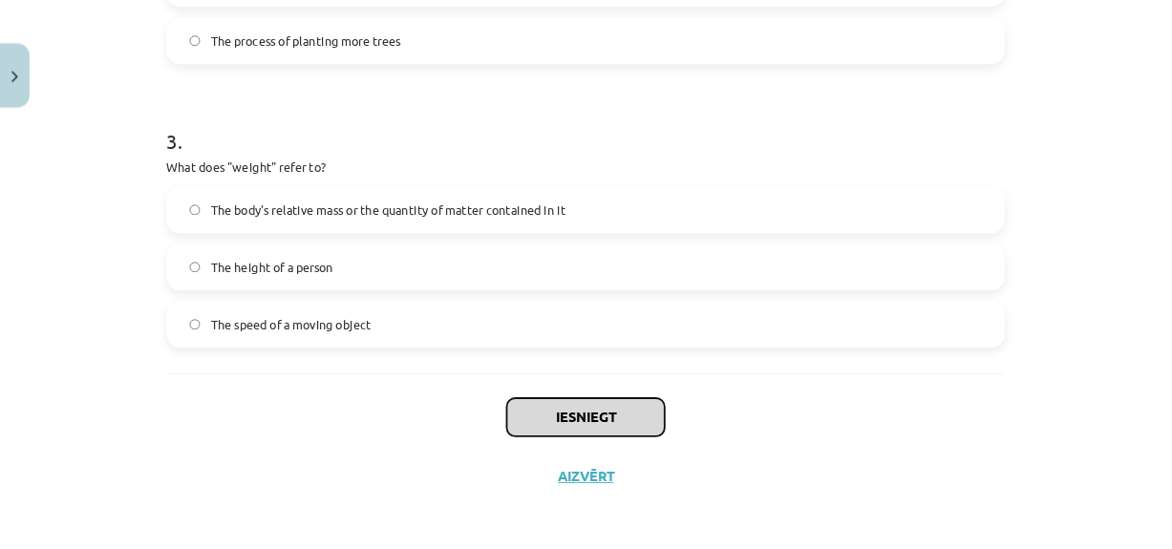
scroll to position [896, 0]
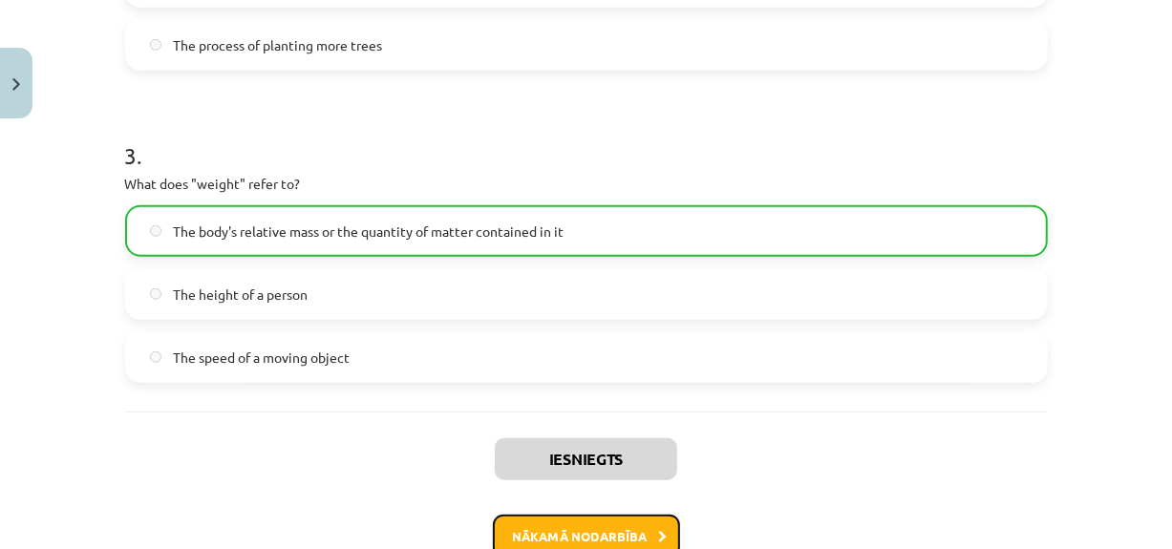
click at [566, 516] on button "Nākamā nodarbība" at bounding box center [586, 537] width 187 height 44
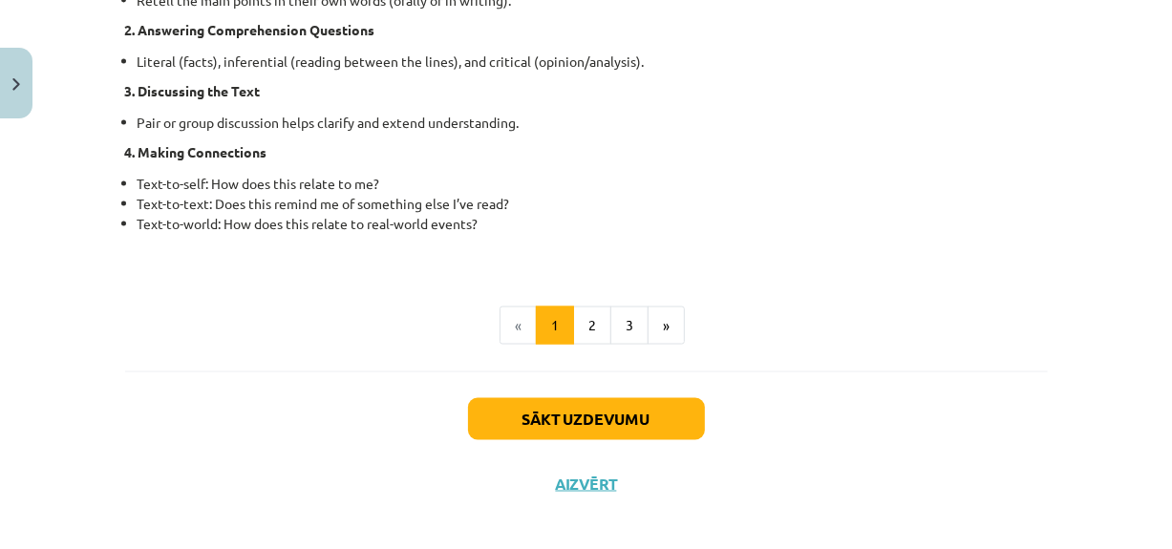
scroll to position [1656, 0]
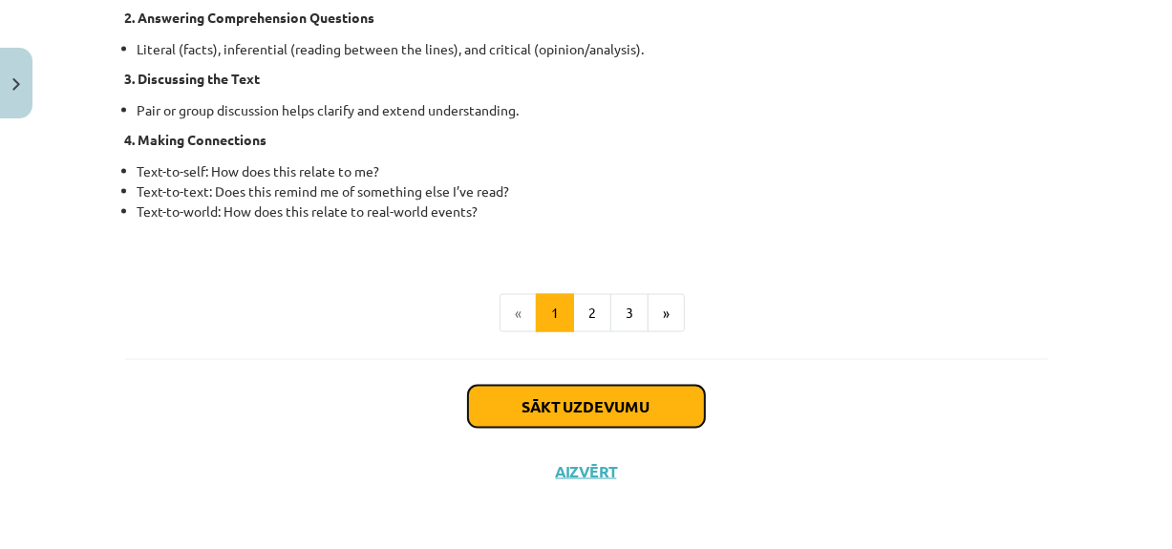
click at [542, 406] on button "Sākt uzdevumu" at bounding box center [586, 407] width 237 height 42
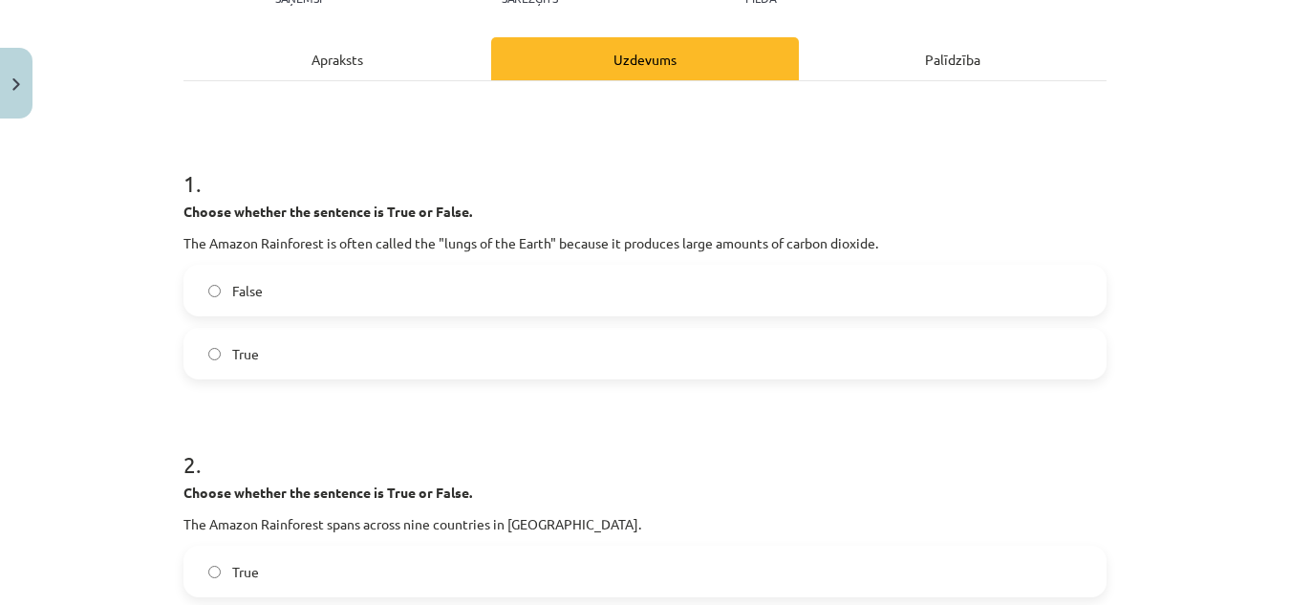
scroll to position [243, 0]
click at [244, 293] on span "False" at bounding box center [247, 292] width 31 height 20
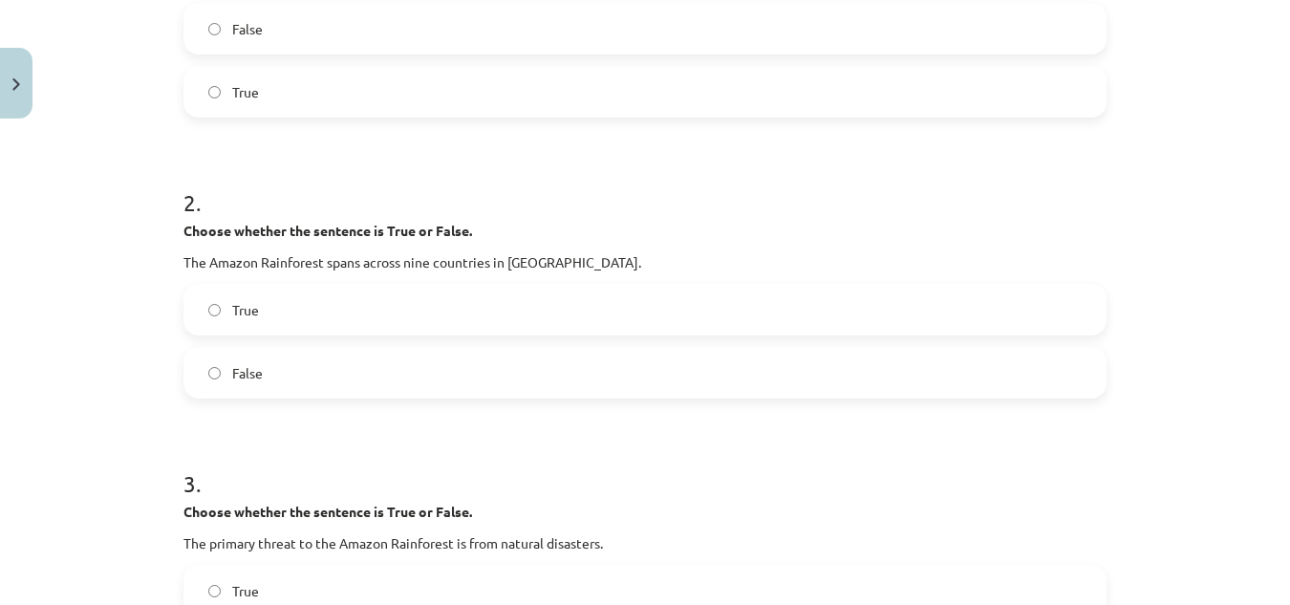
scroll to position [512, 0]
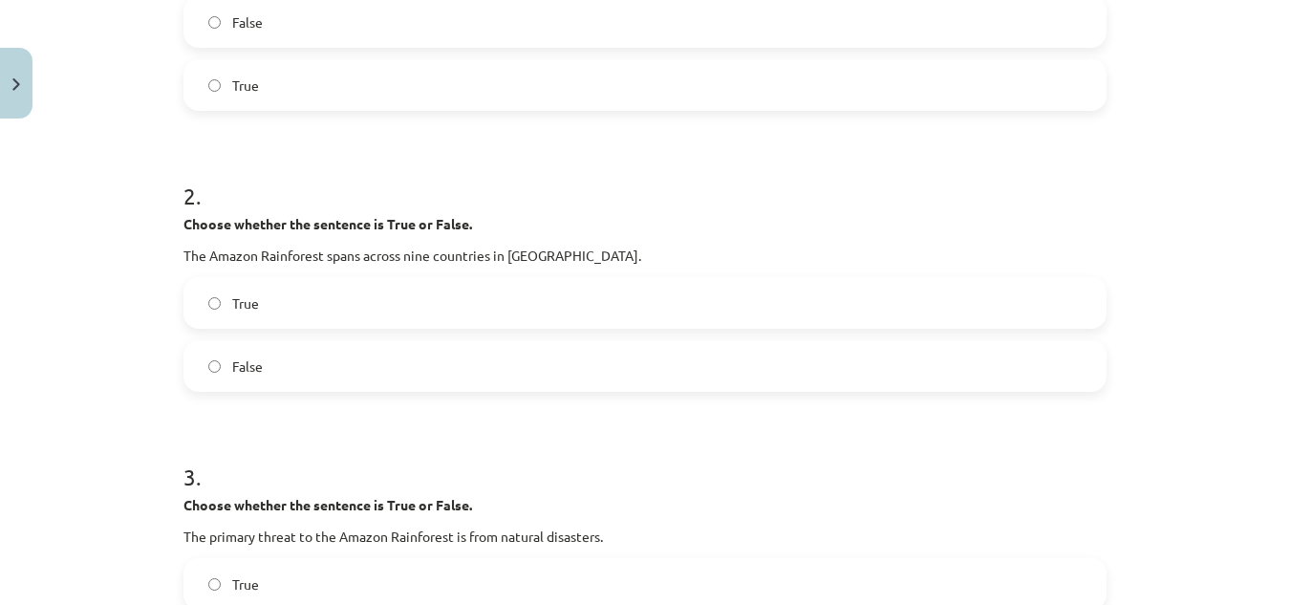
click at [288, 308] on label "True" at bounding box center [644, 303] width 919 height 48
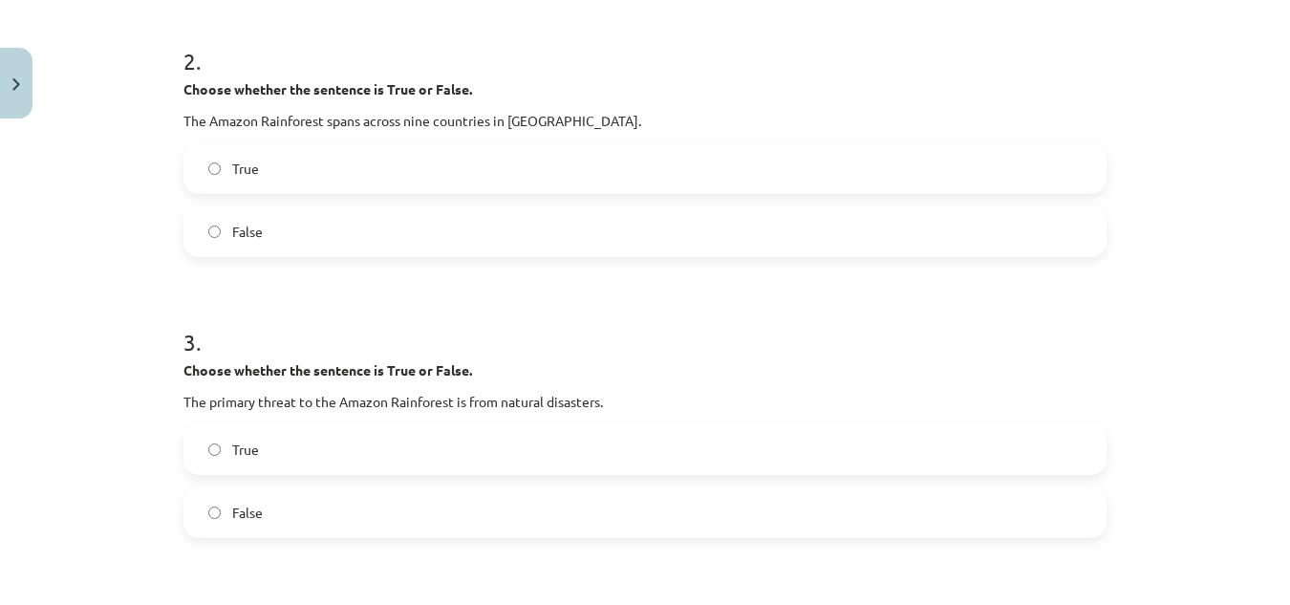
scroll to position [706, 0]
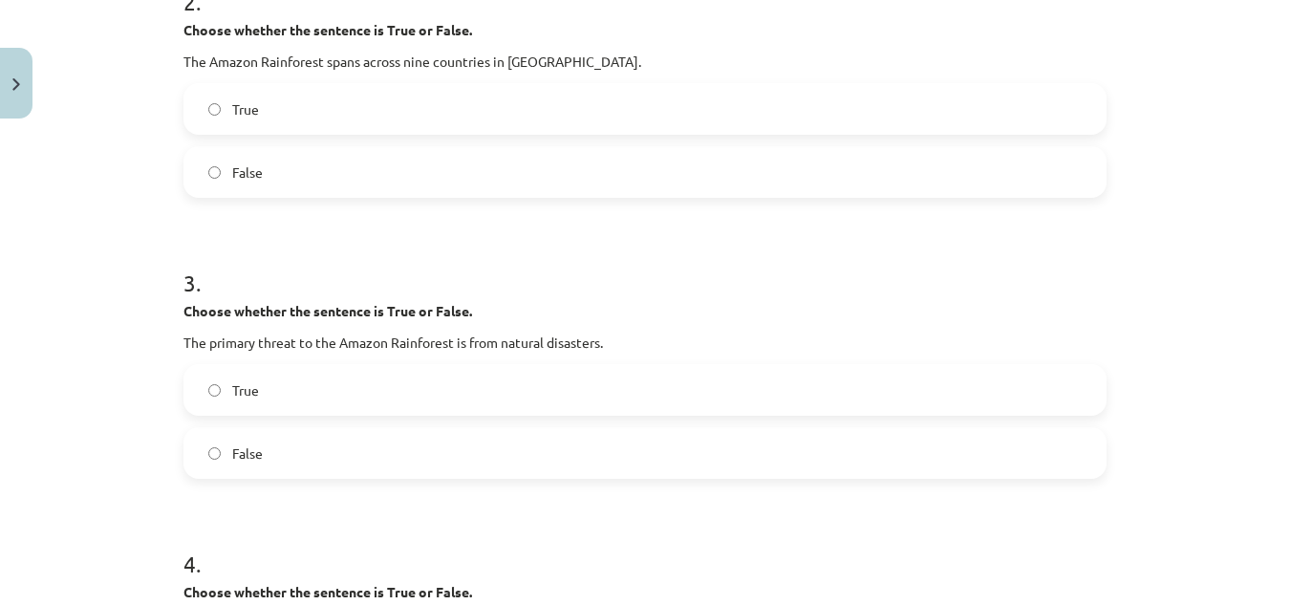
click at [232, 462] on span "False" at bounding box center [247, 453] width 31 height 20
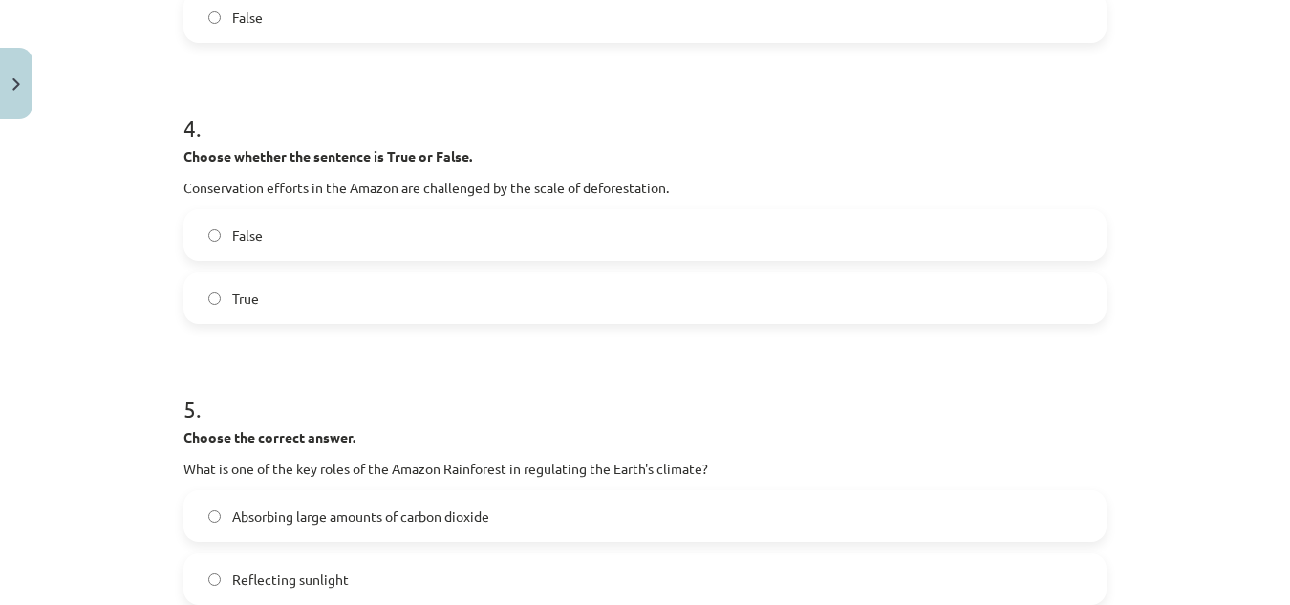
scroll to position [1140, 0]
click at [276, 287] on label "True" at bounding box center [644, 299] width 919 height 48
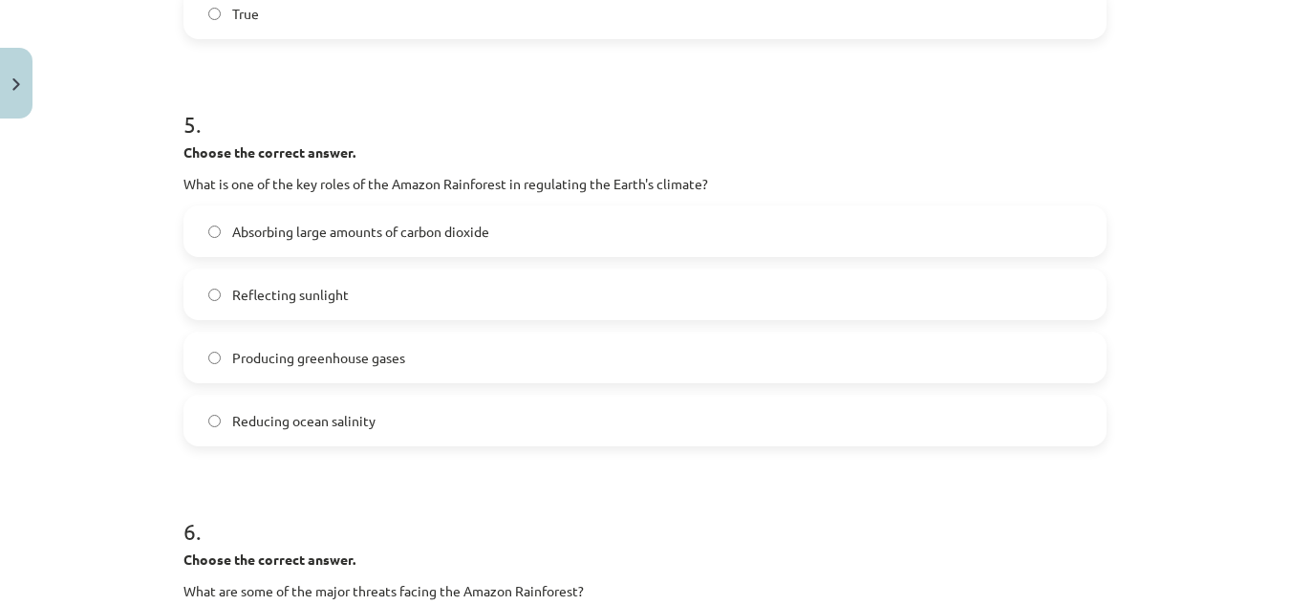
scroll to position [1435, 0]
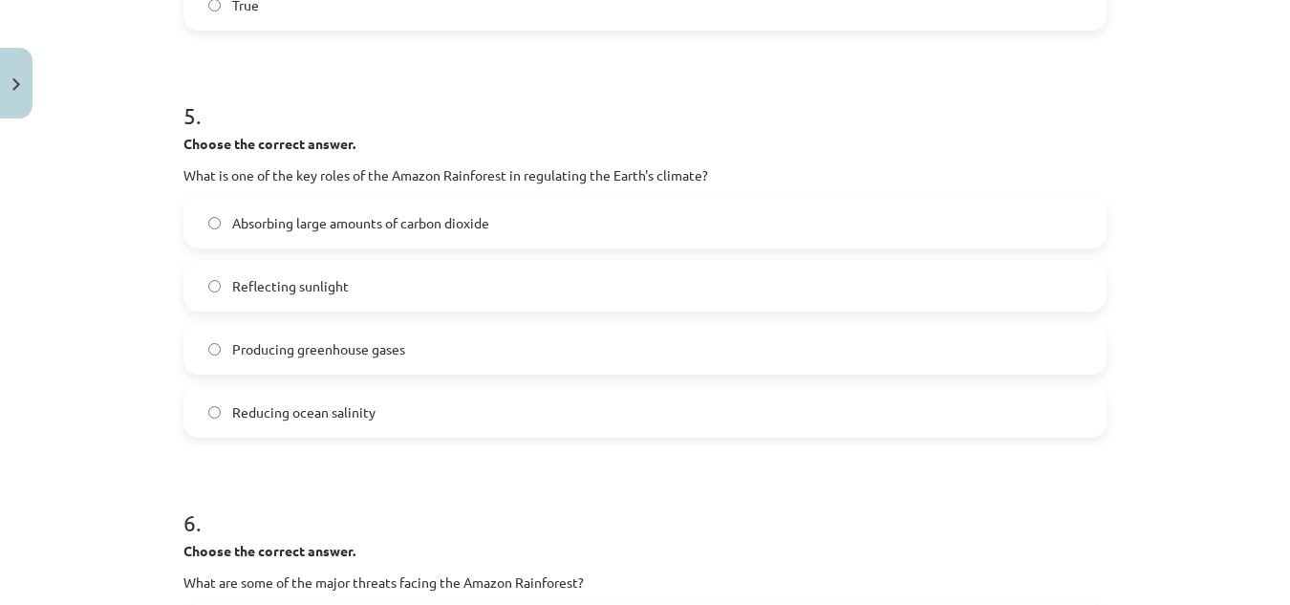
click at [320, 231] on span "Absorbing large amounts of carbon dioxide" at bounding box center [360, 223] width 257 height 20
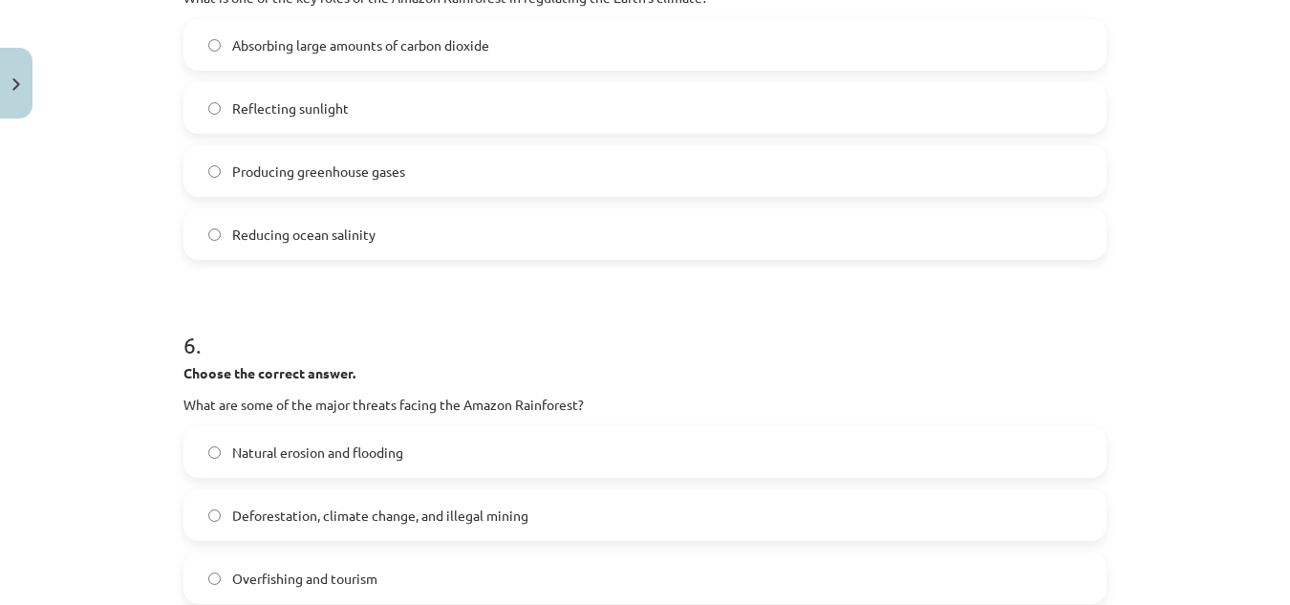
scroll to position [1698, 0]
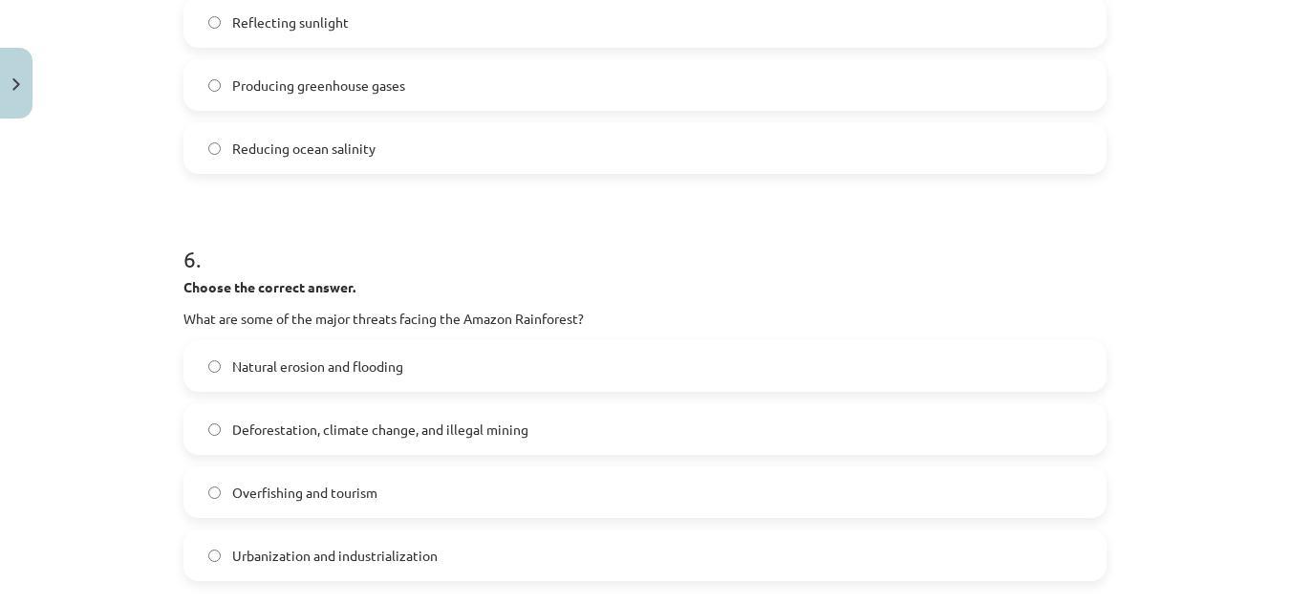
click at [270, 439] on label "Deforestation, climate change, and illegal mining" at bounding box center [644, 429] width 919 height 48
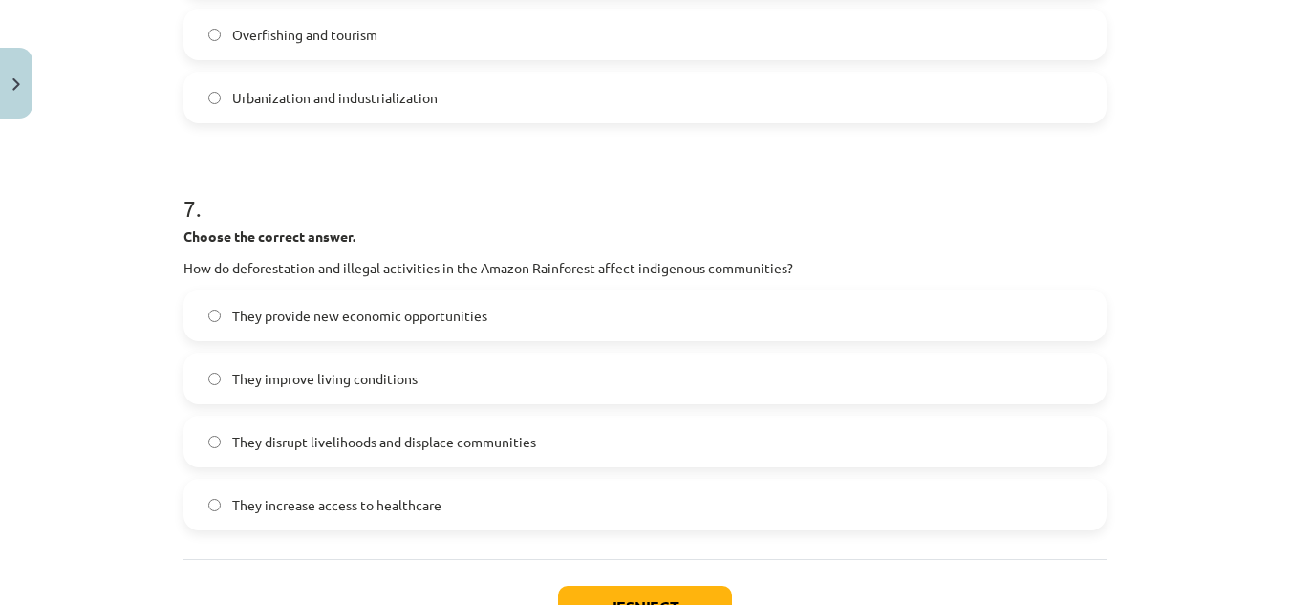
scroll to position [2225, 0]
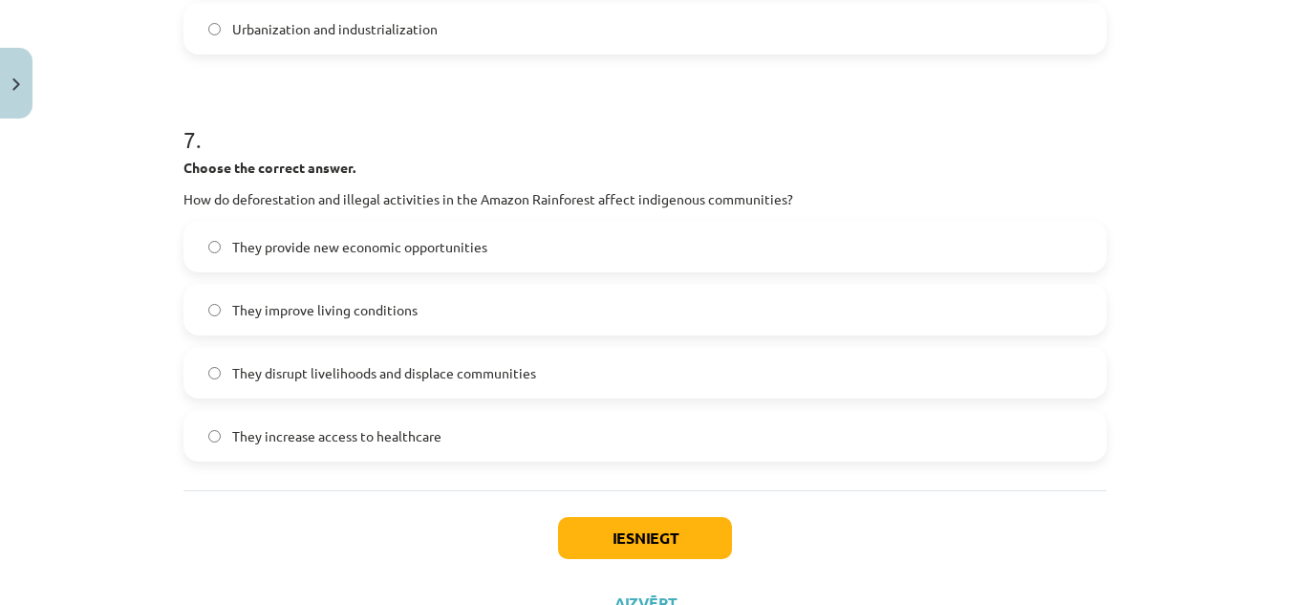
click at [332, 366] on span "They disrupt livelihoods and displace communities" at bounding box center [384, 373] width 304 height 20
click at [642, 548] on button "Iesniegt" at bounding box center [645, 538] width 174 height 42
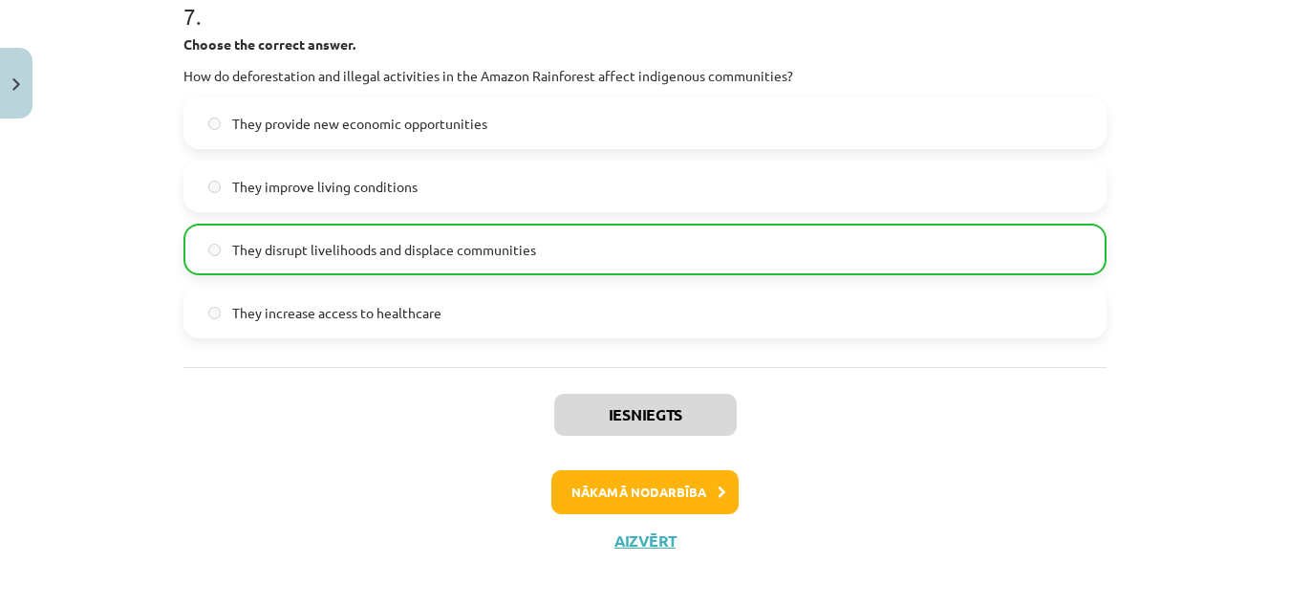
scroll to position [2364, 0]
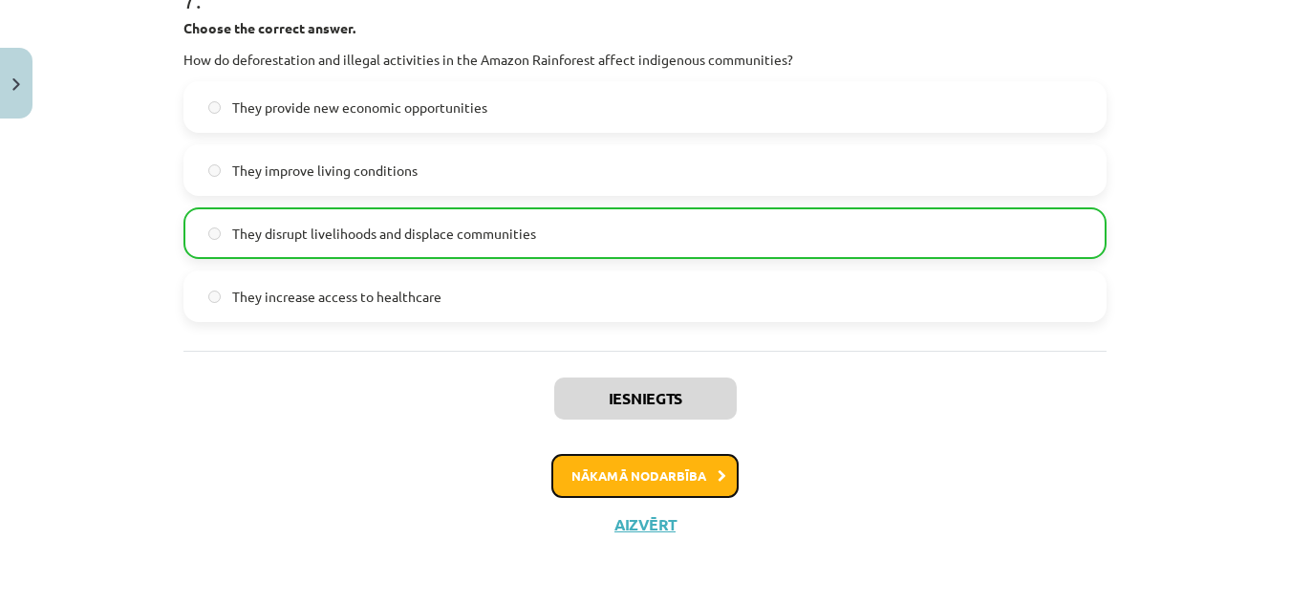
click at [642, 458] on button "Nākamā nodarbība" at bounding box center [644, 476] width 187 height 44
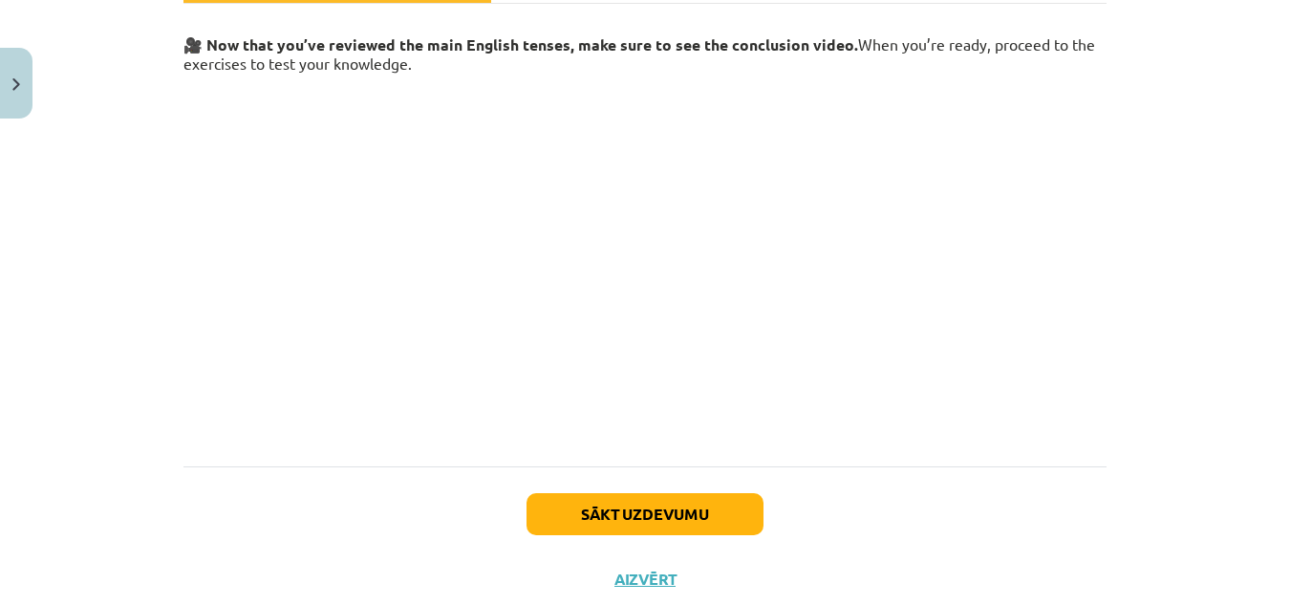
scroll to position [375, 0]
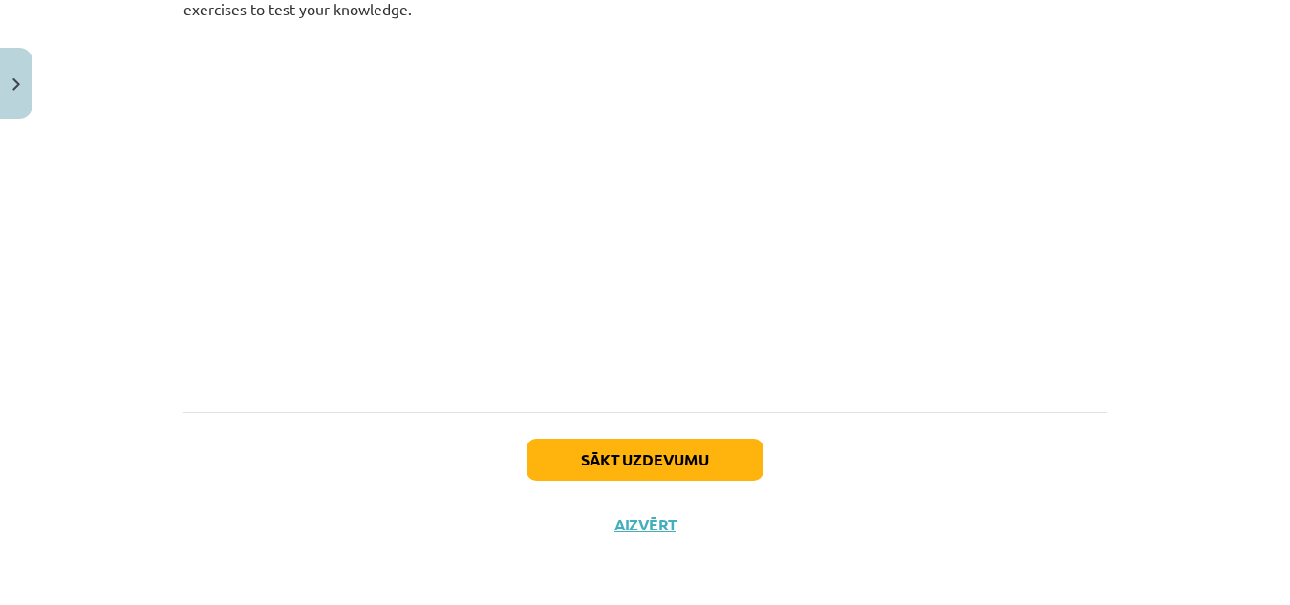
click at [616, 435] on div "Sākt uzdevumu Aizvērt" at bounding box center [644, 479] width 923 height 134
click at [618, 450] on button "Sākt uzdevumu" at bounding box center [644, 459] width 237 height 42
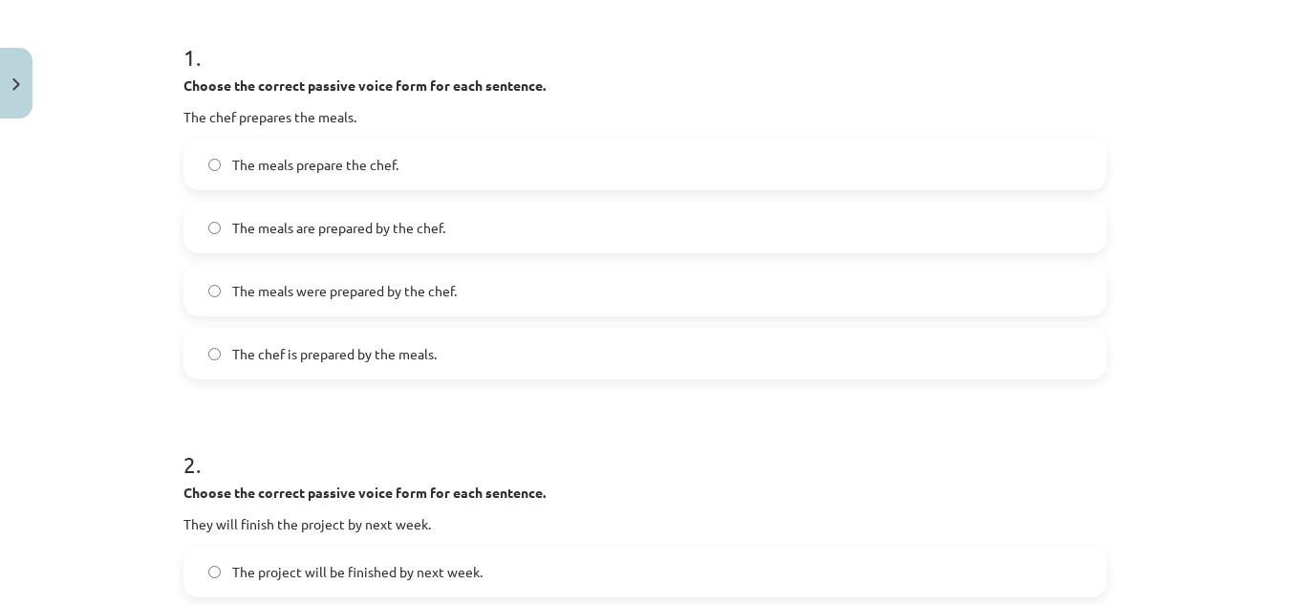
scroll to position [371, 0]
click at [311, 218] on span "The meals are prepared by the chef." at bounding box center [338, 227] width 213 height 20
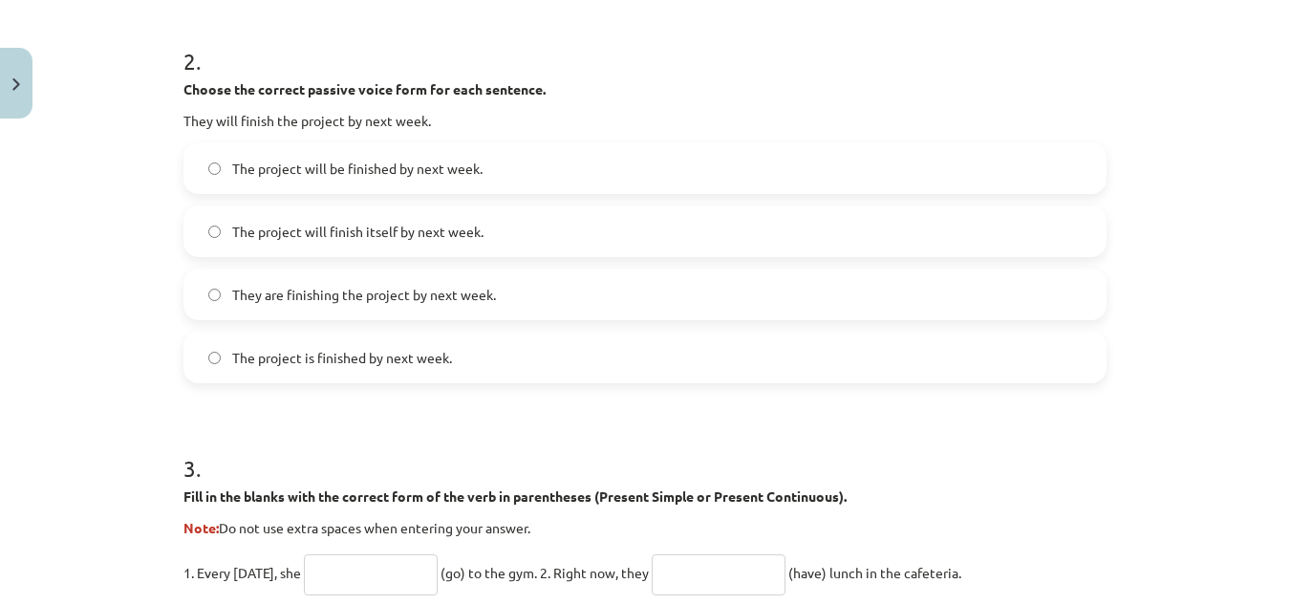
scroll to position [776, 0]
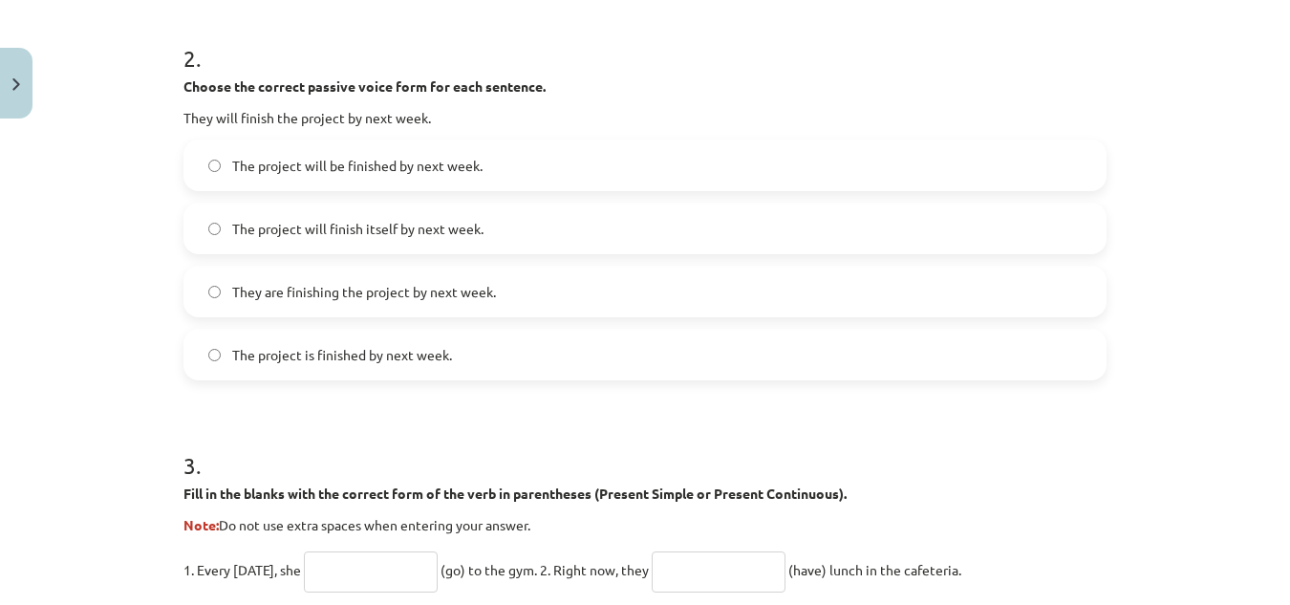
click at [383, 173] on span "The project will be finished by next week." at bounding box center [357, 166] width 250 height 20
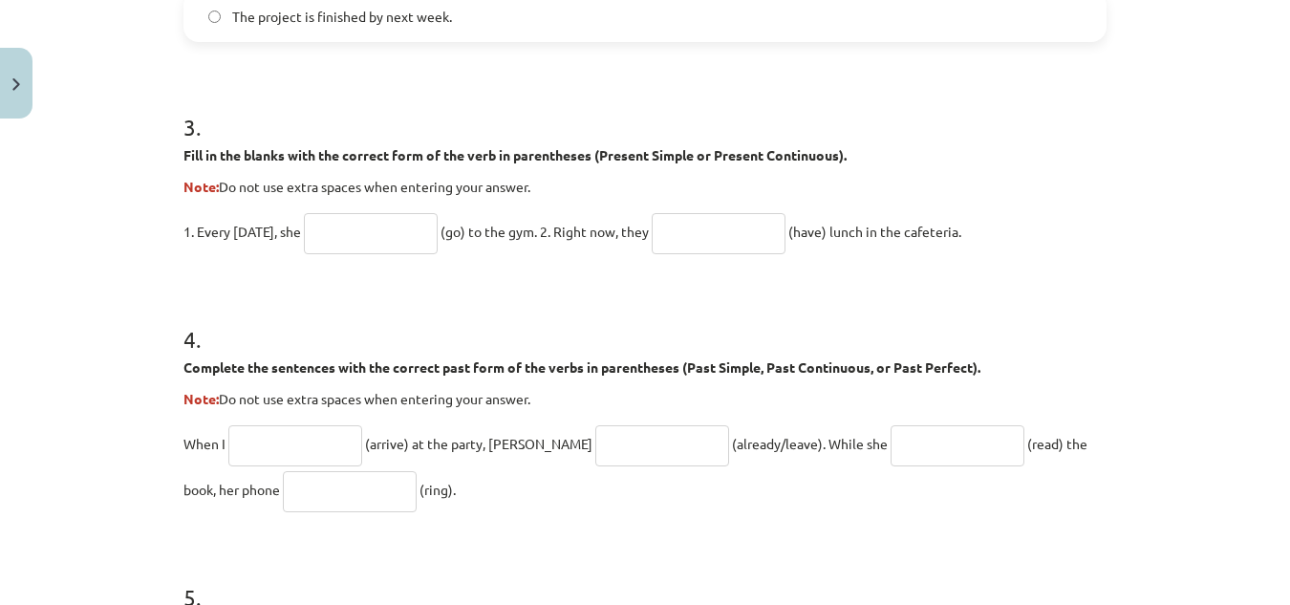
scroll to position [1111, 0]
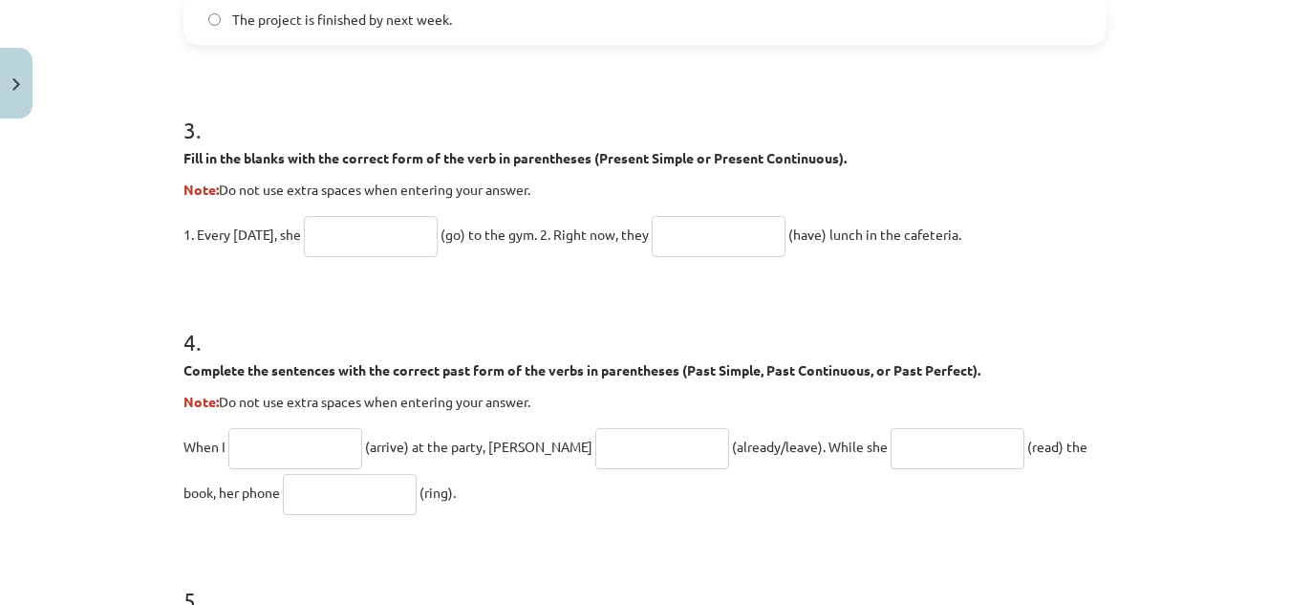
click at [284, 288] on form "1 . Choose the correct passive voice form for each sentence. The chef prepares …" at bounding box center [644, 141] width 923 height 1744
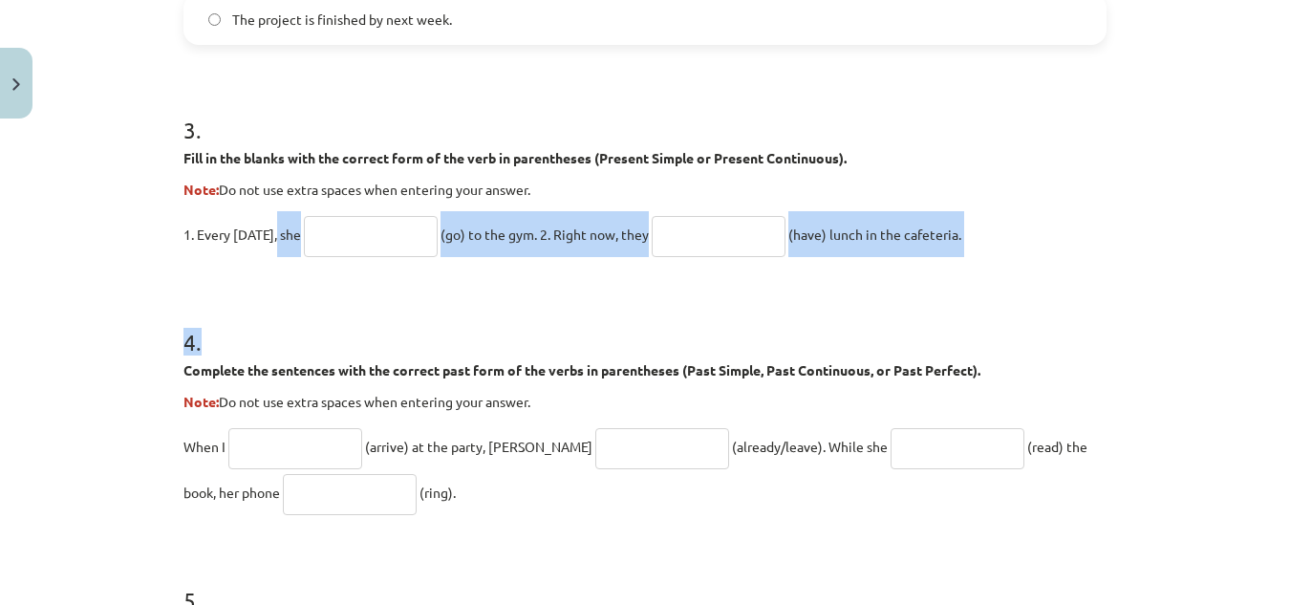
drag, startPoint x: 273, startPoint y: 239, endPoint x: 283, endPoint y: 266, distance: 29.3
click at [283, 266] on form "1 . Choose the correct passive voice form for each sentence. The chef prepares …" at bounding box center [644, 141] width 923 height 1744
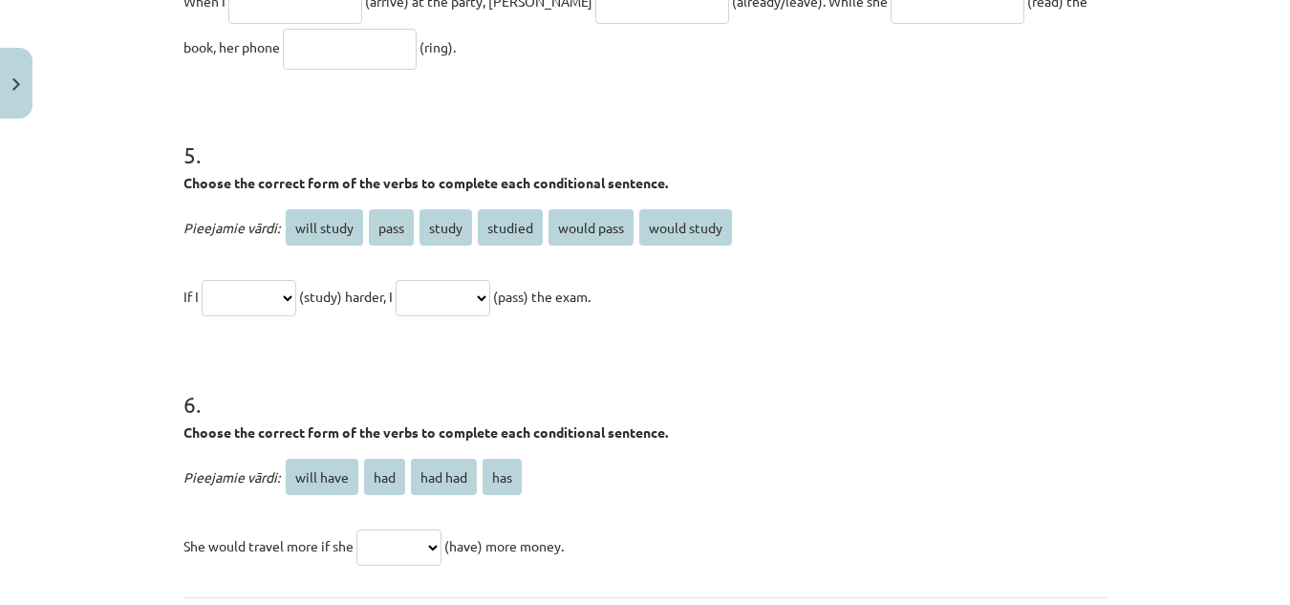
scroll to position [1589, 0]
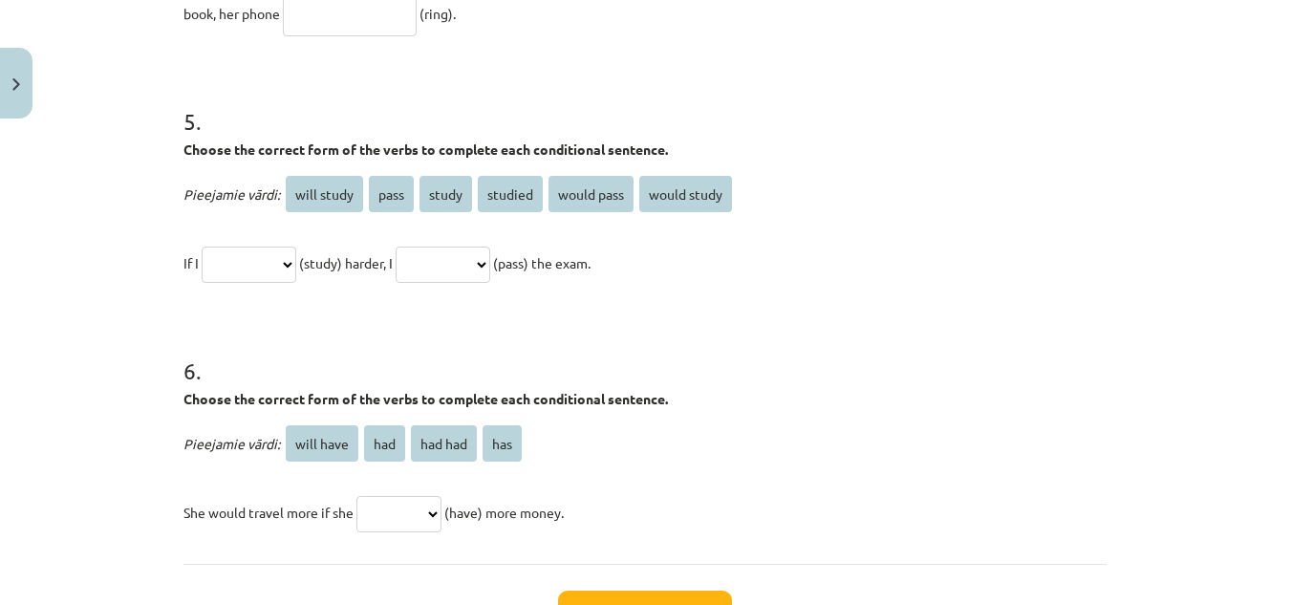
click at [290, 258] on select "**********" at bounding box center [249, 264] width 95 height 36
select select "*****"
click at [202, 246] on select "**********" at bounding box center [249, 264] width 95 height 36
click at [449, 257] on select "**********" at bounding box center [442, 264] width 95 height 36
select select "**********"
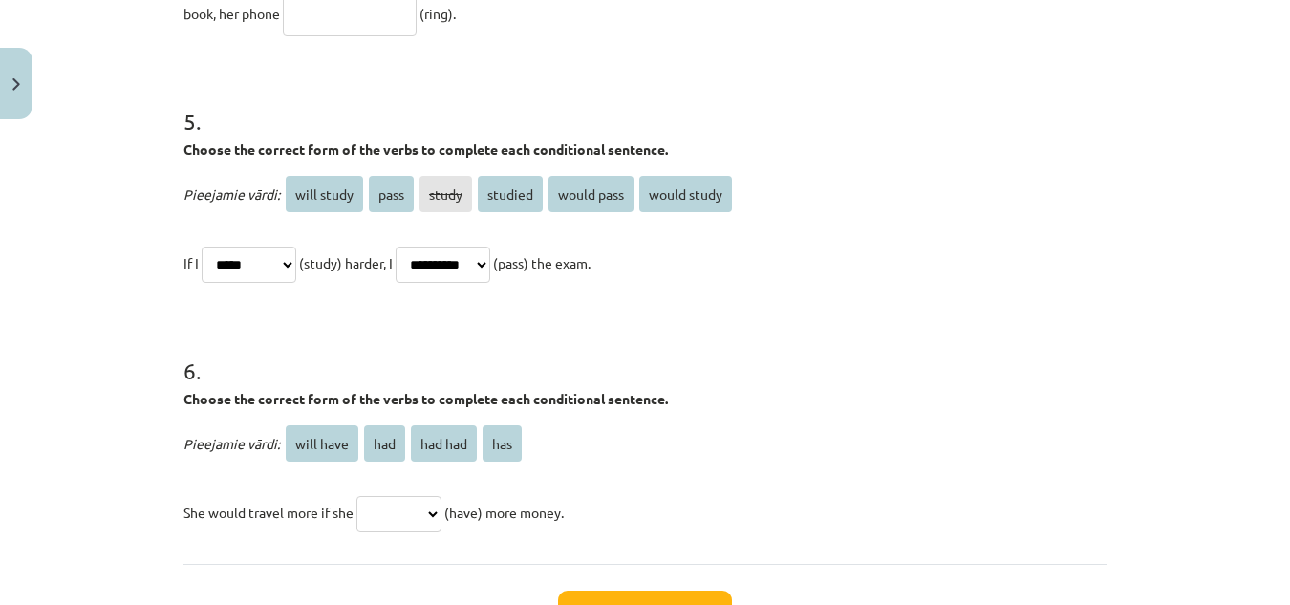
click at [418, 246] on select "**********" at bounding box center [442, 264] width 95 height 36
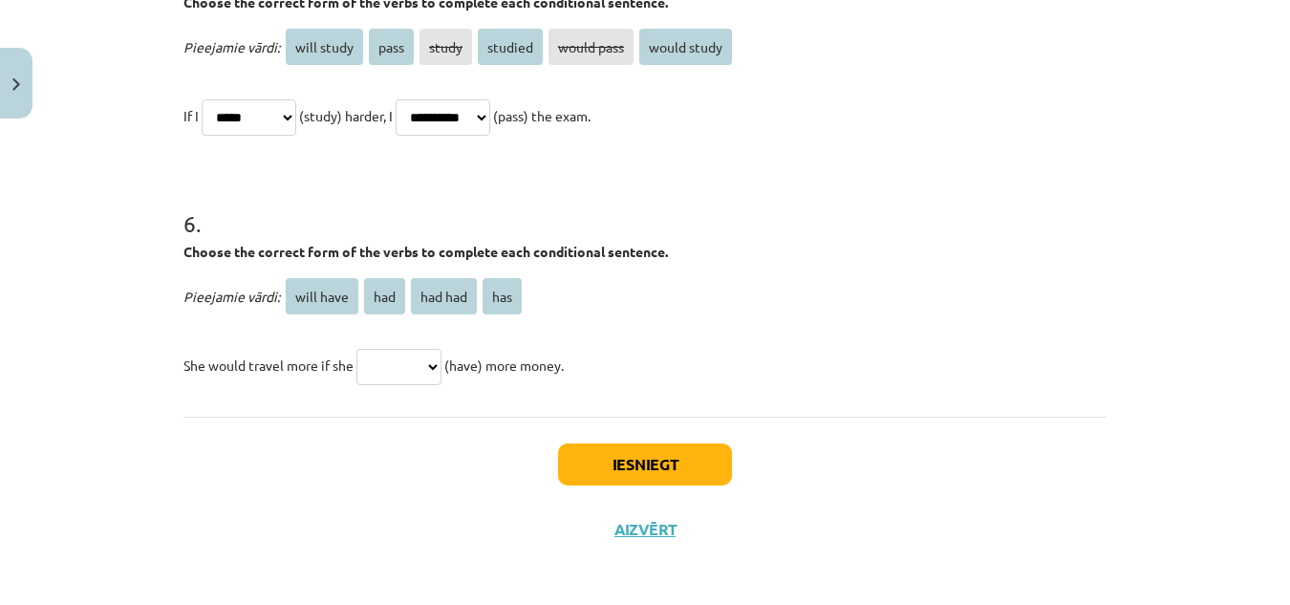
scroll to position [1741, 0]
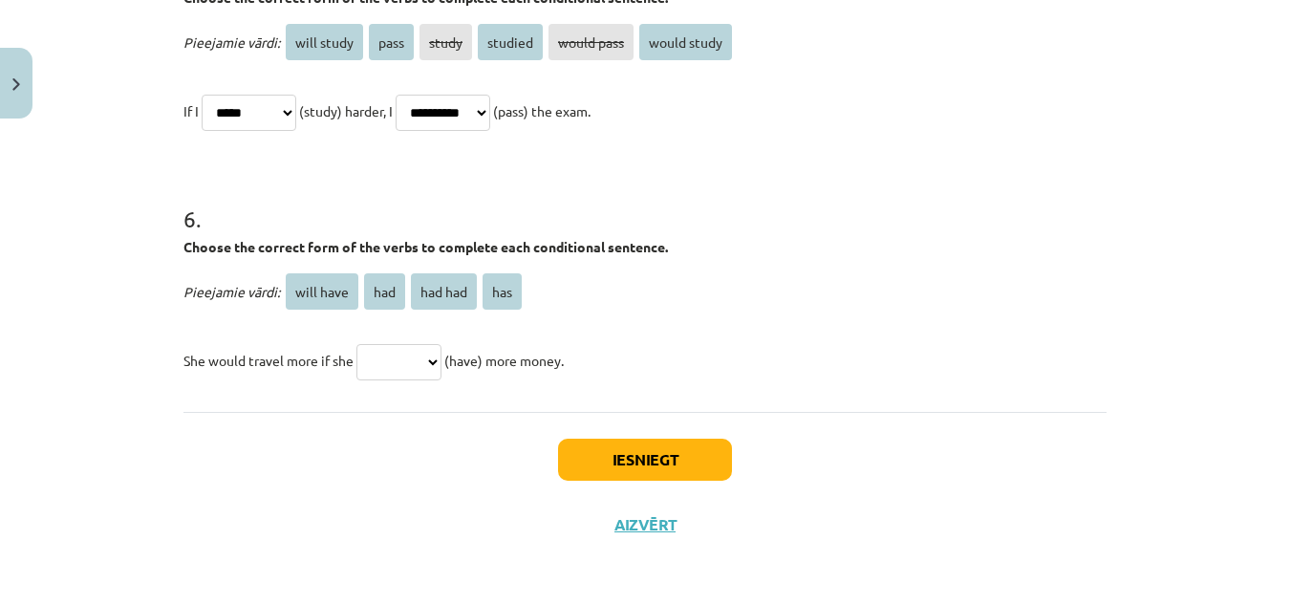
click at [400, 363] on select "********* *** ******* ***" at bounding box center [398, 362] width 85 height 36
select select "***"
click at [356, 344] on select "********* *** ******* ***" at bounding box center [398, 362] width 85 height 36
click at [559, 457] on button "Iesniegt" at bounding box center [645, 459] width 174 height 42
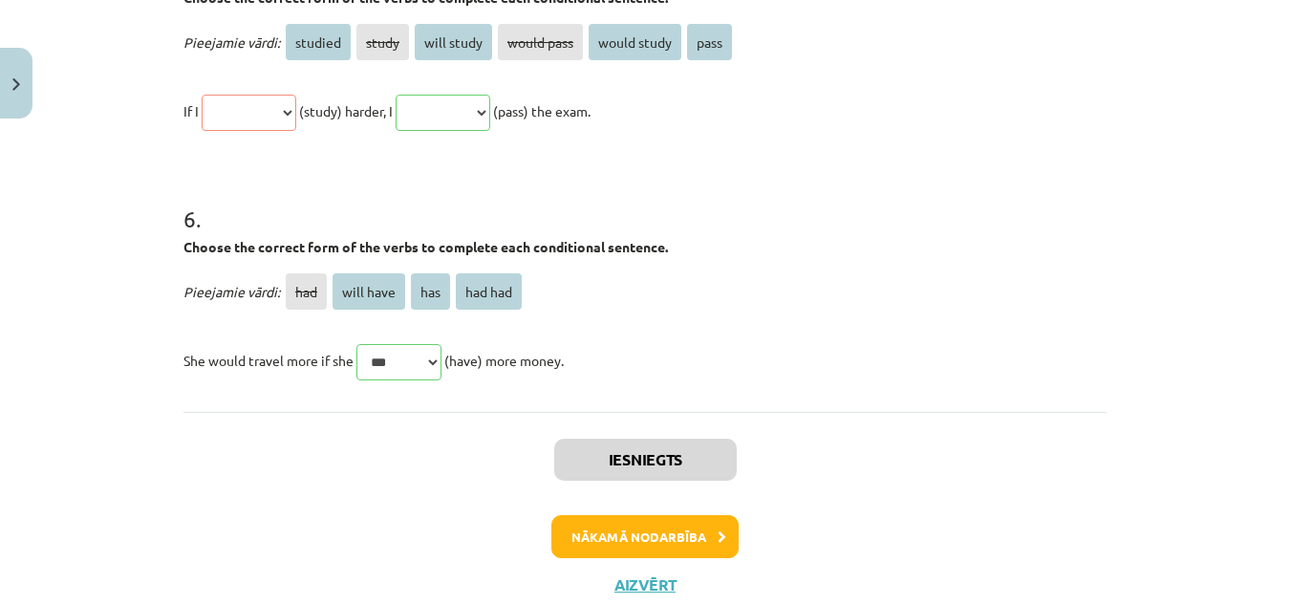
scroll to position [2082, 0]
